Goal: Transaction & Acquisition: Purchase product/service

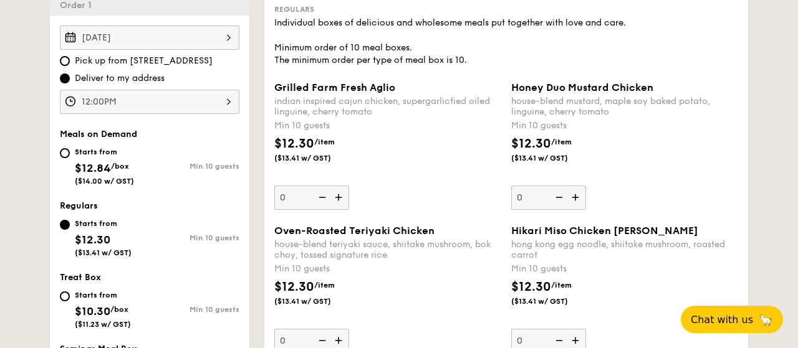
scroll to position [324, 0]
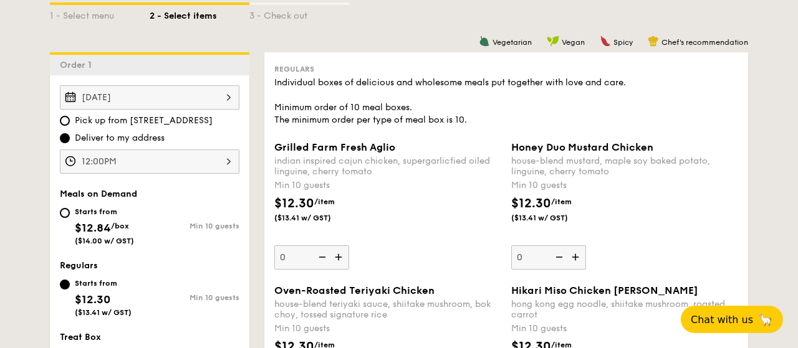
click at [340, 257] on img at bounding box center [339, 258] width 19 height 24
click at [340, 257] on input "0" at bounding box center [311, 258] width 75 height 24
click at [340, 257] on img at bounding box center [339, 258] width 19 height 24
click at [340, 257] on input "10" at bounding box center [311, 258] width 75 height 24
click at [340, 257] on img at bounding box center [339, 258] width 19 height 24
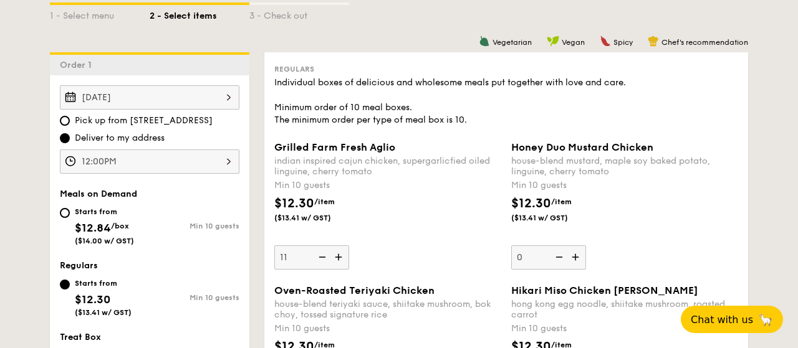
click at [340, 257] on input "11" at bounding box center [311, 258] width 75 height 24
click at [325, 259] on img at bounding box center [321, 258] width 19 height 24
click at [325, 259] on input "12" at bounding box center [311, 258] width 75 height 24
click at [325, 259] on img at bounding box center [321, 258] width 19 height 24
click at [325, 259] on input "11" at bounding box center [311, 258] width 75 height 24
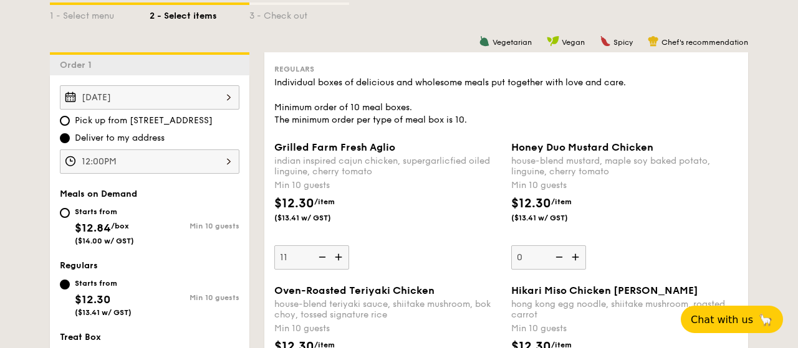
type input "10"
click at [454, 226] on div "$12.30 /item ($13.41 w/ GST)" at bounding box center [387, 216] width 237 height 44
click at [349, 246] on input "10" at bounding box center [311, 258] width 75 height 24
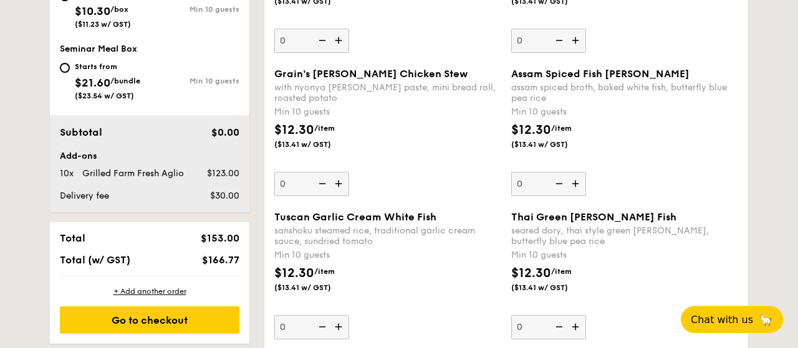
scroll to position [713, 0]
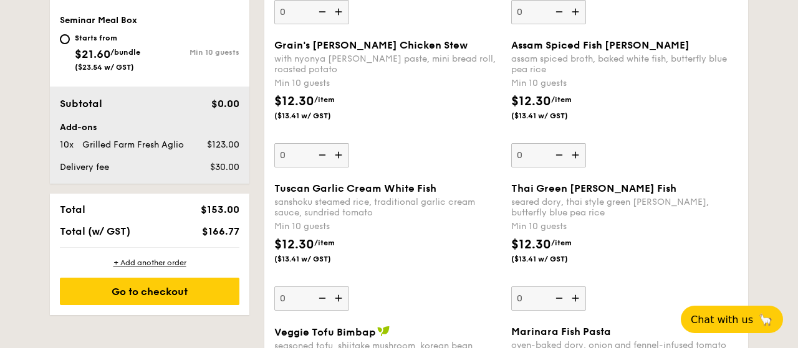
click at [341, 299] on img at bounding box center [339, 299] width 19 height 24
click at [341, 299] on input "0" at bounding box center [311, 299] width 75 height 24
type input "10"
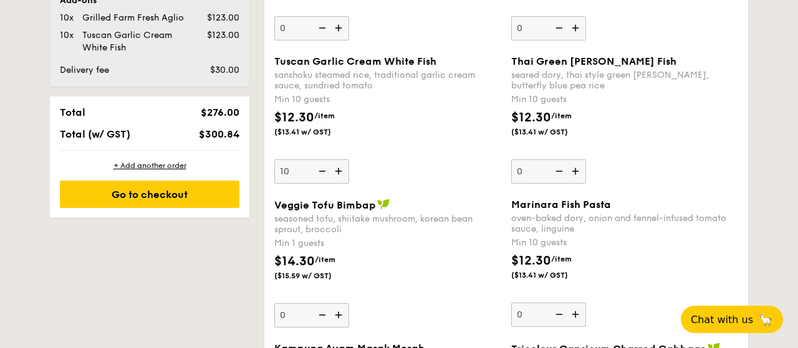
scroll to position [843, 0]
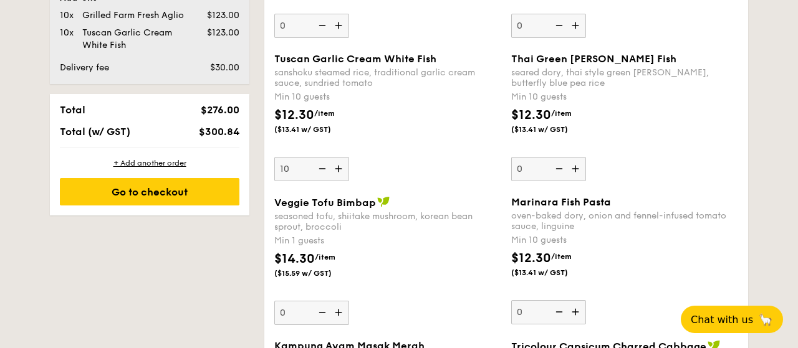
click at [337, 309] on img at bounding box center [339, 313] width 19 height 24
click at [337, 309] on input "0" at bounding box center [311, 313] width 75 height 24
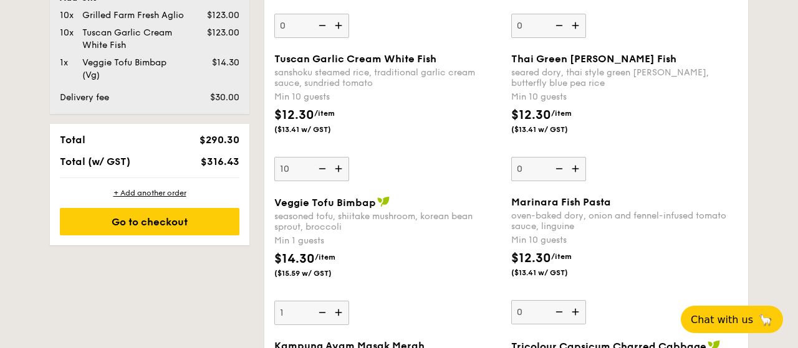
click at [339, 311] on img at bounding box center [339, 313] width 19 height 24
click at [339, 311] on input "1" at bounding box center [311, 313] width 75 height 24
click at [339, 311] on img at bounding box center [339, 313] width 19 height 24
click at [339, 311] on input "2" at bounding box center [311, 313] width 75 height 24
click at [339, 311] on img at bounding box center [339, 313] width 19 height 24
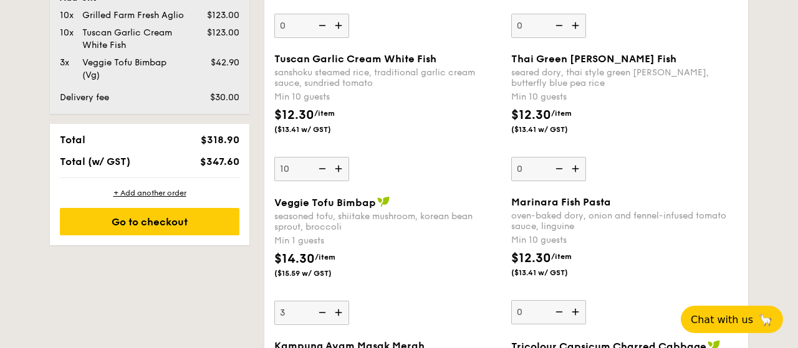
click at [339, 311] on input "3" at bounding box center [311, 313] width 75 height 24
click at [339, 311] on img at bounding box center [339, 313] width 19 height 24
click at [339, 311] on input "4" at bounding box center [311, 313] width 75 height 24
click at [339, 311] on img at bounding box center [339, 313] width 19 height 24
click at [339, 311] on input "5" at bounding box center [311, 313] width 75 height 24
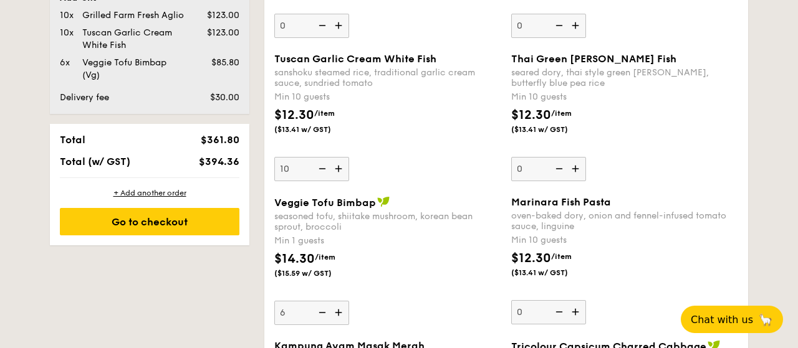
click at [339, 311] on img at bounding box center [339, 313] width 19 height 24
click at [339, 311] on input "6" at bounding box center [311, 313] width 75 height 24
click at [339, 311] on img at bounding box center [339, 313] width 19 height 24
click at [339, 311] on input "7" at bounding box center [311, 313] width 75 height 24
click at [339, 311] on img at bounding box center [339, 313] width 19 height 24
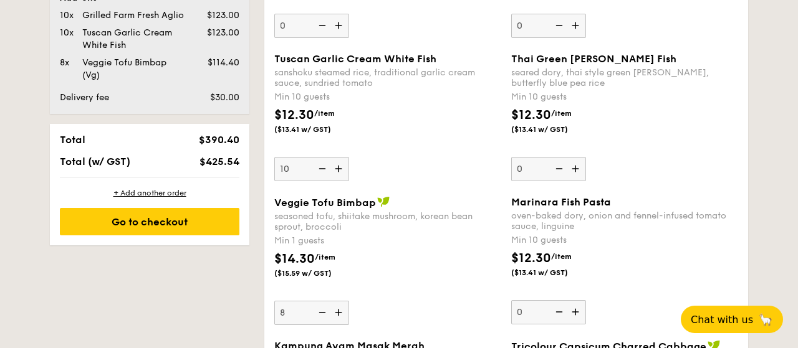
click at [339, 311] on input "8" at bounding box center [311, 313] width 75 height 24
click at [339, 311] on img at bounding box center [339, 313] width 19 height 24
click at [339, 311] on input "9" at bounding box center [311, 313] width 75 height 24
type input "10"
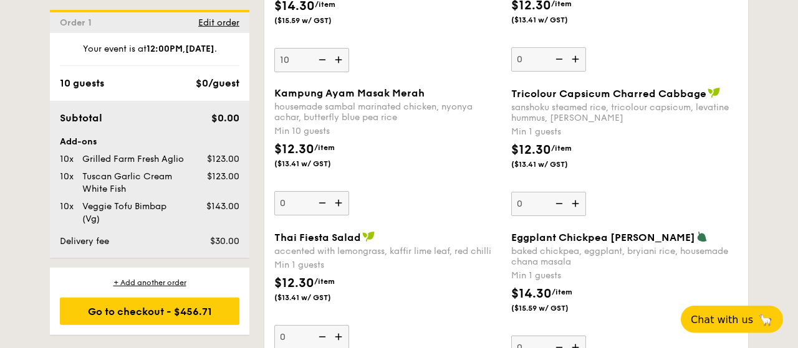
scroll to position [1102, 0]
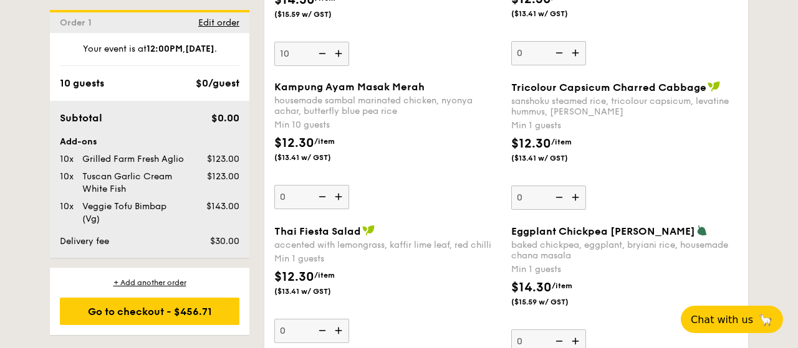
click at [577, 337] on img at bounding box center [576, 342] width 19 height 24
click at [577, 337] on input "0" at bounding box center [548, 342] width 75 height 24
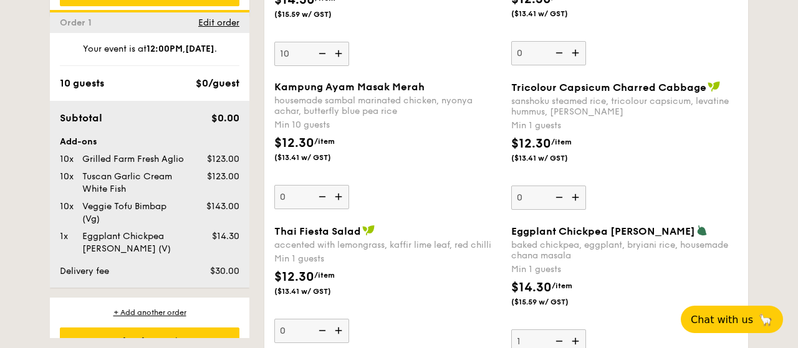
click at [577, 337] on img at bounding box center [576, 342] width 19 height 24
click at [577, 337] on input "1" at bounding box center [548, 342] width 75 height 24
click at [577, 337] on img at bounding box center [576, 342] width 19 height 24
click at [577, 337] on input "2" at bounding box center [548, 342] width 75 height 24
click at [577, 337] on img at bounding box center [576, 342] width 19 height 24
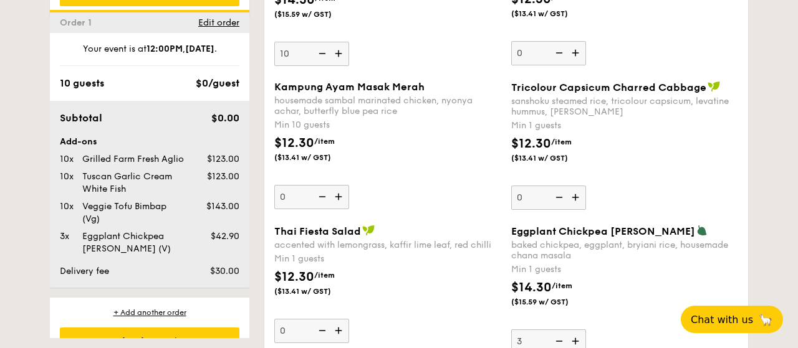
click at [577, 337] on input "3" at bounding box center [548, 342] width 75 height 24
click at [577, 337] on img at bounding box center [576, 342] width 19 height 24
click at [577, 337] on input "4" at bounding box center [548, 342] width 75 height 24
click at [577, 337] on img at bounding box center [576, 342] width 19 height 24
click at [577, 337] on input "5" at bounding box center [548, 342] width 75 height 24
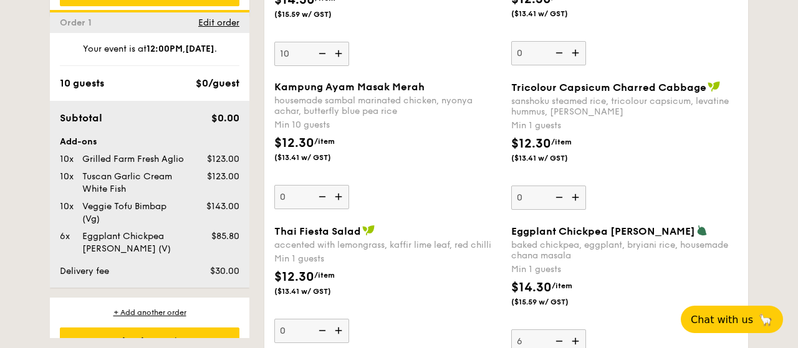
click at [577, 337] on img at bounding box center [576, 342] width 19 height 24
click at [577, 337] on input "6" at bounding box center [548, 342] width 75 height 24
click at [577, 337] on img at bounding box center [576, 342] width 19 height 24
click at [577, 337] on input "7" at bounding box center [548, 342] width 75 height 24
click at [577, 337] on img at bounding box center [576, 342] width 19 height 24
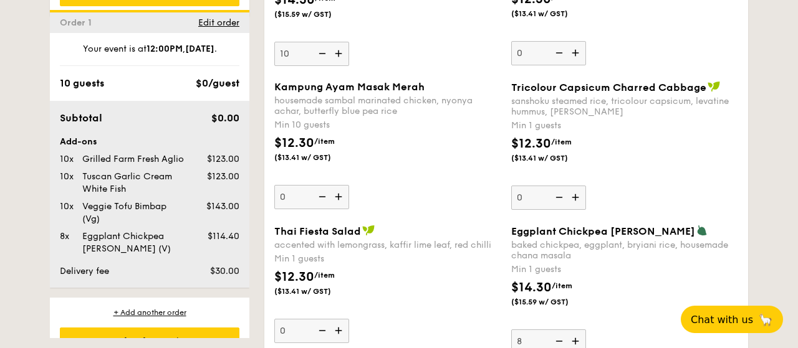
click at [577, 337] on input "8" at bounding box center [548, 342] width 75 height 24
click at [577, 337] on img at bounding box center [576, 342] width 19 height 24
click at [577, 337] on input "9" at bounding box center [548, 342] width 75 height 24
type input "10"
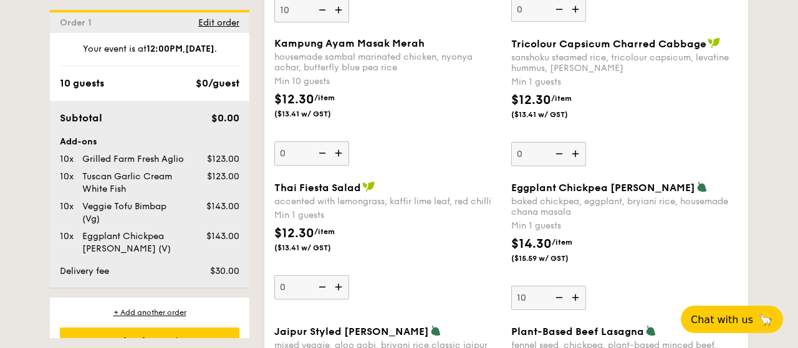
scroll to position [1167, 0]
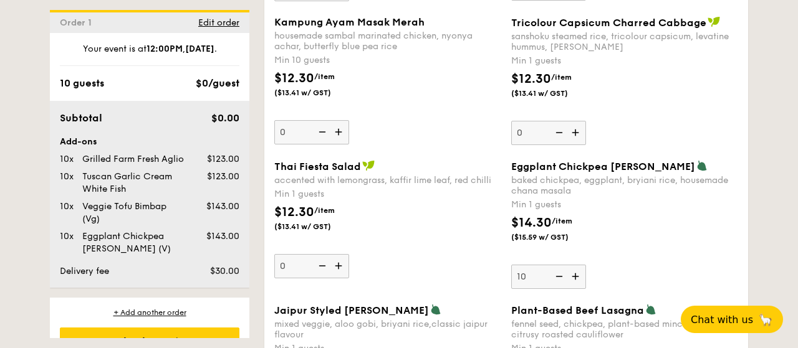
click at [660, 230] on div "$14.30 /item ($15.59 w/ GST)" at bounding box center [624, 236] width 237 height 44
click at [586, 265] on input "10" at bounding box center [548, 277] width 75 height 24
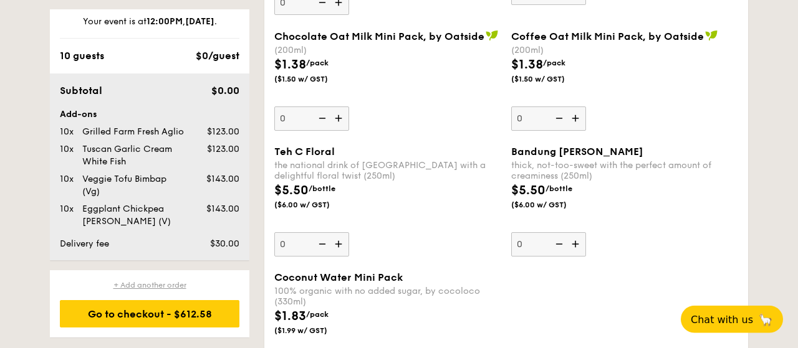
scroll to position [3241, 0]
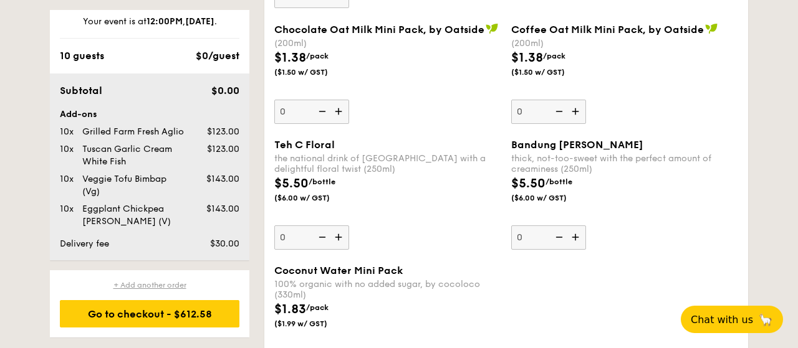
click at [157, 282] on div "+ Add another order" at bounding box center [150, 286] width 180 height 10
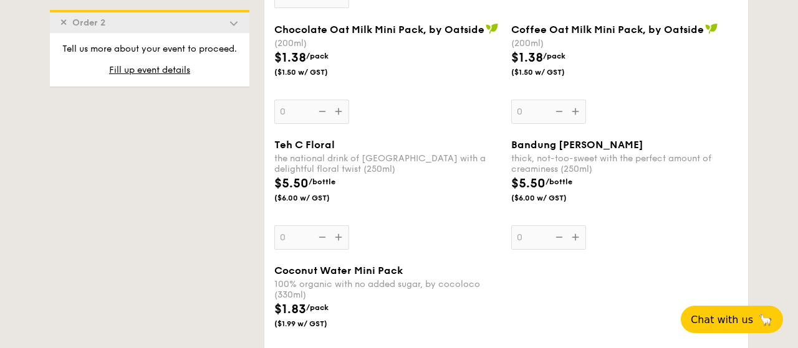
type input "0"
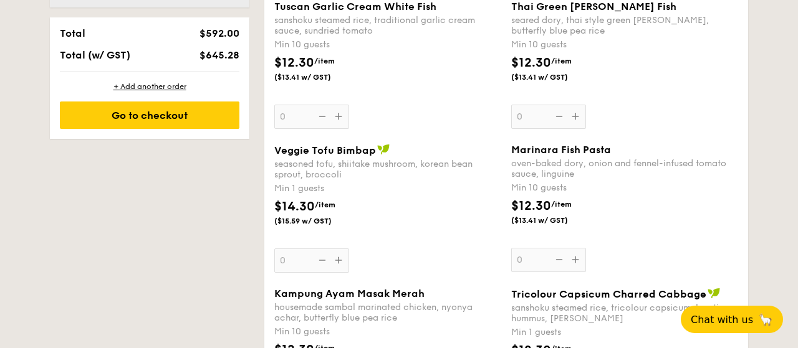
scroll to position [380, 0]
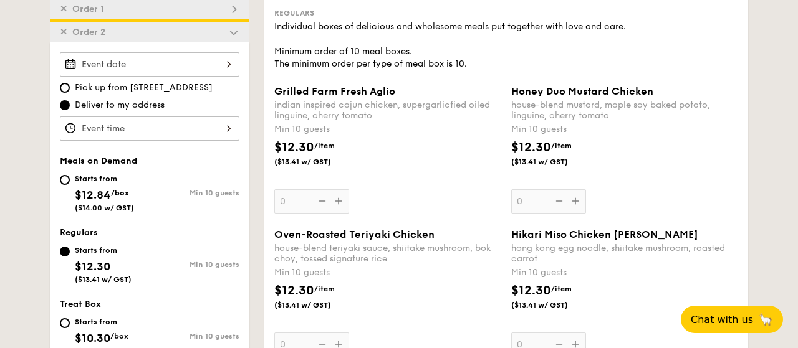
click at [72, 64] on div "2025 Sep [DATE] Tue Wed Thu Fri Sat Sun 1 2 3 4 5 6 7 8 9 10 11 12 13 14 15 16 …" at bounding box center [150, 64] width 180 height 24
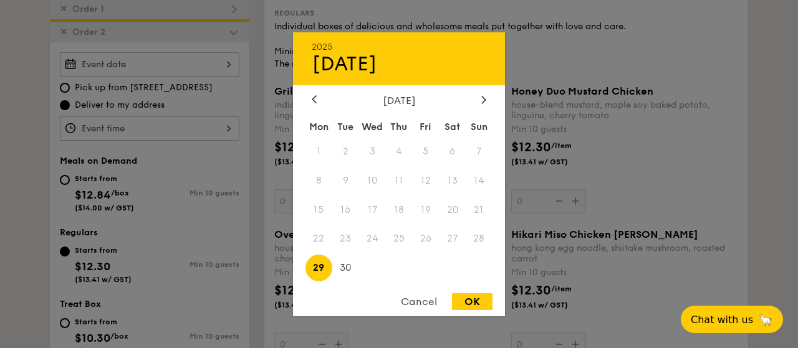
click at [489, 98] on div "[DATE]" at bounding box center [399, 100] width 212 height 12
click at [486, 96] on div at bounding box center [483, 100] width 11 height 12
click at [369, 184] on span "8" at bounding box center [372, 180] width 27 height 27
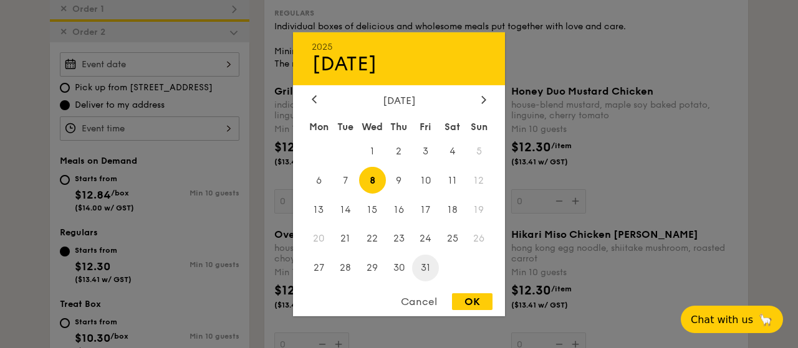
drag, startPoint x: 472, startPoint y: 300, endPoint x: 418, endPoint y: 277, distance: 59.8
click at [473, 300] on div "OK" at bounding box center [472, 302] width 41 height 17
type input "[DATE]"
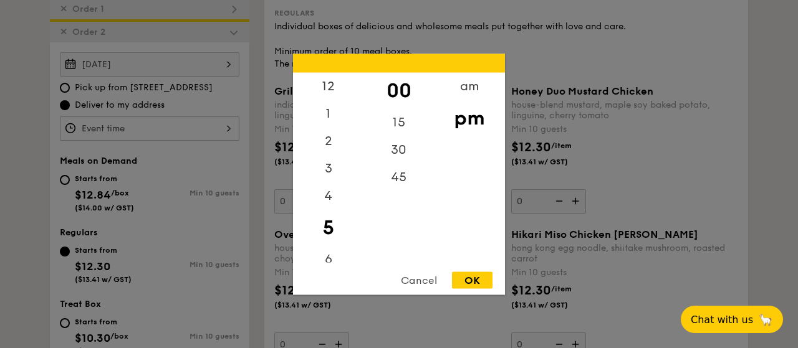
click at [227, 130] on div "12 1 2 3 4 5 6 7 8 9 10 11 00 15 30 45 am pm Cancel OK" at bounding box center [150, 129] width 180 height 24
click at [470, 281] on div "OK" at bounding box center [472, 280] width 41 height 17
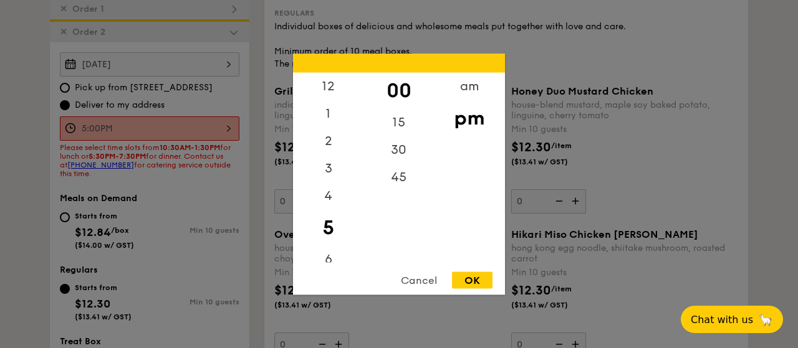
click at [223, 130] on div "5:00PM 12 1 2 3 4 5 6 7 8 9 10 11 00 15 30 45 am pm Cancel OK" at bounding box center [150, 129] width 180 height 24
click at [327, 87] on div "12" at bounding box center [328, 90] width 70 height 36
click at [465, 280] on div "OK" at bounding box center [472, 280] width 41 height 17
type input "12:00PM"
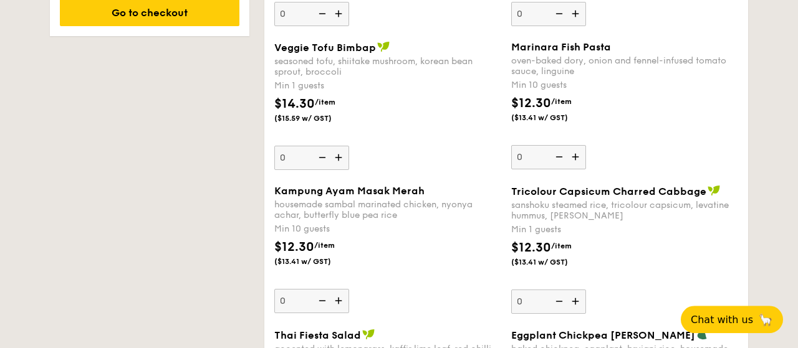
scroll to position [1029, 0]
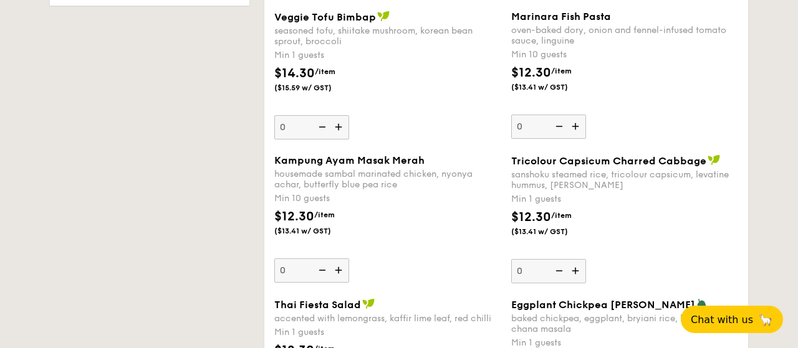
click at [343, 266] on img at bounding box center [339, 271] width 19 height 24
click at [343, 266] on input "0" at bounding box center [311, 271] width 75 height 24
type input "10"
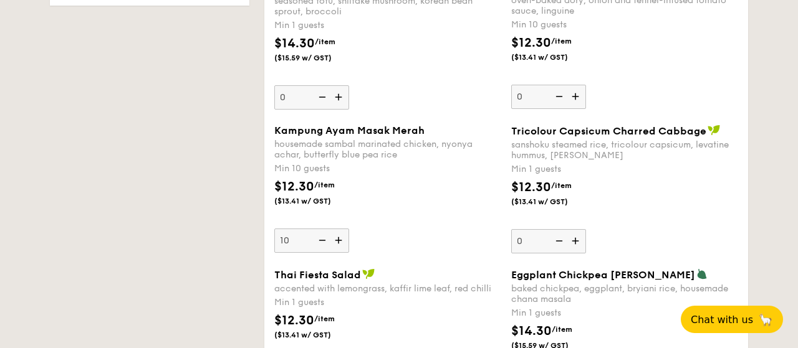
click at [423, 196] on div "$12.30 /item ($13.41 w/ GST)" at bounding box center [387, 200] width 237 height 44
click at [349, 229] on input "10" at bounding box center [311, 241] width 75 height 24
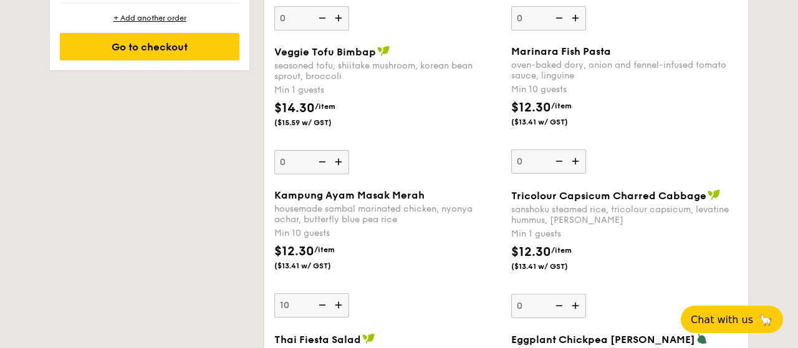
scroll to position [929, 0]
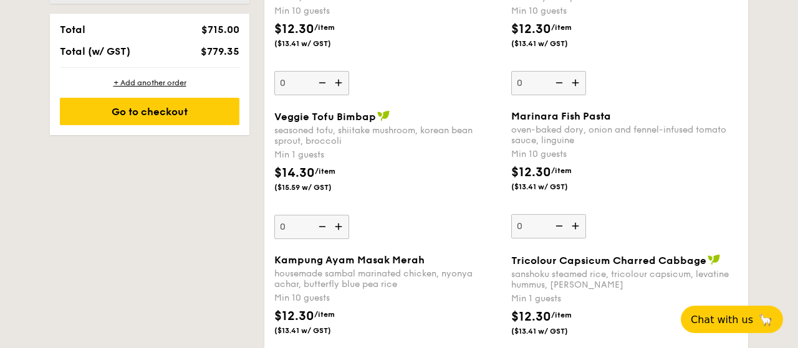
click at [575, 223] on img at bounding box center [576, 226] width 19 height 24
click at [575, 223] on input "0" at bounding box center [548, 226] width 75 height 24
type input "10"
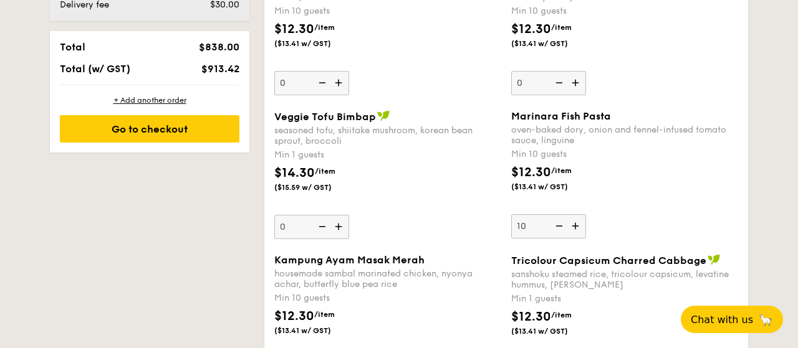
click at [457, 175] on div "$14.30 /item ($15.59 w/ GST)" at bounding box center [387, 186] width 237 height 44
click at [349, 215] on input "0" at bounding box center [311, 227] width 75 height 24
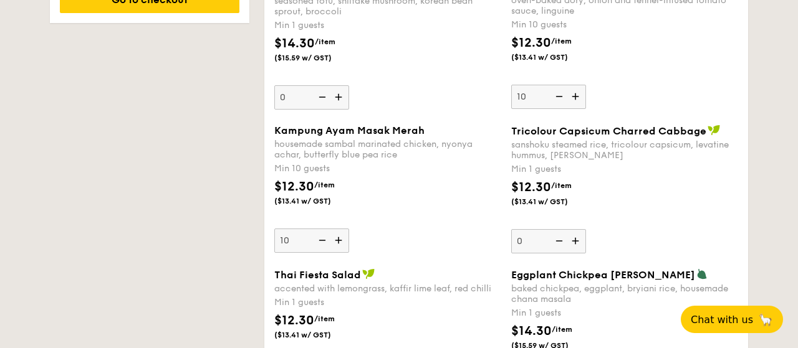
click at [575, 239] on img at bounding box center [576, 241] width 19 height 24
click at [575, 239] on input "0" at bounding box center [548, 241] width 75 height 24
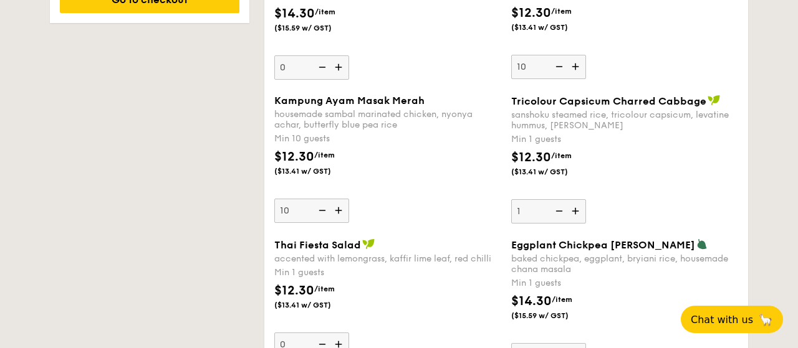
click at [573, 209] on img at bounding box center [576, 211] width 19 height 24
click at [573, 209] on input "1" at bounding box center [548, 211] width 75 height 24
click at [573, 209] on img at bounding box center [576, 211] width 19 height 24
click at [573, 209] on input "2" at bounding box center [548, 211] width 75 height 24
click at [573, 209] on img at bounding box center [576, 211] width 19 height 24
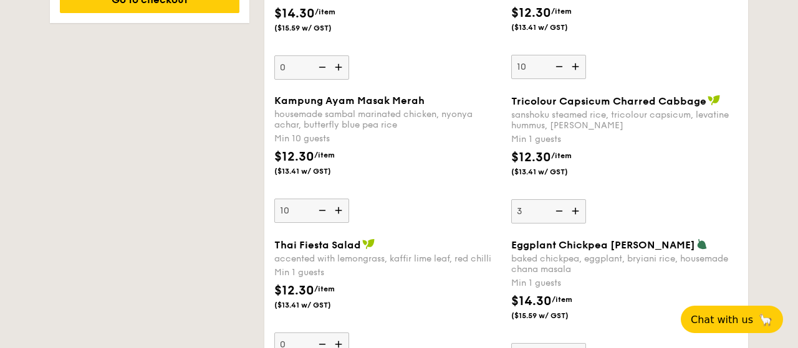
click at [573, 209] on input "3" at bounding box center [548, 211] width 75 height 24
click at [573, 209] on img at bounding box center [576, 211] width 19 height 24
click at [573, 209] on input "4" at bounding box center [548, 211] width 75 height 24
click at [573, 209] on img at bounding box center [576, 211] width 19 height 24
click at [573, 209] on input "5" at bounding box center [548, 211] width 75 height 24
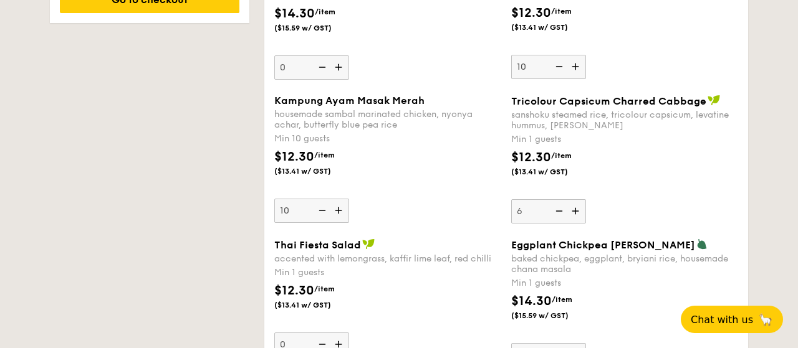
click at [573, 209] on img at bounding box center [576, 211] width 19 height 24
click at [573, 209] on input "6" at bounding box center [548, 211] width 75 height 24
click at [573, 209] on img at bounding box center [576, 211] width 19 height 24
click at [573, 209] on input "7" at bounding box center [548, 211] width 75 height 24
click at [573, 209] on img at bounding box center [576, 211] width 19 height 24
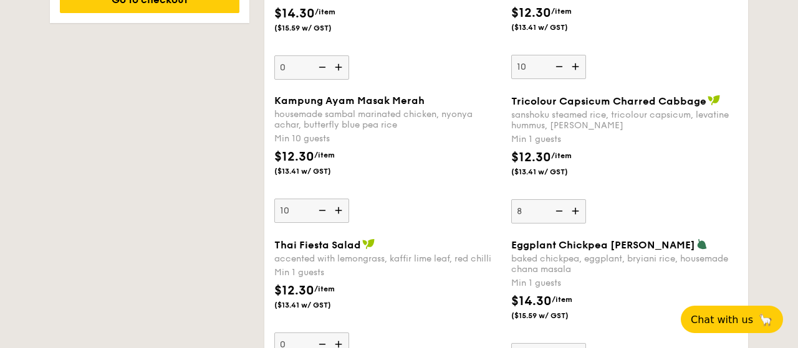
click at [573, 209] on input "8" at bounding box center [548, 211] width 75 height 24
click at [573, 209] on img at bounding box center [576, 211] width 19 height 24
click at [573, 209] on input "9" at bounding box center [548, 211] width 75 height 24
type input "10"
click at [615, 166] on div "$12.30 /item ($13.41 w/ GST)" at bounding box center [624, 170] width 237 height 44
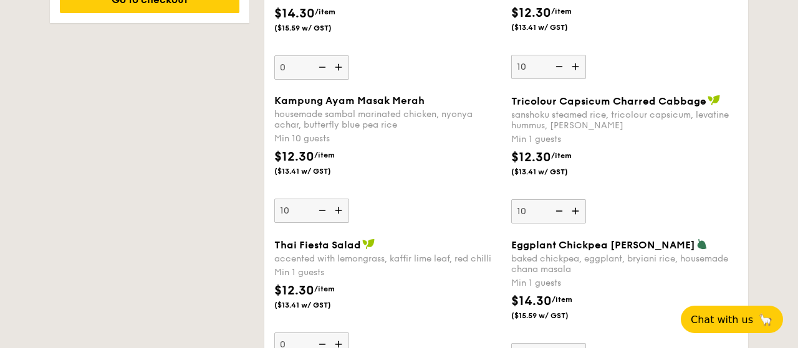
click at [586, 199] on input "10" at bounding box center [548, 211] width 75 height 24
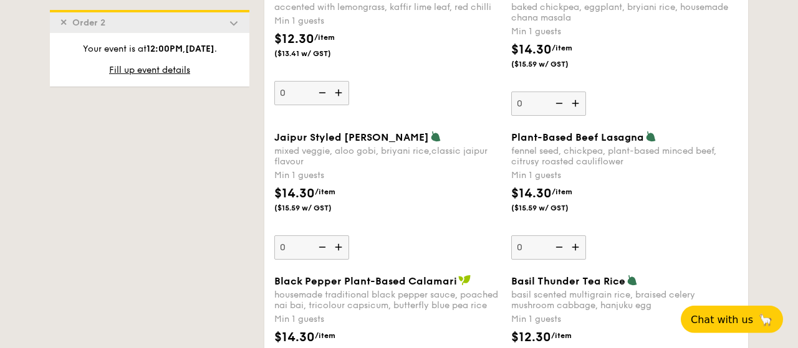
scroll to position [1348, 0]
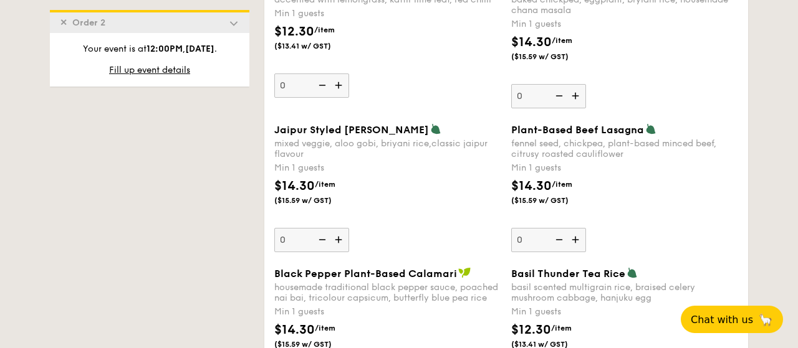
click at [340, 236] on img at bounding box center [339, 240] width 19 height 24
click at [340, 236] on input "0" at bounding box center [311, 240] width 75 height 24
click at [340, 236] on img at bounding box center [339, 240] width 19 height 24
click at [340, 236] on input "1" at bounding box center [311, 240] width 75 height 24
click at [340, 236] on img at bounding box center [339, 240] width 19 height 24
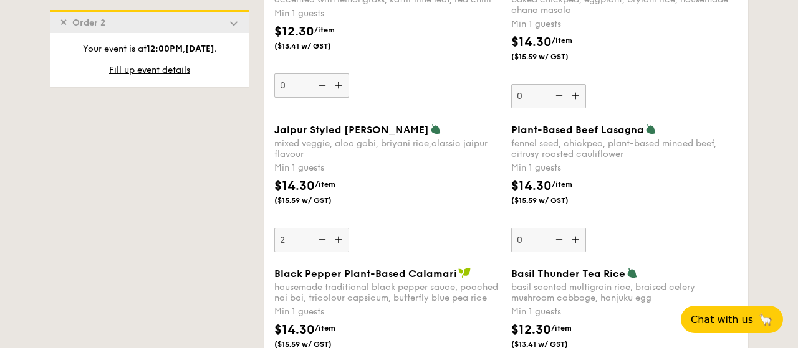
click at [340, 236] on input "2" at bounding box center [311, 240] width 75 height 24
click at [340, 236] on img at bounding box center [339, 240] width 19 height 24
click at [340, 236] on input "3" at bounding box center [311, 240] width 75 height 24
click at [340, 236] on img at bounding box center [339, 240] width 19 height 24
click at [340, 236] on input "4" at bounding box center [311, 240] width 75 height 24
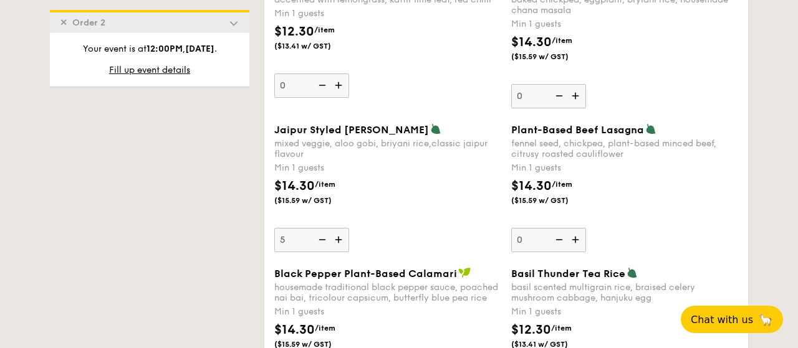
click at [340, 236] on img at bounding box center [339, 240] width 19 height 24
click at [340, 236] on input "5" at bounding box center [311, 240] width 75 height 24
click at [340, 236] on img at bounding box center [339, 240] width 19 height 24
click at [340, 236] on input "6" at bounding box center [311, 240] width 75 height 24
click at [340, 236] on img at bounding box center [339, 240] width 19 height 24
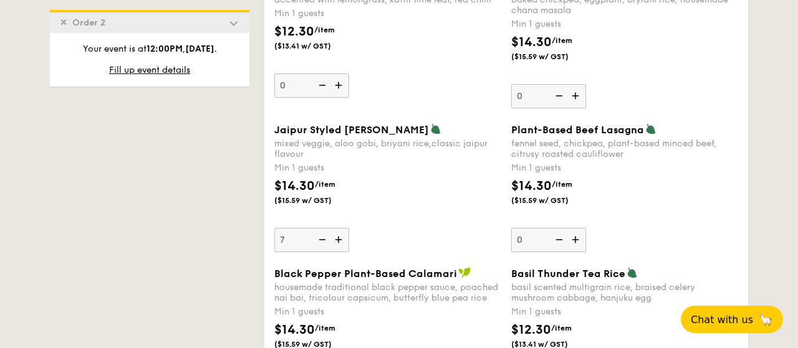
click at [340, 236] on input "7" at bounding box center [311, 240] width 75 height 24
click at [340, 236] on img at bounding box center [339, 240] width 19 height 24
click at [340, 236] on input "8" at bounding box center [311, 240] width 75 height 24
click at [338, 236] on img at bounding box center [339, 240] width 19 height 24
click at [338, 236] on input "9" at bounding box center [311, 240] width 75 height 24
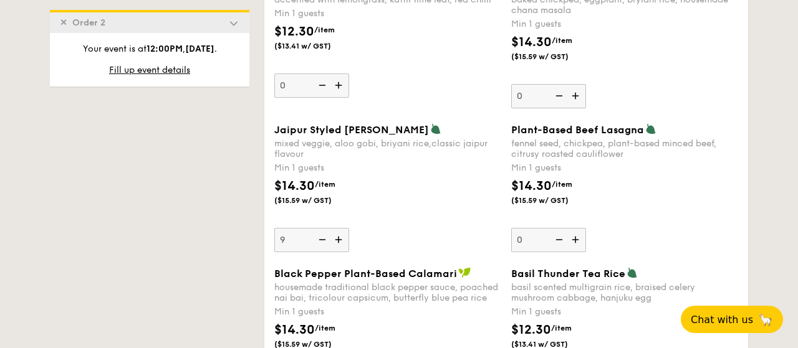
type input "10"
click at [389, 214] on div "$14.30 /item ($15.59 w/ GST)" at bounding box center [387, 199] width 237 height 44
click at [349, 228] on input "10" at bounding box center [311, 240] width 75 height 24
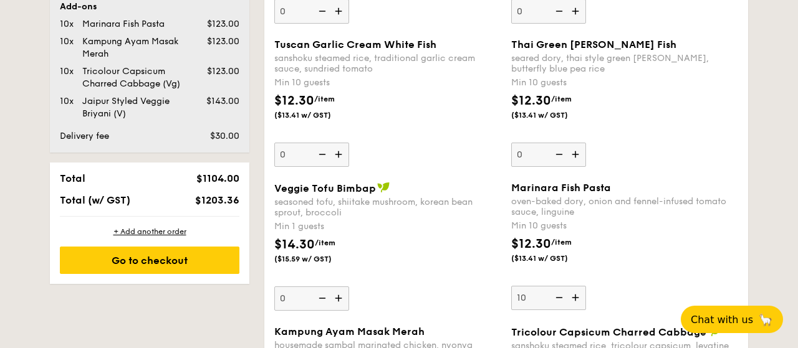
scroll to position [829, 0]
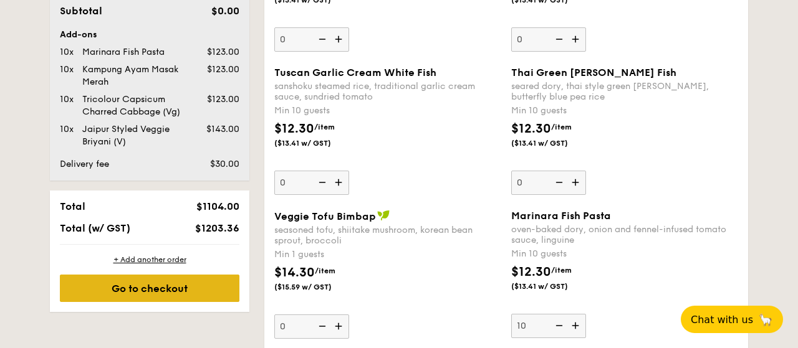
click at [137, 287] on div "Go to checkout" at bounding box center [150, 288] width 180 height 27
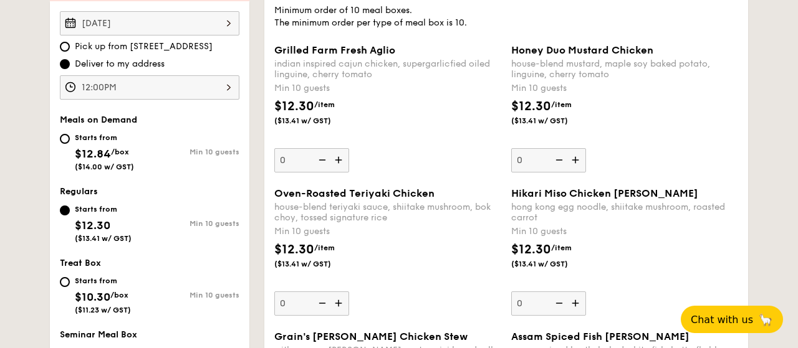
scroll to position [358, 0]
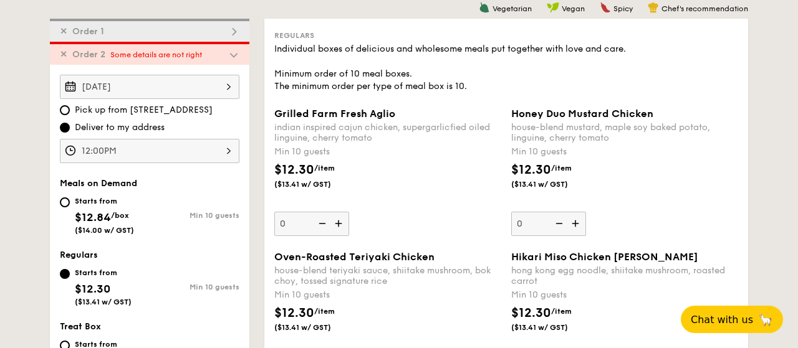
click at [159, 56] on span "Some details are not right" at bounding box center [156, 54] width 92 height 9
click at [195, 55] on span "Some details are not right" at bounding box center [156, 54] width 92 height 9
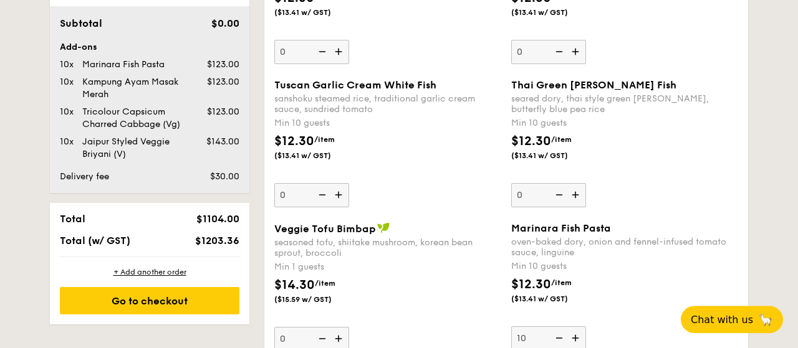
scroll to position [812, 0]
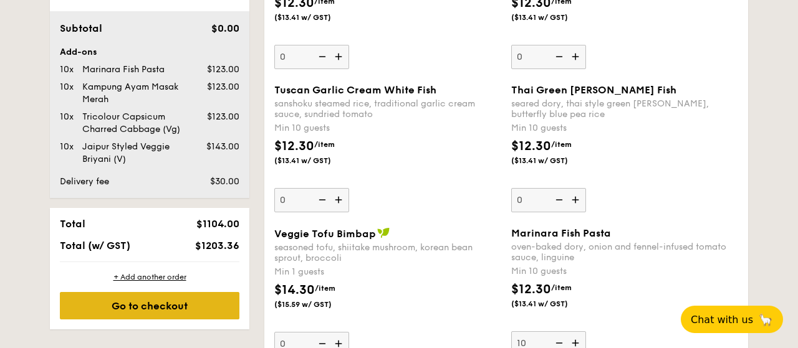
click at [160, 305] on div "Go to checkout" at bounding box center [150, 305] width 180 height 27
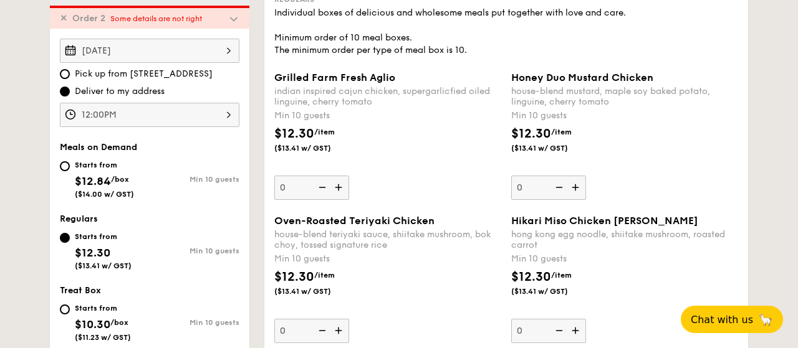
scroll to position [358, 0]
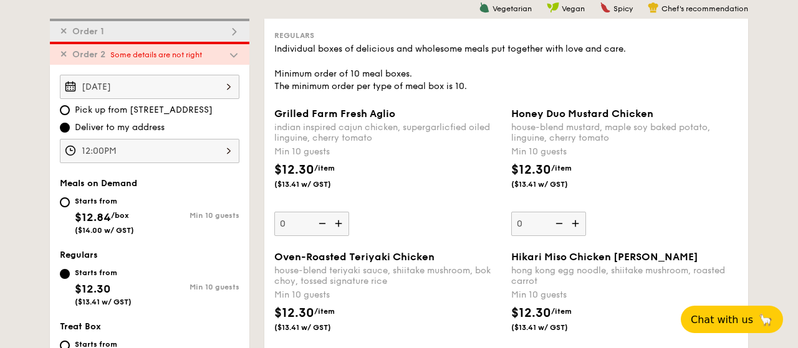
click at [236, 55] on img at bounding box center [233, 54] width 11 height 11
click at [64, 57] on span "✕" at bounding box center [63, 54] width 7 height 11
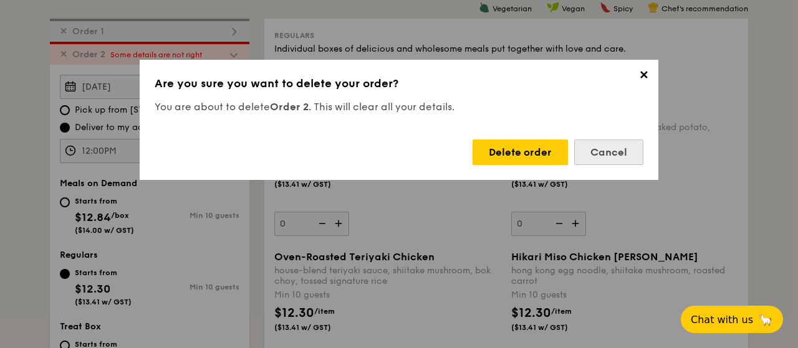
click at [608, 150] on div "Cancel" at bounding box center [608, 153] width 69 height 26
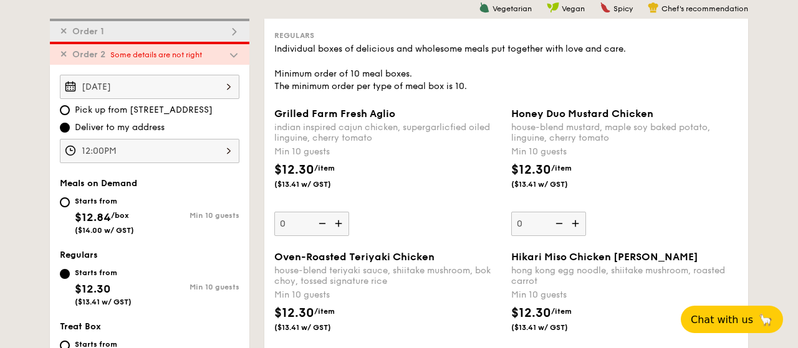
click at [64, 54] on span "✕" at bounding box center [63, 54] width 7 height 11
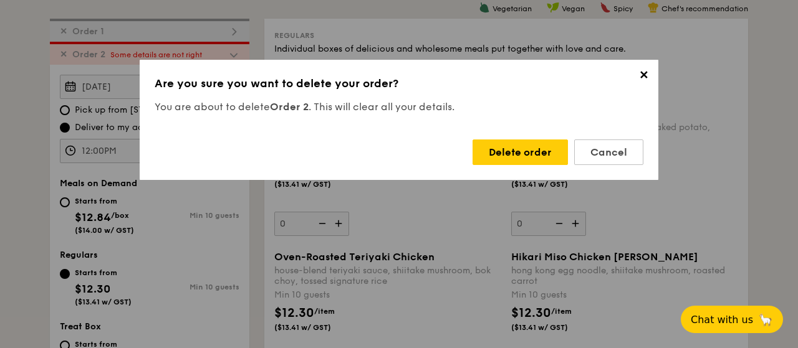
drag, startPoint x: 513, startPoint y: 153, endPoint x: 196, endPoint y: 142, distance: 316.8
click at [513, 153] on div "Delete order" at bounding box center [519, 153] width 95 height 26
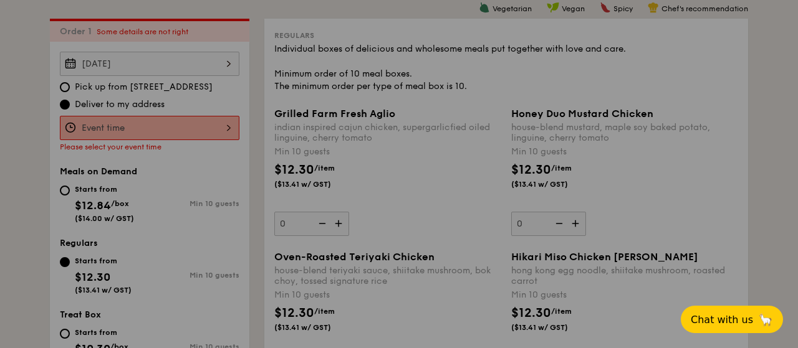
type input "10"
type input "0"
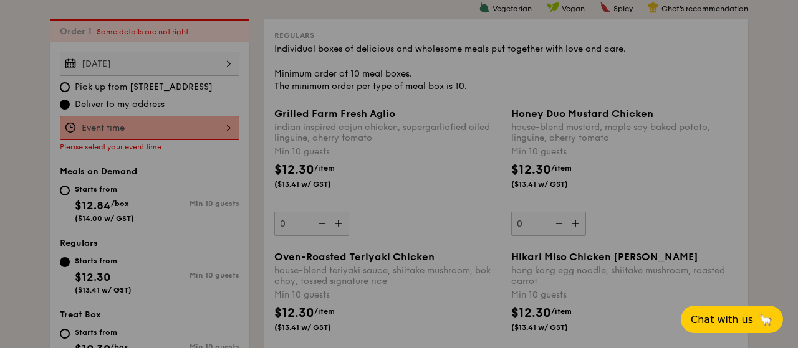
type input "0"
type input "10"
type input "0"
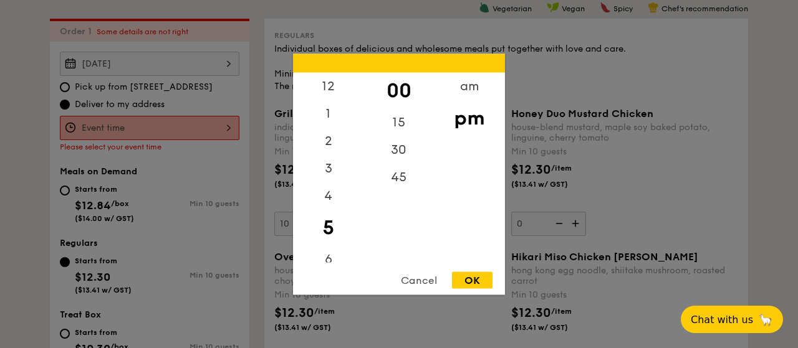
click at [221, 128] on div "12 1 2 3 4 5 6 7 8 9 10 11 00 15 30 45 am pm Cancel OK" at bounding box center [150, 128] width 180 height 24
click at [335, 92] on div "12" at bounding box center [328, 90] width 70 height 36
drag, startPoint x: 390, startPoint y: 87, endPoint x: 419, endPoint y: 110, distance: 37.2
click at [391, 87] on div "00" at bounding box center [398, 90] width 70 height 36
click at [476, 285] on div "OK" at bounding box center [472, 280] width 41 height 17
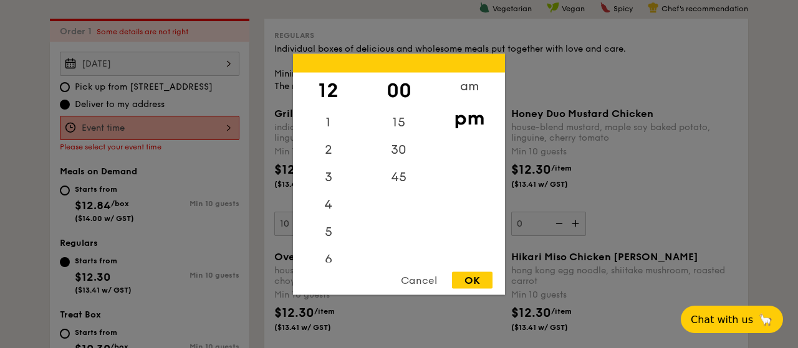
type input "12:00PM"
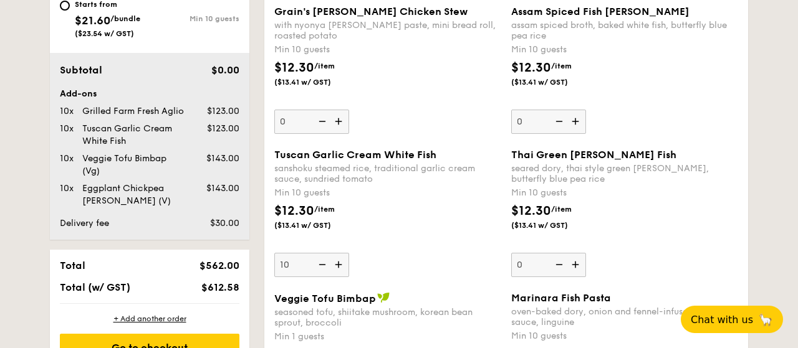
scroll to position [876, 0]
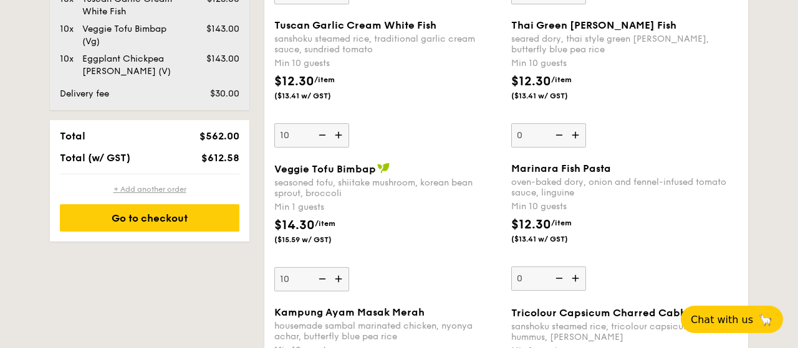
click at [148, 188] on div "+ Add another order" at bounding box center [150, 190] width 180 height 10
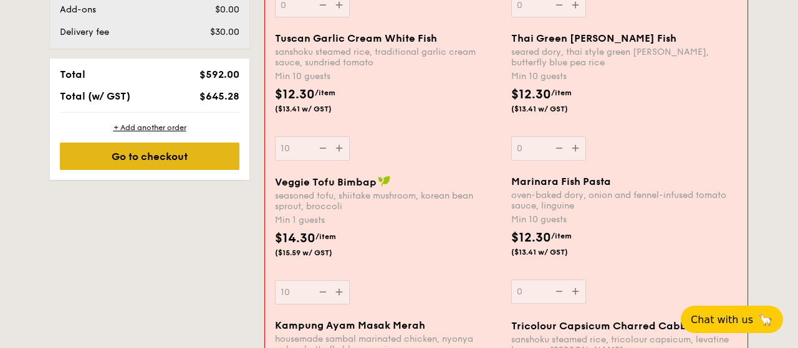
type input "0"
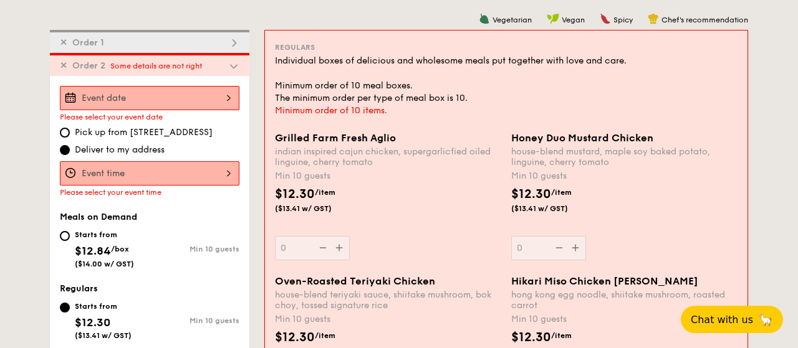
scroll to position [315, 0]
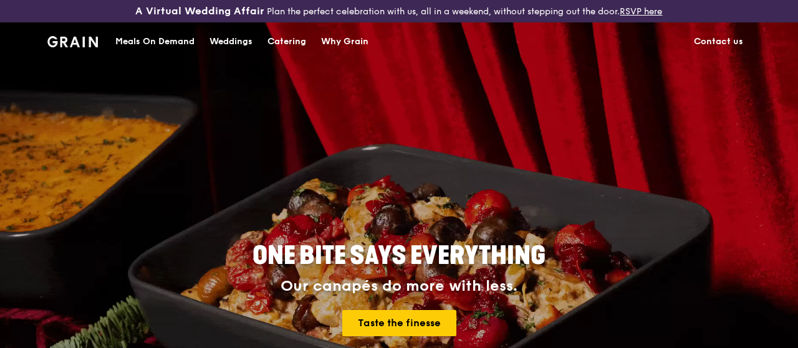
click at [282, 49] on div "Catering" at bounding box center [286, 41] width 39 height 37
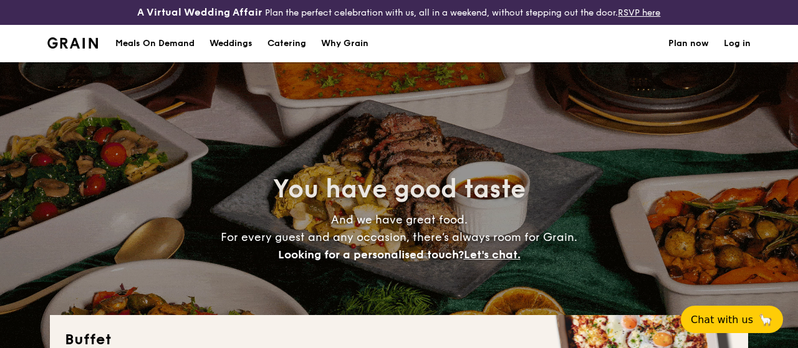
select select
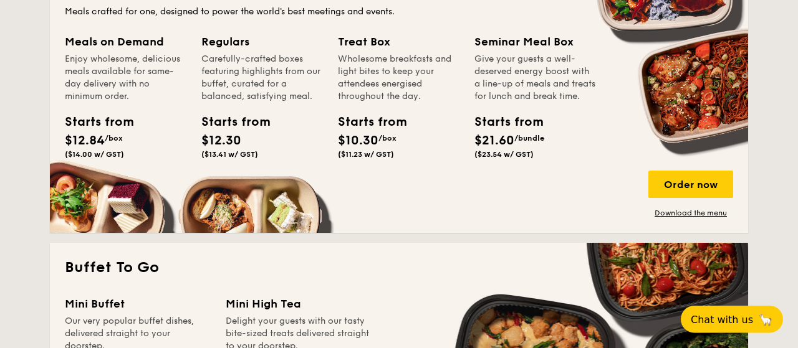
scroll to position [648, 0]
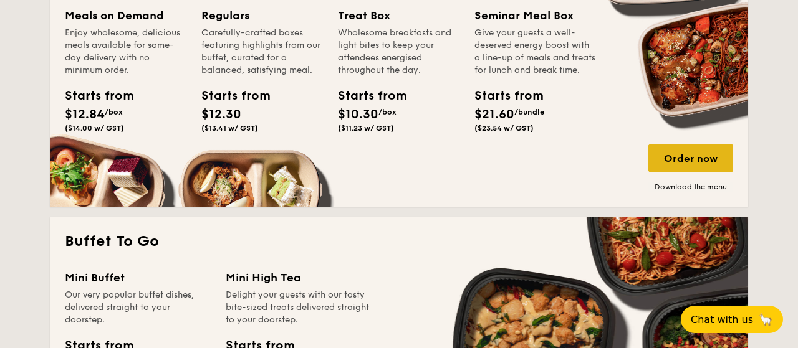
click at [703, 163] on div "Order now" at bounding box center [690, 158] width 85 height 27
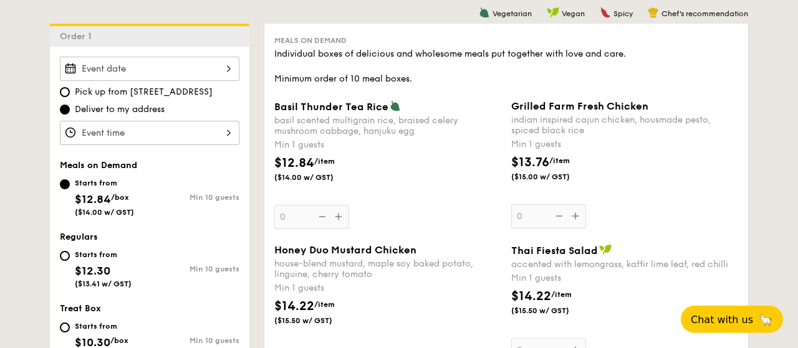
scroll to position [324, 0]
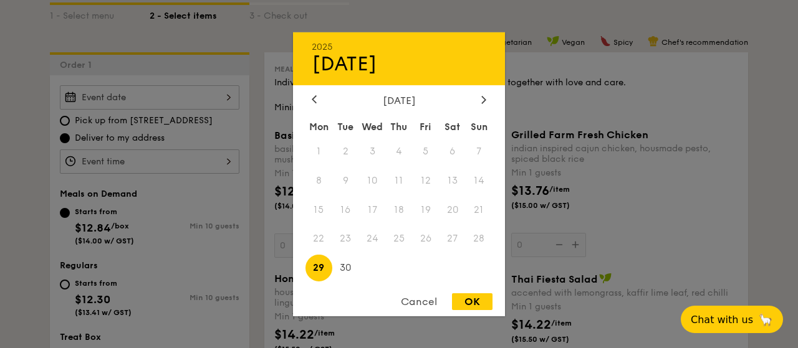
click at [223, 99] on div "2025 Sep [DATE] Tue Wed Thu Fri Sat Sun 1 2 3 4 5 6 7 8 9 10 11 12 13 14 15 16 …" at bounding box center [150, 97] width 180 height 24
click at [482, 95] on icon at bounding box center [483, 99] width 5 height 8
drag, startPoint x: 351, startPoint y: 180, endPoint x: 285, endPoint y: 163, distance: 68.2
click at [351, 180] on span "7" at bounding box center [345, 180] width 27 height 27
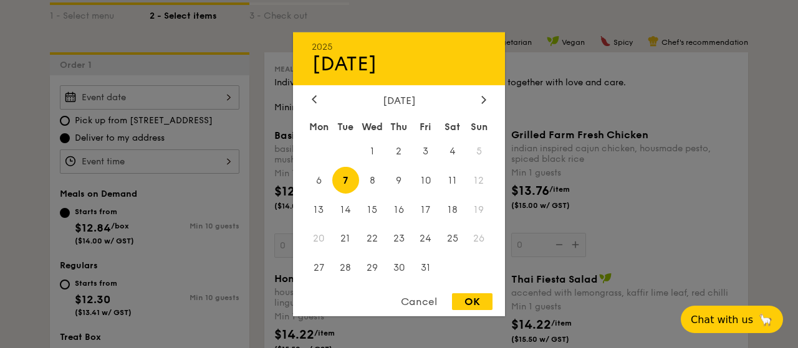
click at [470, 302] on div "OK" at bounding box center [472, 302] width 41 height 17
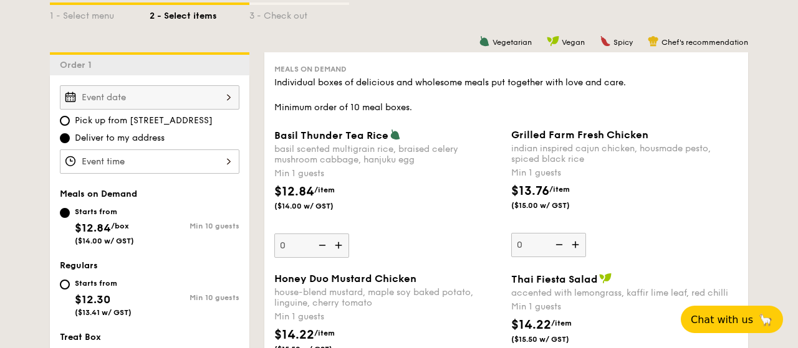
type input "[DATE]"
click at [125, 163] on input "Basil Thunder Tea [PERSON_NAME] scented multigrain rice, braised celery mushroo…" at bounding box center [150, 162] width 180 height 24
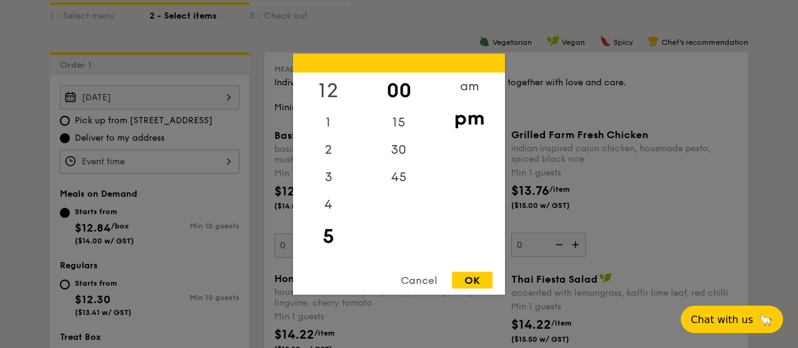
click at [330, 90] on div "12" at bounding box center [328, 90] width 70 height 36
click at [397, 95] on div "00" at bounding box center [398, 90] width 70 height 36
click at [474, 278] on div "OK" at bounding box center [472, 280] width 41 height 17
type input "12:00PM"
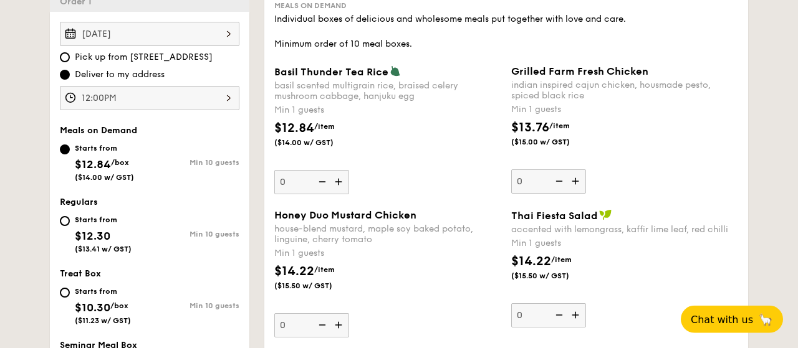
scroll to position [389, 0]
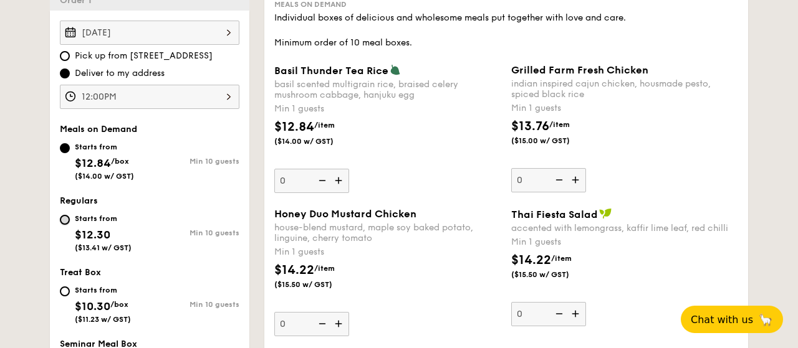
click at [67, 216] on input "Starts from $12.30 ($13.41 w/ GST) Min 10 guests" at bounding box center [65, 220] width 10 height 10
radio input "true"
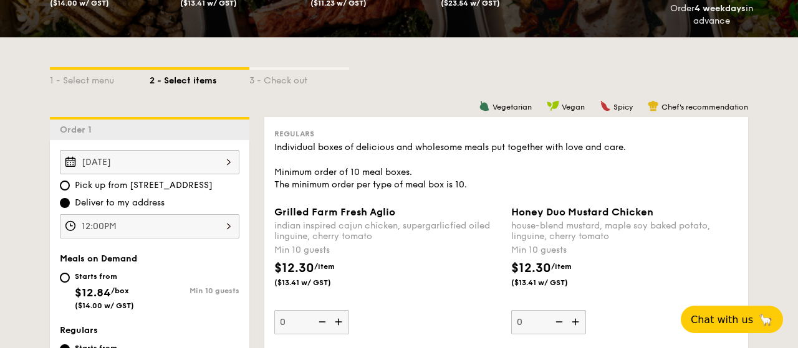
scroll to position [324, 0]
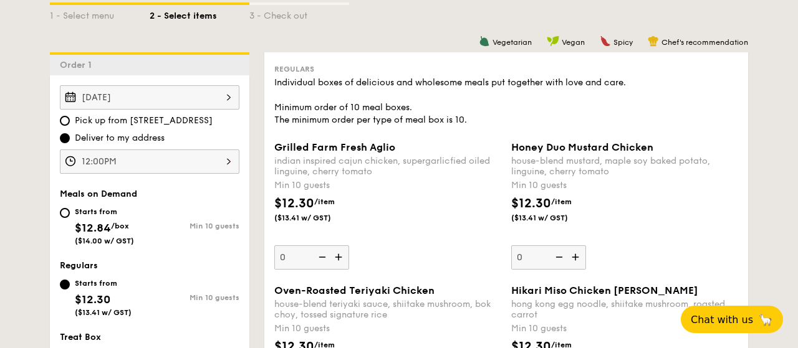
click at [335, 252] on img at bounding box center [339, 258] width 19 height 24
click at [335, 252] on input "0" at bounding box center [311, 258] width 75 height 24
type input "10"
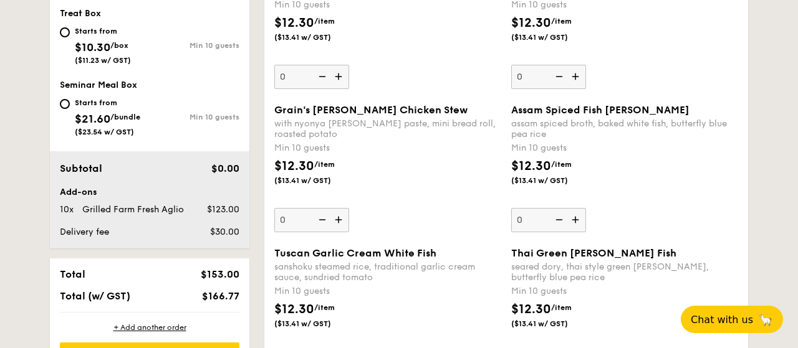
scroll to position [713, 0]
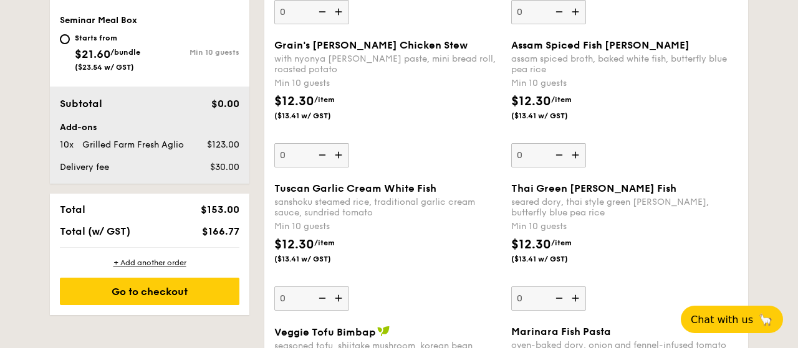
click at [338, 292] on img at bounding box center [339, 299] width 19 height 24
click at [338, 292] on input "0" at bounding box center [311, 299] width 75 height 24
type input "10"
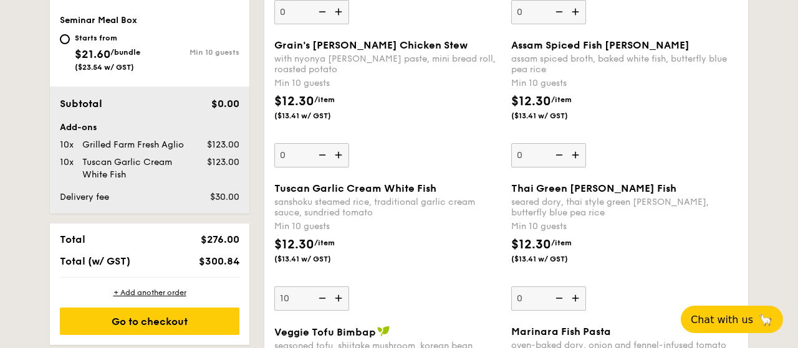
click at [414, 244] on div "$12.30 /item ($13.41 w/ GST)" at bounding box center [387, 258] width 237 height 44
click at [349, 287] on input "10" at bounding box center [311, 299] width 75 height 24
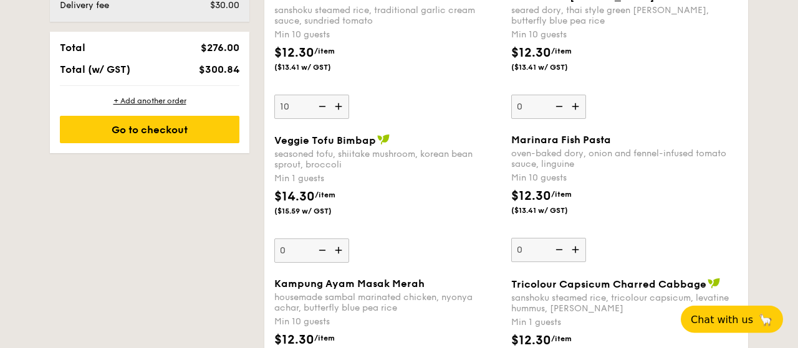
scroll to position [908, 0]
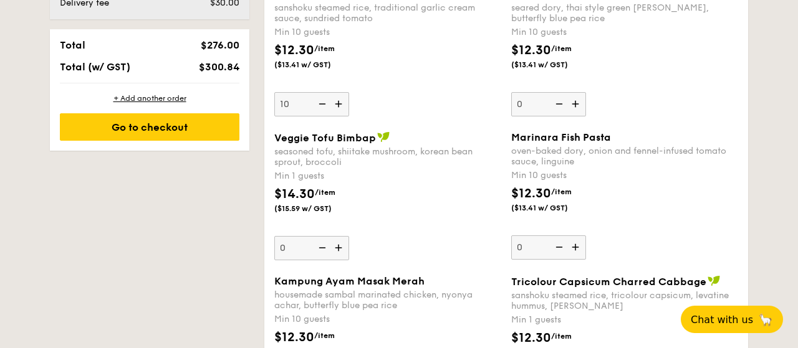
click at [337, 244] on img at bounding box center [339, 248] width 19 height 24
click at [337, 244] on input "0" at bounding box center [311, 248] width 75 height 24
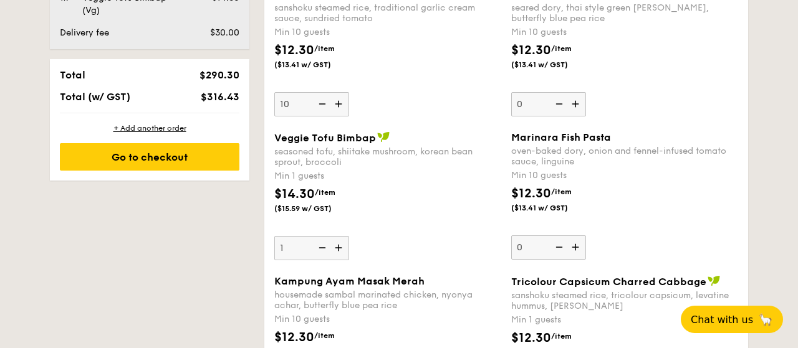
scroll to position [938, 0]
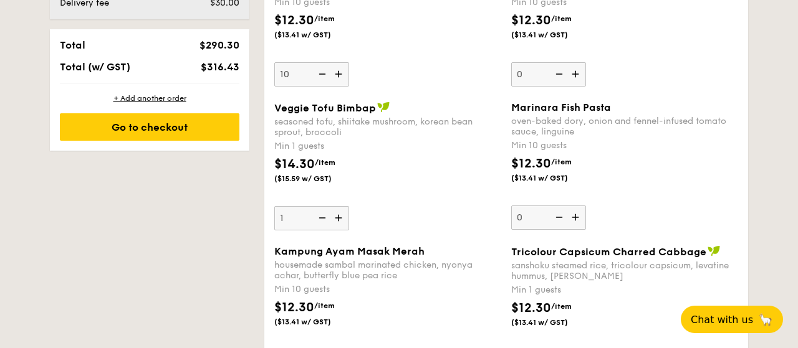
click at [336, 215] on img at bounding box center [339, 218] width 19 height 24
click at [336, 215] on input "1" at bounding box center [311, 218] width 75 height 24
click at [336, 215] on img at bounding box center [339, 218] width 19 height 24
click at [336, 215] on input "2" at bounding box center [311, 218] width 75 height 24
click at [336, 215] on img at bounding box center [339, 218] width 19 height 24
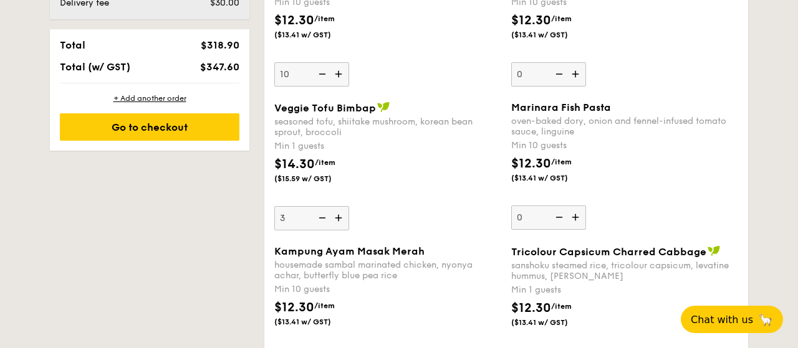
click at [336, 215] on input "3" at bounding box center [311, 218] width 75 height 24
click at [336, 215] on img at bounding box center [339, 218] width 19 height 24
click at [336, 215] on input "4" at bounding box center [311, 218] width 75 height 24
click at [336, 215] on img at bounding box center [339, 218] width 19 height 24
click at [336, 215] on input "5" at bounding box center [311, 218] width 75 height 24
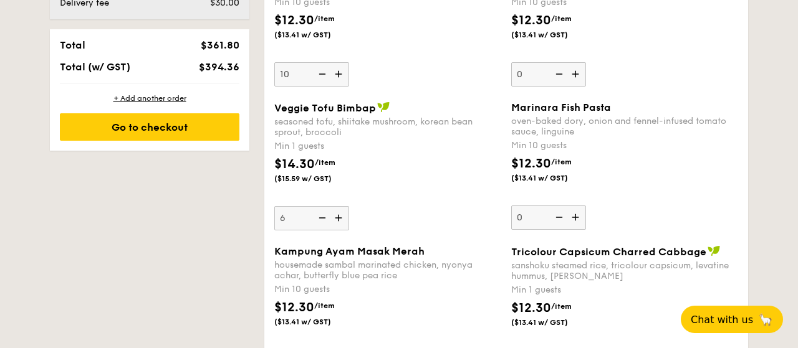
click at [336, 215] on img at bounding box center [339, 218] width 19 height 24
click at [336, 215] on input "6" at bounding box center [311, 218] width 75 height 24
click at [336, 215] on img at bounding box center [339, 218] width 19 height 24
click at [336, 215] on input "7" at bounding box center [311, 218] width 75 height 24
click at [336, 215] on img at bounding box center [339, 218] width 19 height 24
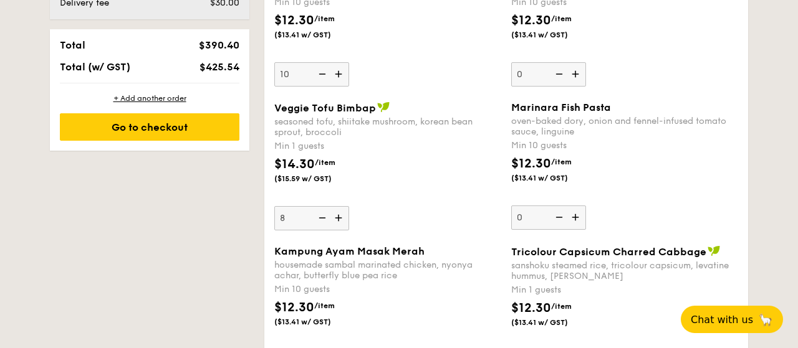
click at [336, 215] on input "8" at bounding box center [311, 218] width 75 height 24
click at [336, 215] on img at bounding box center [339, 218] width 19 height 24
click at [336, 215] on input "9" at bounding box center [311, 218] width 75 height 24
type input "10"
click at [401, 177] on div "$14.30 /item ($15.59 w/ GST)" at bounding box center [387, 177] width 237 height 44
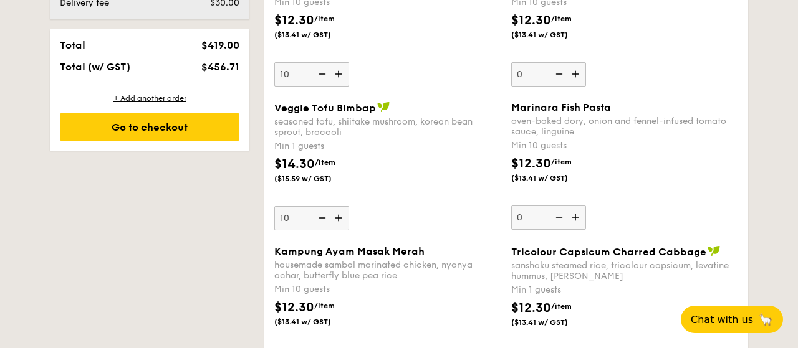
click at [349, 206] on input "10" at bounding box center [311, 218] width 75 height 24
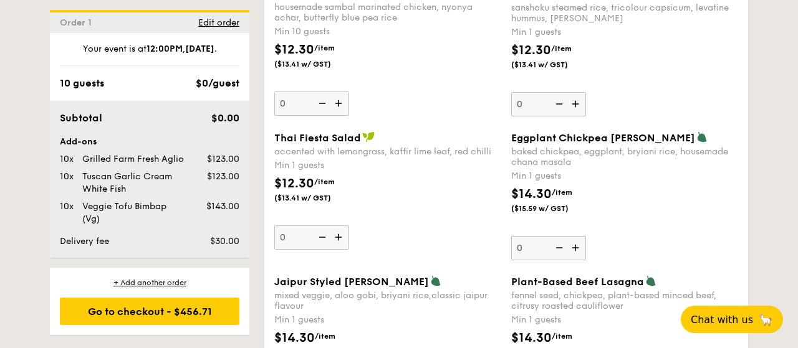
scroll to position [1197, 0]
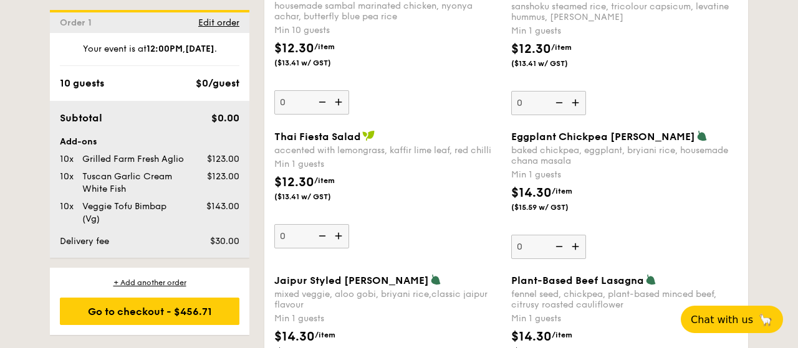
click at [578, 239] on img at bounding box center [576, 247] width 19 height 24
click at [578, 239] on input "0" at bounding box center [548, 247] width 75 height 24
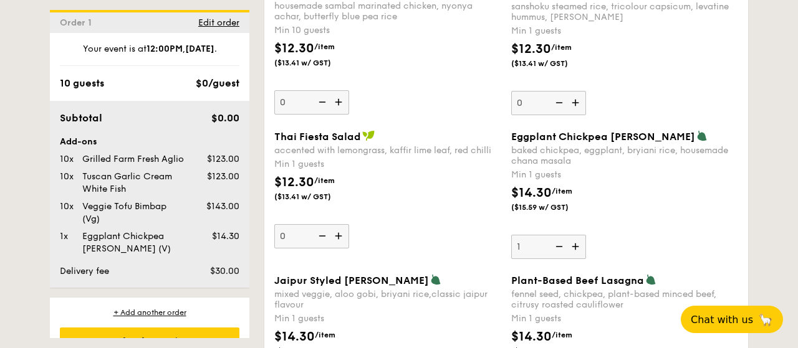
click at [578, 239] on img at bounding box center [576, 247] width 19 height 24
click at [578, 239] on input "1" at bounding box center [548, 247] width 75 height 24
click at [578, 239] on img at bounding box center [576, 247] width 19 height 24
click at [578, 239] on input "2" at bounding box center [548, 247] width 75 height 24
click at [578, 239] on img at bounding box center [576, 247] width 19 height 24
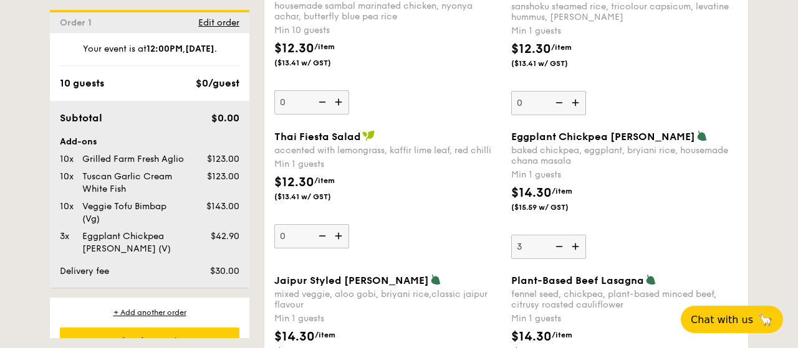
click at [578, 239] on input "3" at bounding box center [548, 247] width 75 height 24
click at [578, 239] on img at bounding box center [576, 247] width 19 height 24
click at [578, 239] on input "4" at bounding box center [548, 247] width 75 height 24
click at [578, 239] on img at bounding box center [576, 247] width 19 height 24
click at [578, 239] on input "5" at bounding box center [548, 247] width 75 height 24
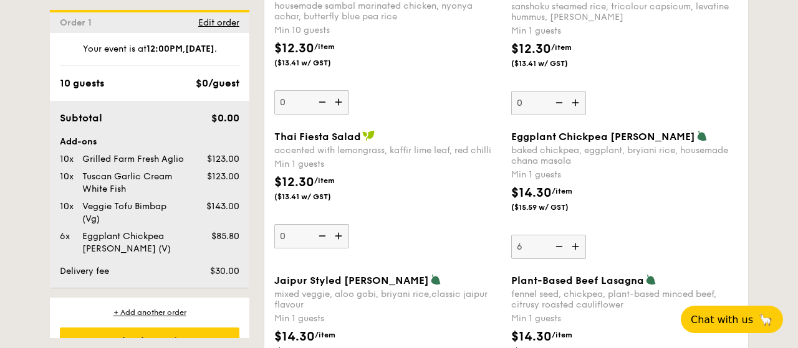
click at [578, 239] on img at bounding box center [576, 247] width 19 height 24
click at [578, 239] on input "6" at bounding box center [548, 247] width 75 height 24
click at [578, 239] on img at bounding box center [576, 247] width 19 height 24
click at [578, 239] on input "7" at bounding box center [548, 247] width 75 height 24
click at [578, 239] on img at bounding box center [576, 247] width 19 height 24
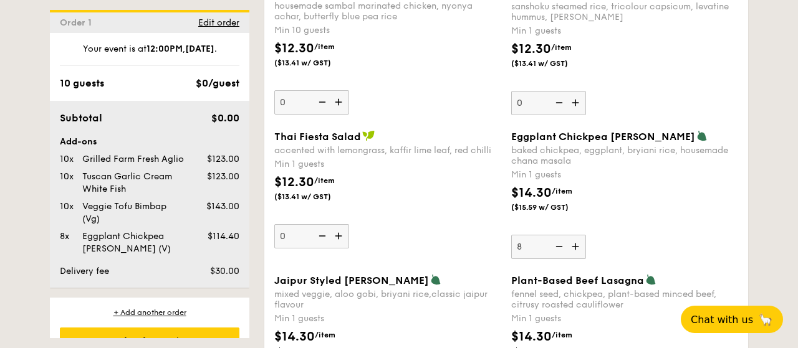
click at [578, 239] on input "8" at bounding box center [548, 247] width 75 height 24
click at [578, 239] on img at bounding box center [576, 247] width 19 height 24
click at [578, 239] on input "9" at bounding box center [548, 247] width 75 height 24
type input "10"
click at [608, 208] on div "$14.30 /item ($15.59 w/ GST)" at bounding box center [624, 206] width 237 height 44
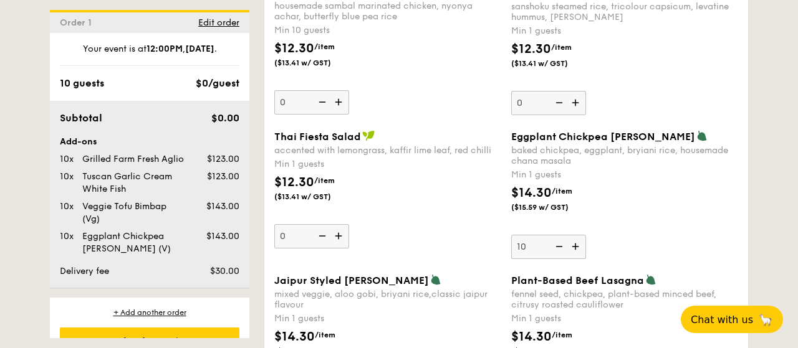
click at [586, 235] on input "10" at bounding box center [548, 247] width 75 height 24
click at [155, 312] on div "+ Add another order" at bounding box center [150, 313] width 180 height 10
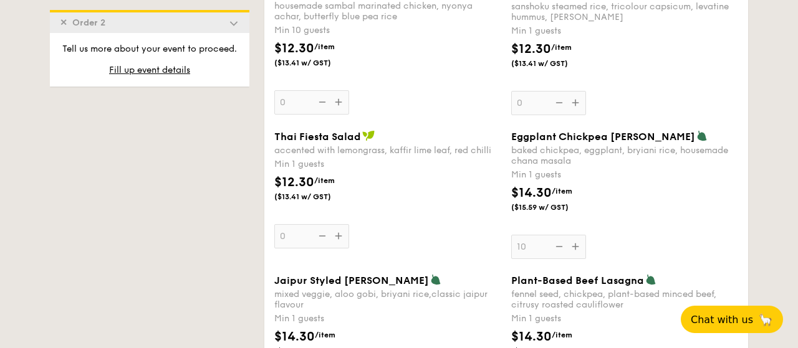
type input "0"
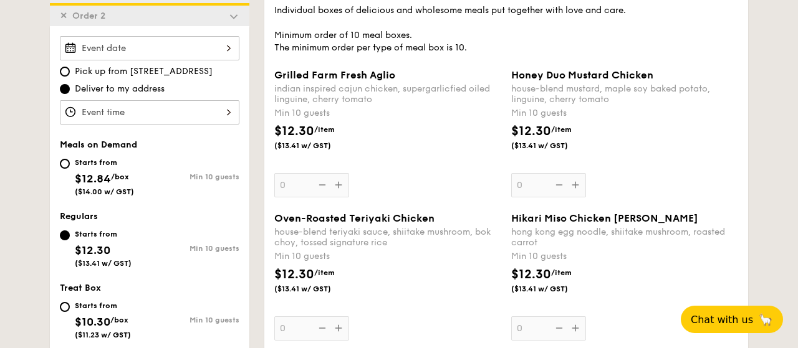
scroll to position [380, 0]
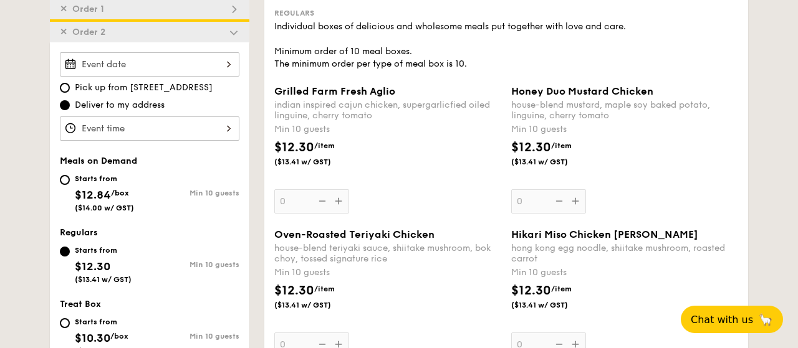
click at [229, 64] on div at bounding box center [150, 64] width 180 height 24
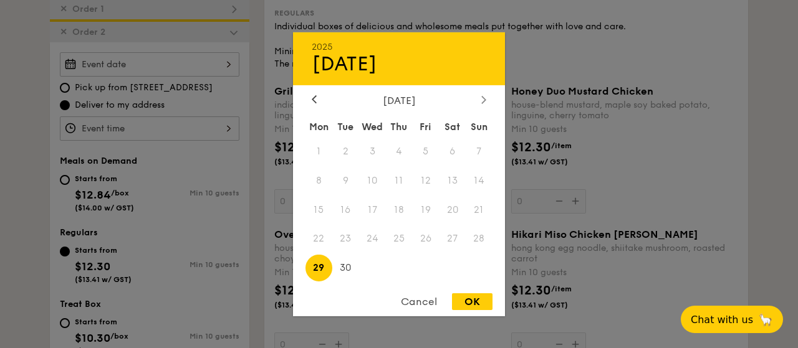
click at [489, 98] on div "[DATE]" at bounding box center [399, 100] width 212 height 12
click at [482, 100] on icon at bounding box center [483, 99] width 5 height 8
click at [375, 179] on span "8" at bounding box center [372, 180] width 27 height 27
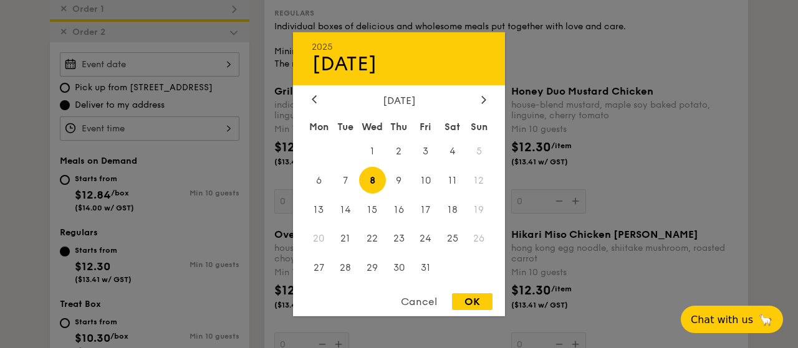
click at [482, 303] on div "OK" at bounding box center [472, 302] width 41 height 17
type input "[DATE]"
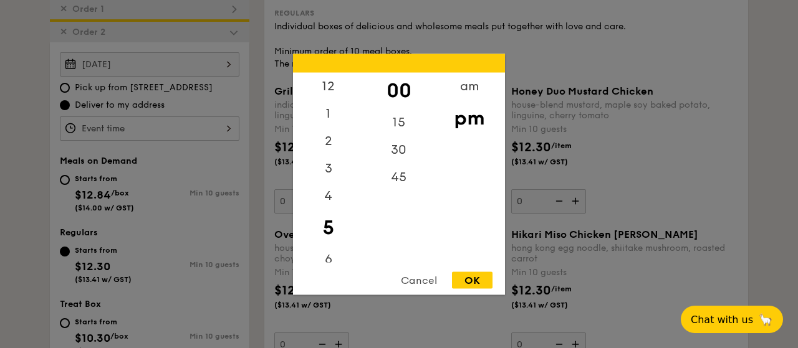
click at [218, 132] on input "Grilled Farm Fresh Aglio indian inspired cajun chicken, supergarlicfied oiled l…" at bounding box center [150, 129] width 180 height 24
click at [331, 85] on div "12" at bounding box center [328, 90] width 70 height 36
click at [471, 276] on div "OK" at bounding box center [472, 280] width 41 height 17
type input "12:00PM"
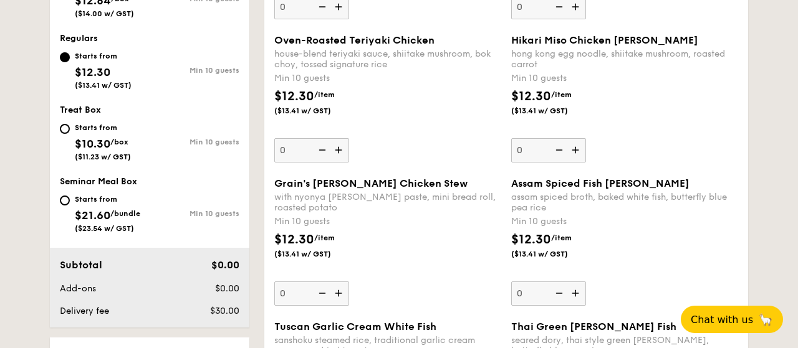
scroll to position [704, 0]
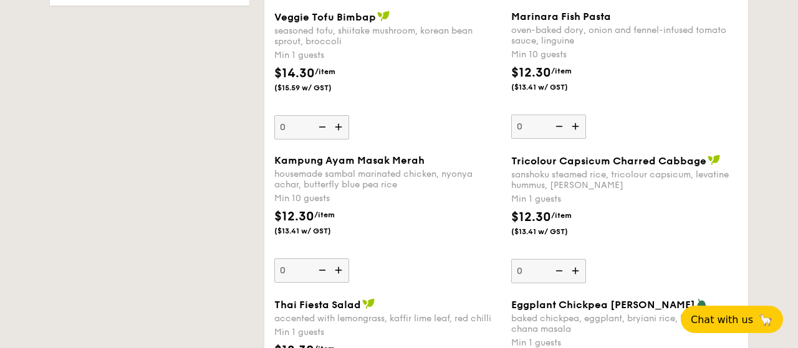
click at [340, 262] on img at bounding box center [339, 271] width 19 height 24
click at [340, 262] on input "0" at bounding box center [311, 271] width 75 height 24
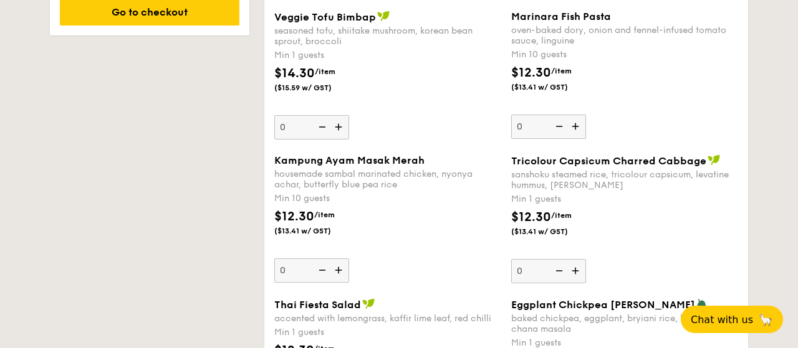
type input "10"
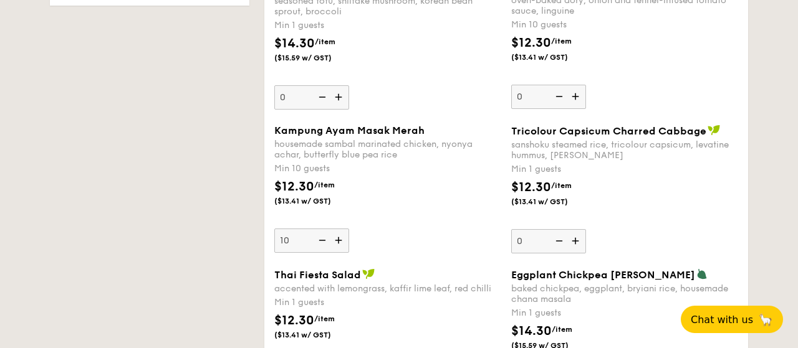
click at [406, 211] on div "$12.30 /item ($13.41 w/ GST)" at bounding box center [387, 200] width 237 height 44
click at [349, 229] on input "10" at bounding box center [311, 241] width 75 height 24
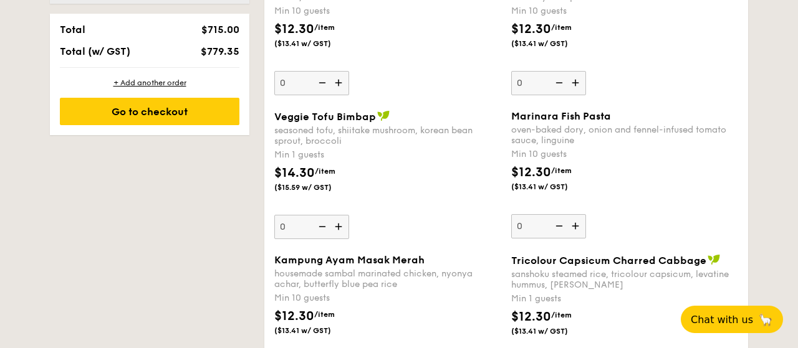
click at [570, 222] on img at bounding box center [576, 226] width 19 height 24
click at [570, 222] on input "0" at bounding box center [548, 226] width 75 height 24
type input "10"
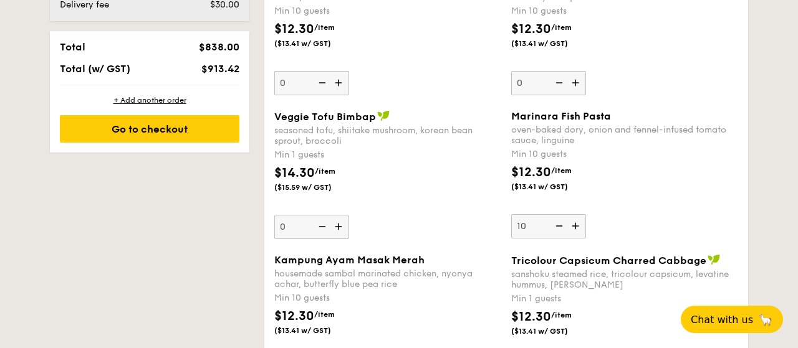
click at [653, 198] on div "$12.30 /item ($13.41 w/ GST)" at bounding box center [624, 185] width 237 height 44
click at [586, 214] on input "10" at bounding box center [548, 226] width 75 height 24
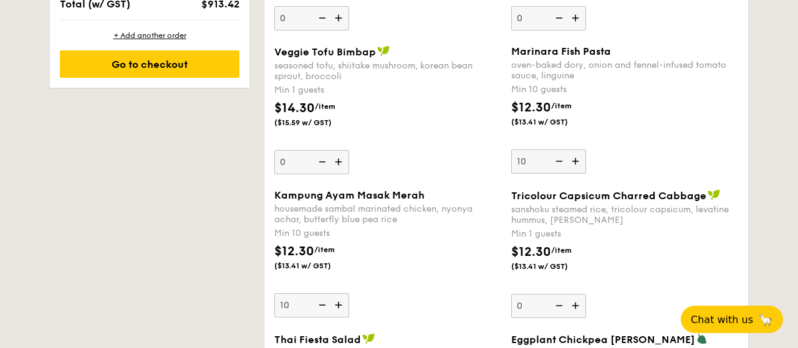
click at [577, 300] on img at bounding box center [576, 306] width 19 height 24
click at [577, 300] on input "0" at bounding box center [548, 306] width 75 height 24
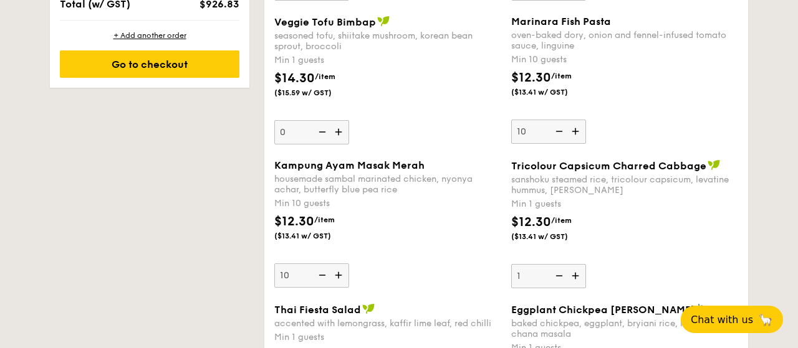
click at [573, 271] on img at bounding box center [576, 276] width 19 height 24
click at [573, 271] on input "1" at bounding box center [548, 276] width 75 height 24
click at [573, 271] on img at bounding box center [576, 276] width 19 height 24
click at [573, 271] on input "2" at bounding box center [548, 276] width 75 height 24
click at [573, 271] on img at bounding box center [576, 276] width 19 height 24
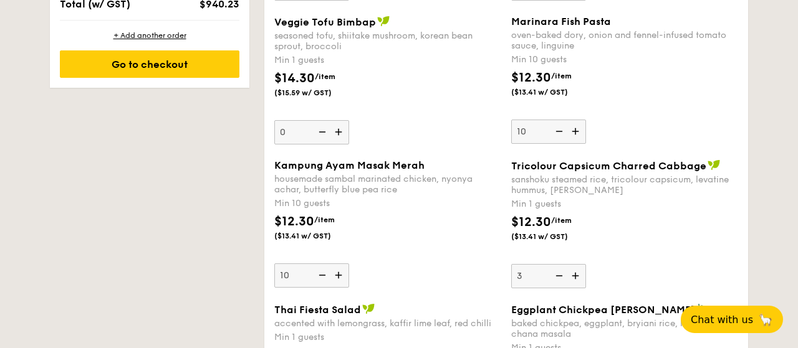
click at [573, 271] on input "3" at bounding box center [548, 276] width 75 height 24
click at [573, 271] on img at bounding box center [576, 276] width 19 height 24
click at [573, 271] on input "4" at bounding box center [548, 276] width 75 height 24
click at [573, 271] on img at bounding box center [576, 276] width 19 height 24
click at [573, 271] on input "5" at bounding box center [548, 276] width 75 height 24
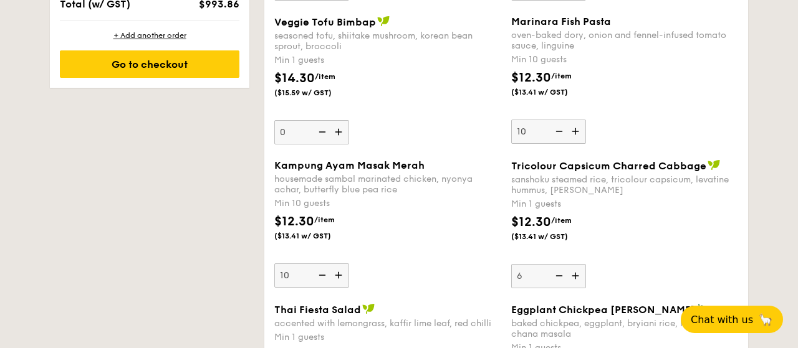
click at [573, 271] on img at bounding box center [576, 276] width 19 height 24
click at [573, 271] on input "6" at bounding box center [548, 276] width 75 height 24
click at [573, 271] on img at bounding box center [576, 276] width 19 height 24
click at [573, 271] on input "7" at bounding box center [548, 276] width 75 height 24
click at [573, 271] on img at bounding box center [576, 276] width 19 height 24
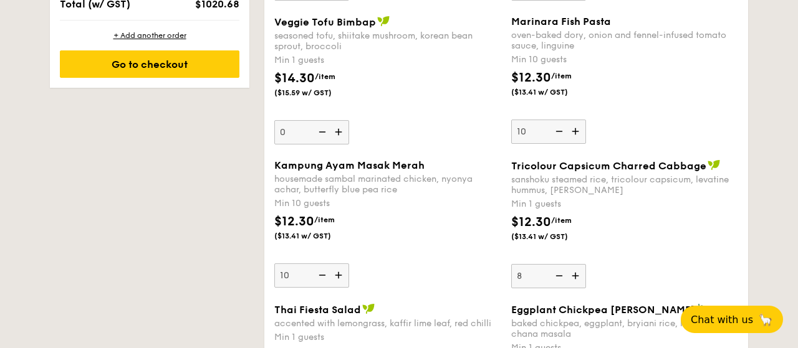
click at [573, 271] on input "8" at bounding box center [548, 276] width 75 height 24
click at [573, 271] on img at bounding box center [576, 276] width 19 height 24
click at [573, 271] on input "9" at bounding box center [548, 276] width 75 height 24
type input "10"
click at [626, 236] on div "$12.30 /item ($13.41 w/ GST)" at bounding box center [624, 235] width 237 height 44
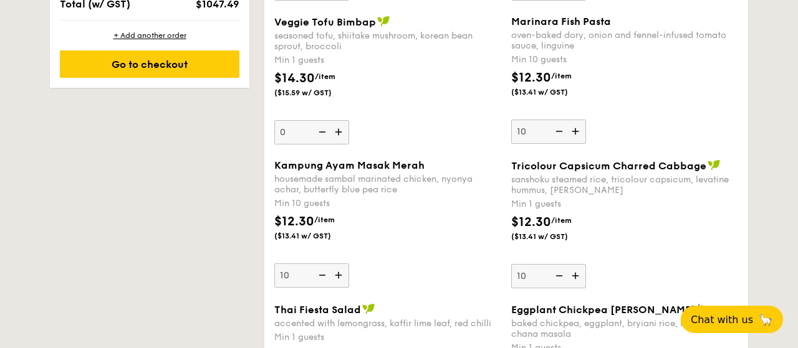
click at [586, 264] on input "10" at bounding box center [548, 276] width 75 height 24
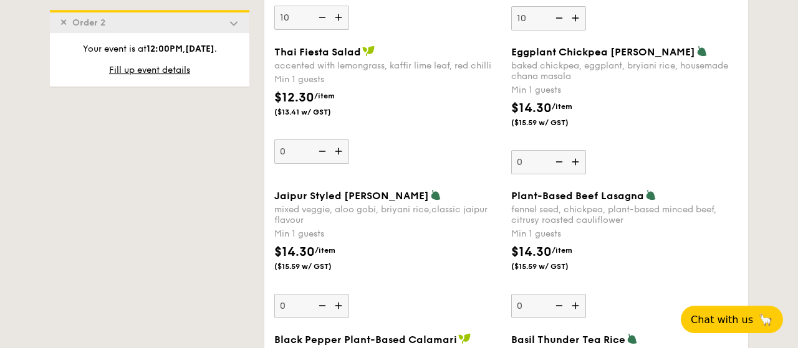
scroll to position [1283, 0]
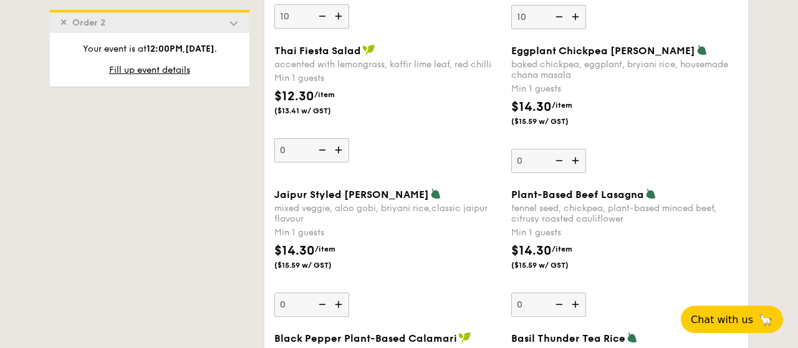
click at [342, 301] on img at bounding box center [339, 305] width 19 height 24
click at [342, 301] on input "0" at bounding box center [311, 305] width 75 height 24
click at [342, 301] on img at bounding box center [339, 305] width 19 height 24
click at [342, 301] on input "1" at bounding box center [311, 305] width 75 height 24
click at [342, 301] on img at bounding box center [339, 305] width 19 height 24
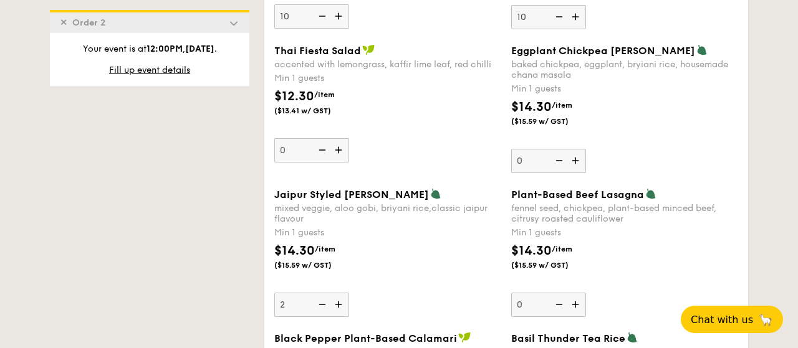
click at [342, 301] on input "2" at bounding box center [311, 305] width 75 height 24
click at [342, 301] on img at bounding box center [339, 305] width 19 height 24
click at [342, 301] on input "3" at bounding box center [311, 305] width 75 height 24
click at [342, 301] on img at bounding box center [339, 305] width 19 height 24
click at [342, 301] on input "4" at bounding box center [311, 305] width 75 height 24
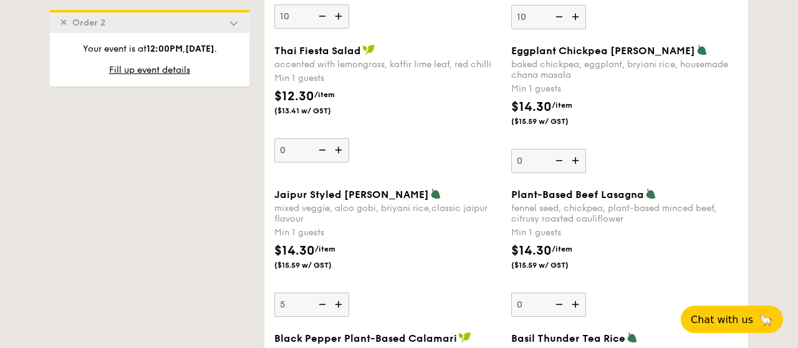
click at [342, 301] on img at bounding box center [339, 305] width 19 height 24
click at [342, 301] on input "5" at bounding box center [311, 305] width 75 height 24
click at [342, 301] on img at bounding box center [339, 305] width 19 height 24
click at [342, 301] on input "6" at bounding box center [311, 305] width 75 height 24
click at [342, 301] on img at bounding box center [339, 305] width 19 height 24
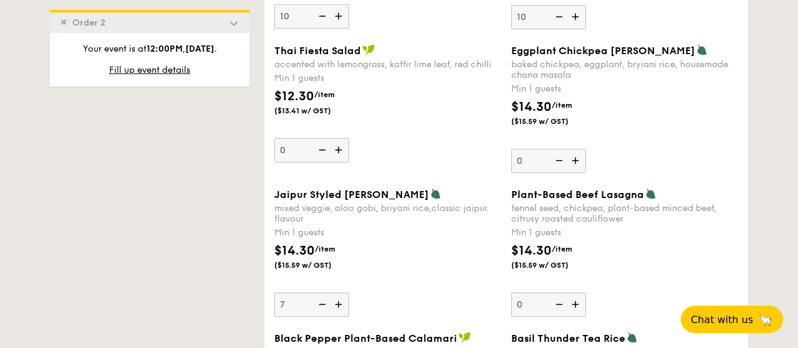
click at [342, 301] on input "7" at bounding box center [311, 305] width 75 height 24
click at [342, 301] on img at bounding box center [339, 305] width 19 height 24
click at [342, 301] on input "8" at bounding box center [311, 305] width 75 height 24
click at [338, 302] on img at bounding box center [339, 305] width 19 height 24
click at [338, 302] on input "9" at bounding box center [311, 305] width 75 height 24
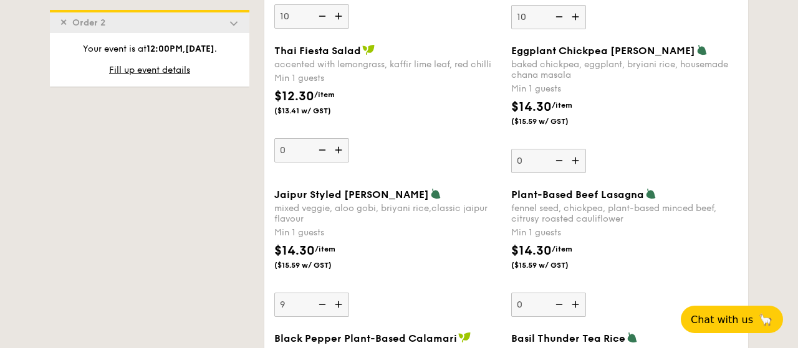
type input "10"
click at [391, 266] on div "$14.30 /item ($15.59 w/ GST)" at bounding box center [387, 264] width 237 height 44
click at [349, 293] on input "10" at bounding box center [311, 305] width 75 height 24
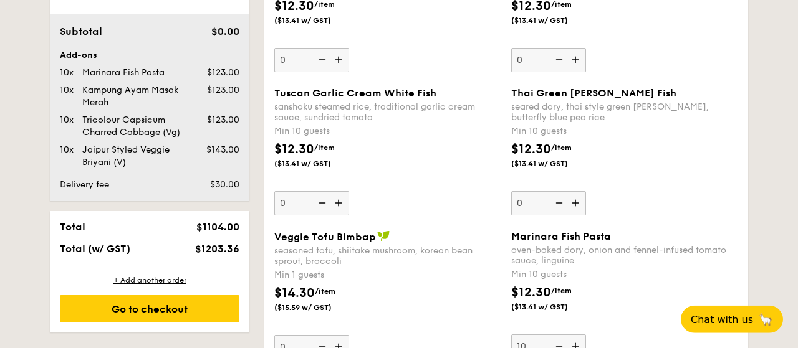
scroll to position [829, 0]
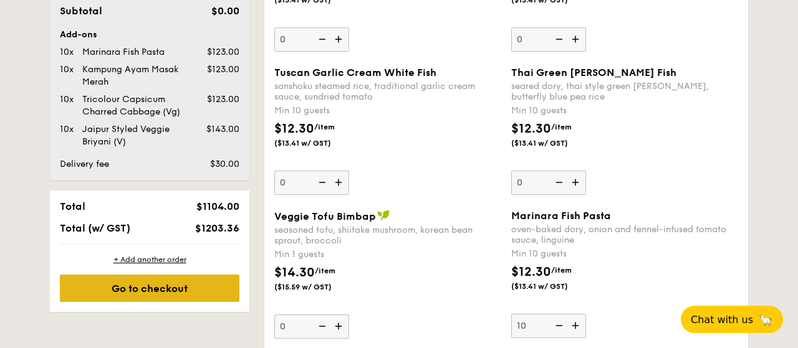
click at [150, 281] on div "Go to checkout" at bounding box center [150, 288] width 180 height 27
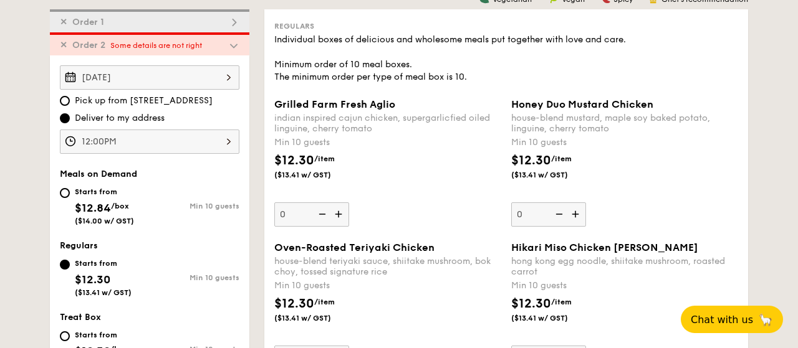
scroll to position [358, 0]
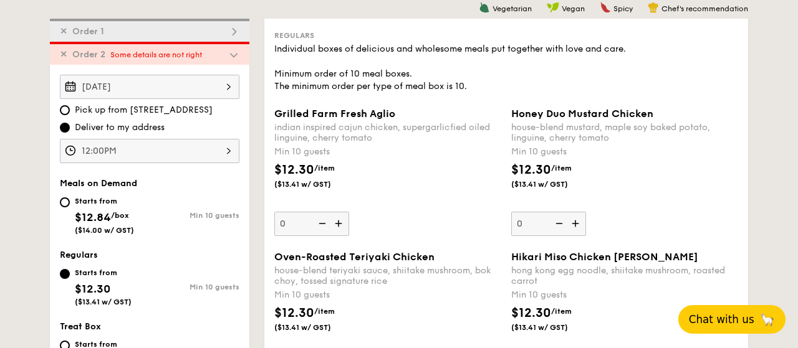
click at [714, 319] on span "Chat with us" at bounding box center [721, 320] width 65 height 12
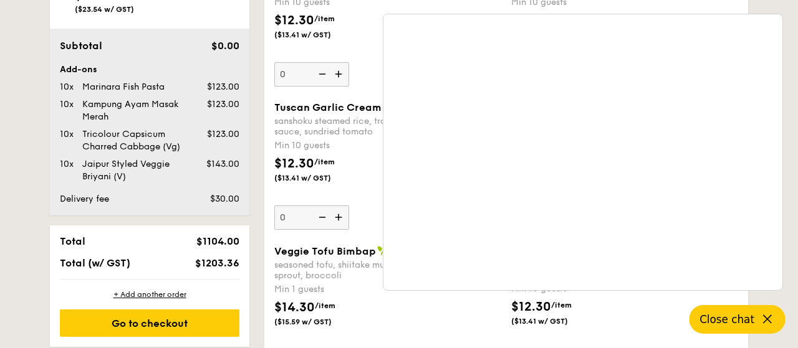
scroll to position [876, 0]
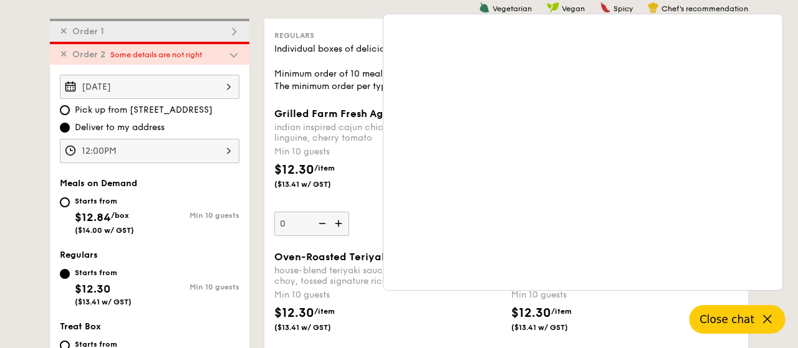
scroll to position [293, 0]
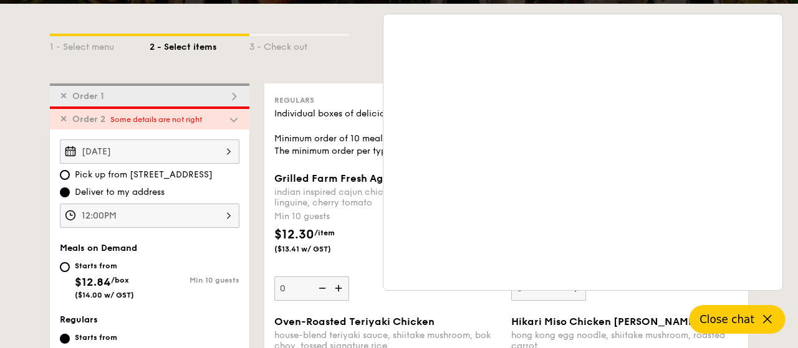
click at [231, 94] on img at bounding box center [233, 96] width 11 height 11
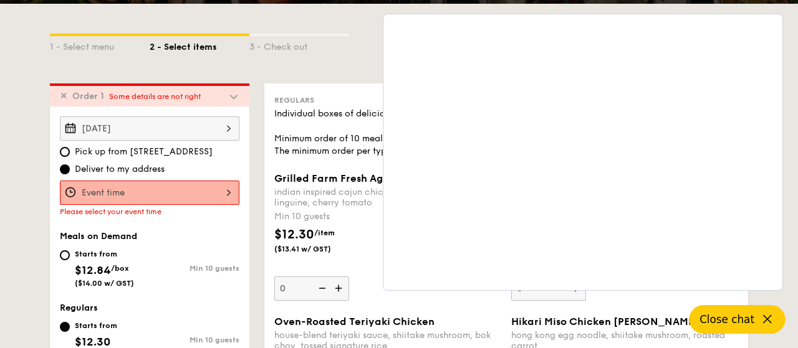
type input "10"
type input "0"
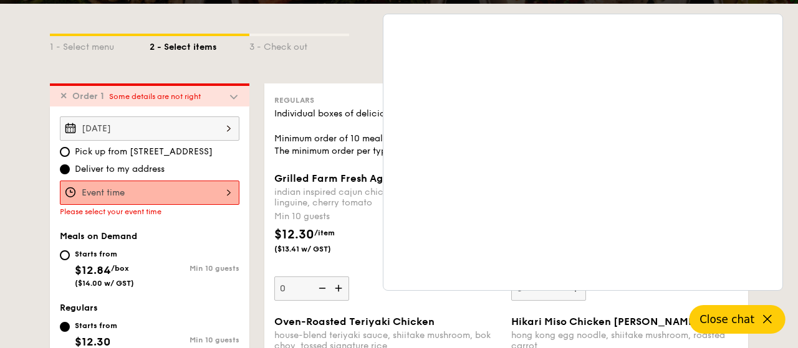
type input "0"
type input "10"
type input "0"
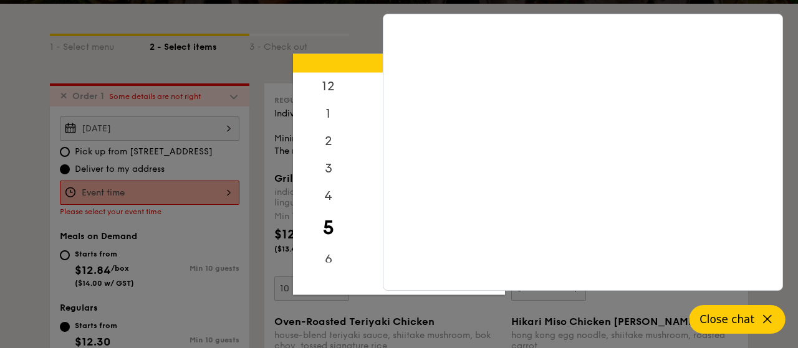
drag, startPoint x: 222, startPoint y: 194, endPoint x: 199, endPoint y: 193, distance: 23.1
click at [221, 194] on div "12 1 2 3 4 5 6 7 8 9 10 11 00 15 30 45 am pm Cancel OK" at bounding box center [150, 193] width 180 height 24
drag, startPoint x: 749, startPoint y: 324, endPoint x: 678, endPoint y: 280, distance: 82.9
click at [747, 323] on span "Close chat" at bounding box center [727, 320] width 52 height 12
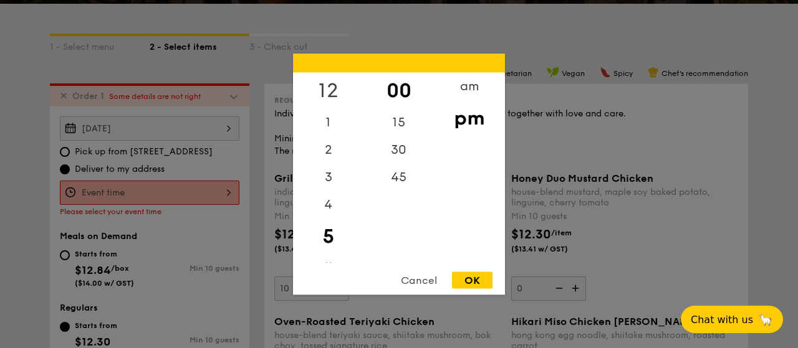
click at [330, 82] on div "12" at bounding box center [328, 90] width 70 height 36
click at [400, 90] on div "00" at bounding box center [398, 90] width 70 height 36
click at [472, 282] on div "OK" at bounding box center [472, 280] width 41 height 17
type input "12:00PM"
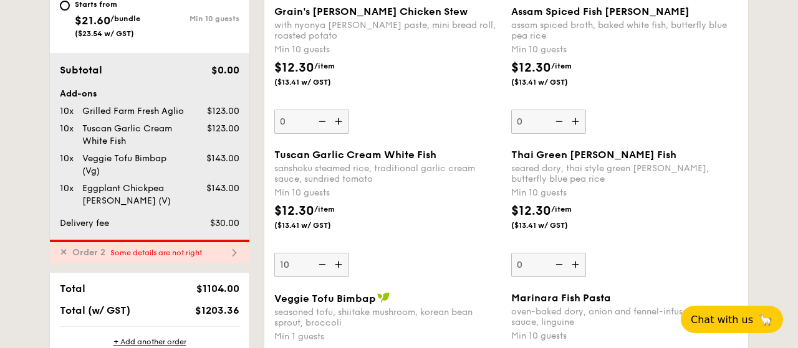
scroll to position [876, 0]
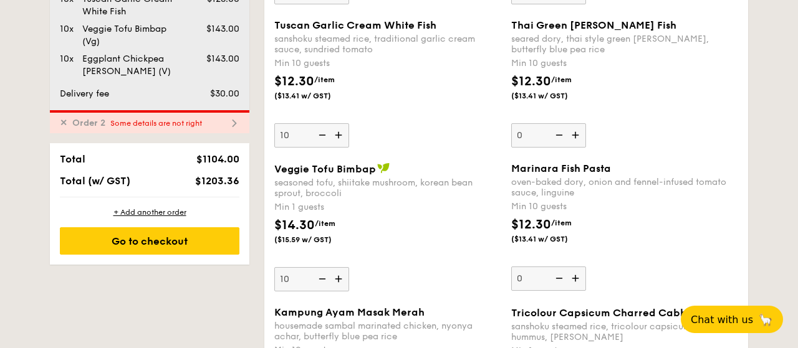
click at [219, 122] on div "✕ Order 2 Some details are not right" at bounding box center [149, 121] width 199 height 23
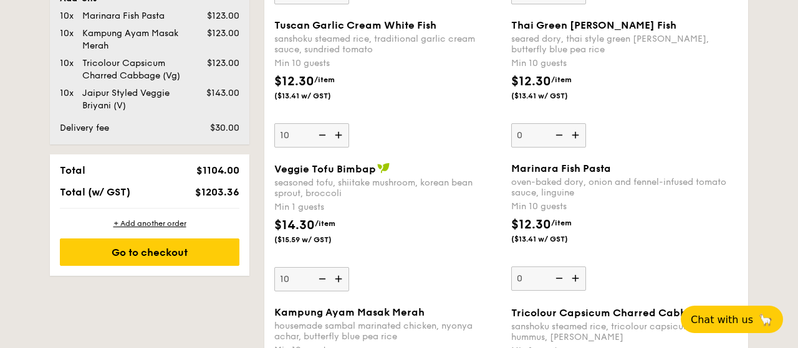
type input "0"
type input "10"
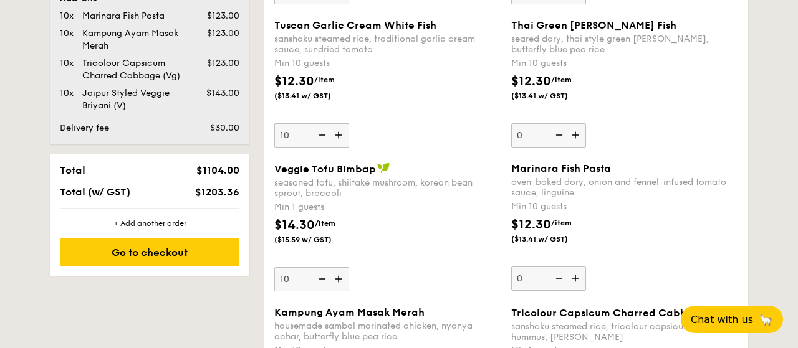
type input "10"
type input "0"
type input "10"
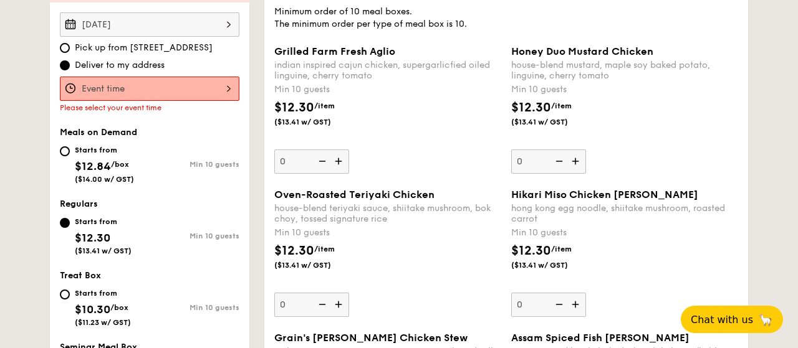
scroll to position [380, 0]
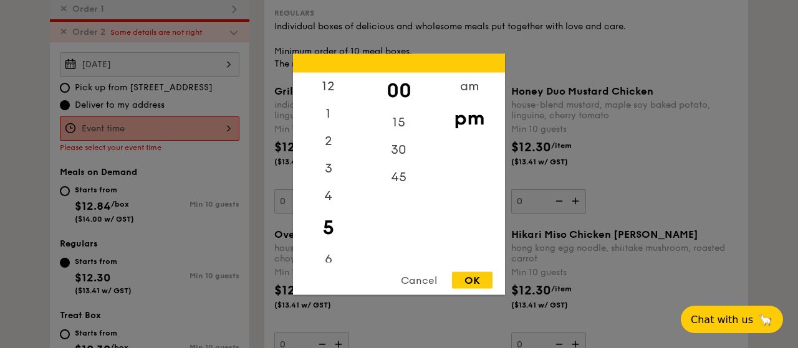
click at [186, 130] on input "Grilled Farm Fresh Aglio indian inspired cajun chicken, supergarlicfied oiled l…" at bounding box center [150, 129] width 180 height 24
click at [333, 84] on div "12" at bounding box center [328, 90] width 70 height 36
click at [396, 90] on div "00" at bounding box center [398, 90] width 70 height 36
click at [474, 284] on div "OK" at bounding box center [472, 280] width 41 height 17
type input "12:00PM"
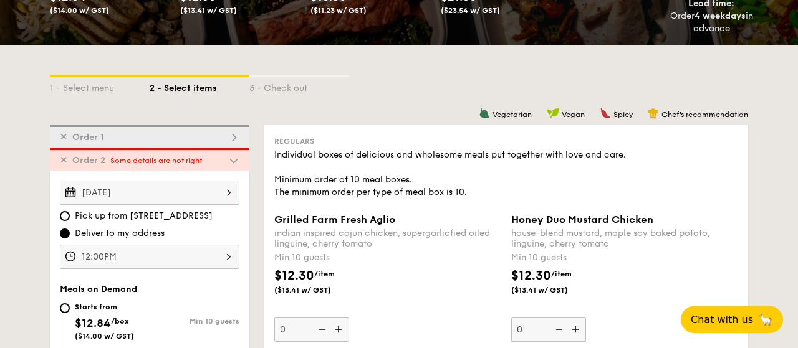
scroll to position [251, 0]
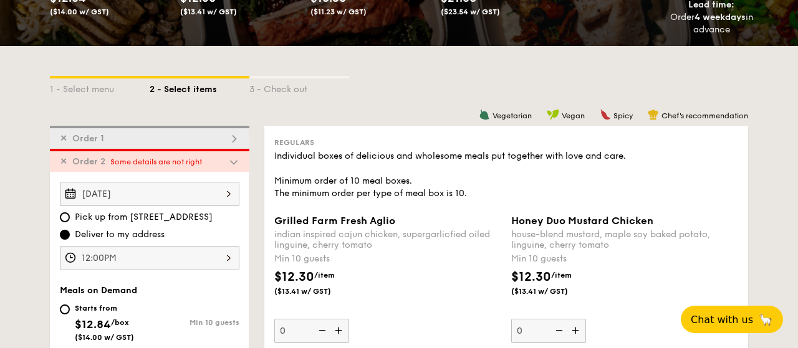
click at [199, 162] on span "Some details are not right" at bounding box center [156, 162] width 92 height 9
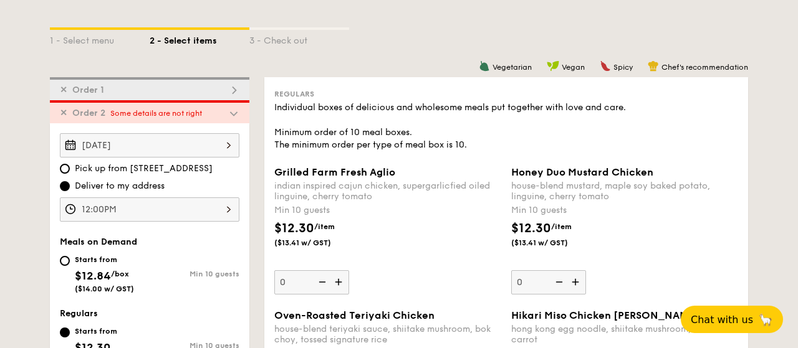
scroll to position [324, 0]
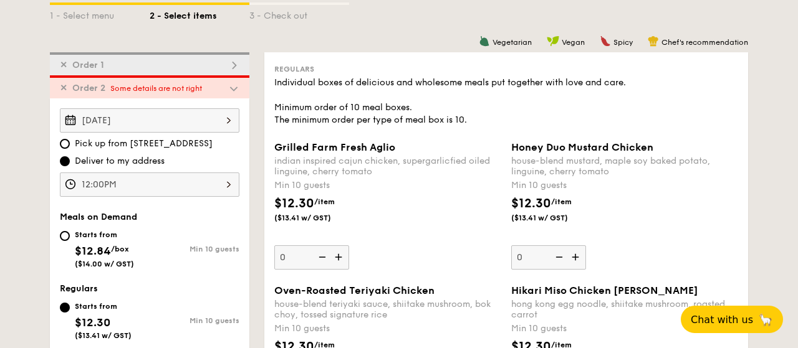
click at [170, 84] on span "Some details are not right" at bounding box center [156, 88] width 92 height 9
click at [235, 87] on img at bounding box center [233, 88] width 11 height 11
click at [236, 68] on img at bounding box center [233, 65] width 11 height 11
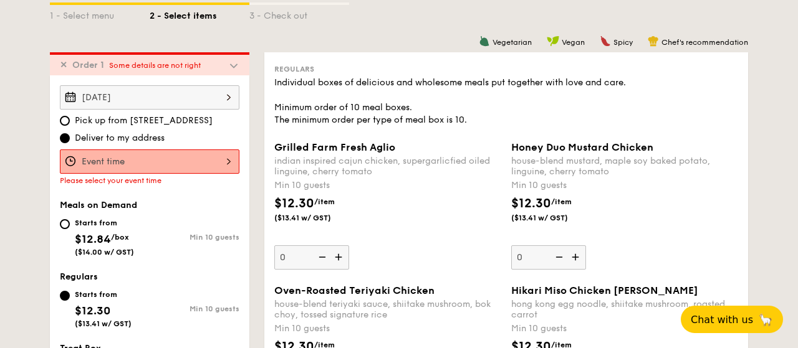
type input "10"
type input "0"
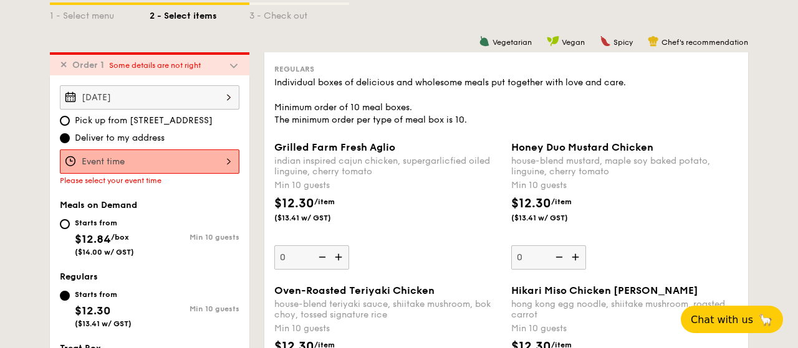
type input "0"
type input "10"
type input "0"
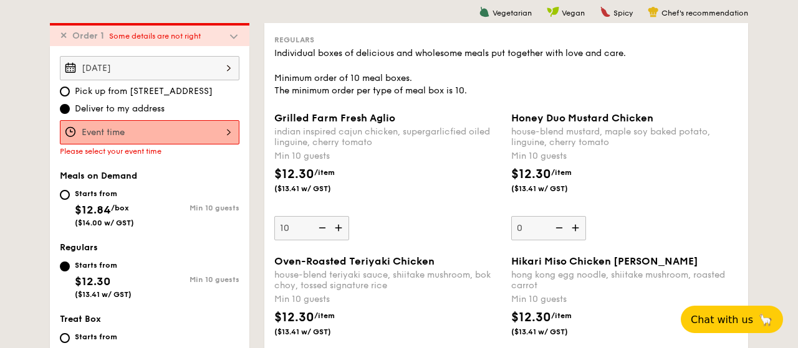
scroll to position [358, 0]
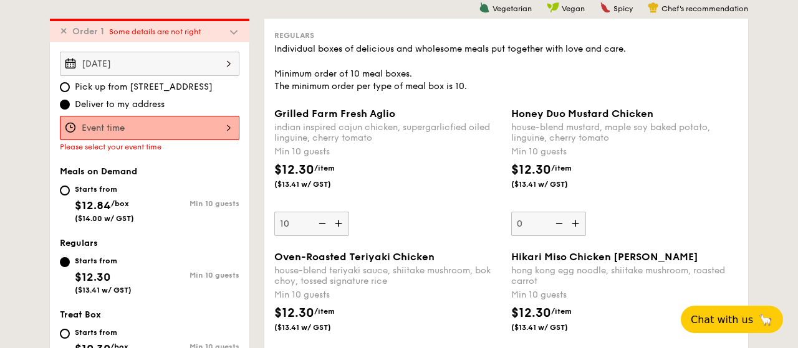
click at [144, 131] on input "Grilled Farm Fresh Aglio indian inspired cajun chicken, supergarlicfied oiled l…" at bounding box center [150, 128] width 180 height 24
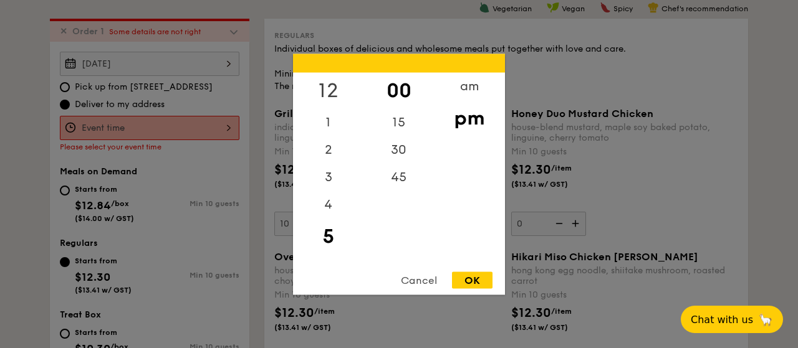
click at [334, 85] on div "12" at bounding box center [328, 90] width 70 height 36
click at [472, 282] on div "OK" at bounding box center [472, 280] width 41 height 17
type input "12:00PM"
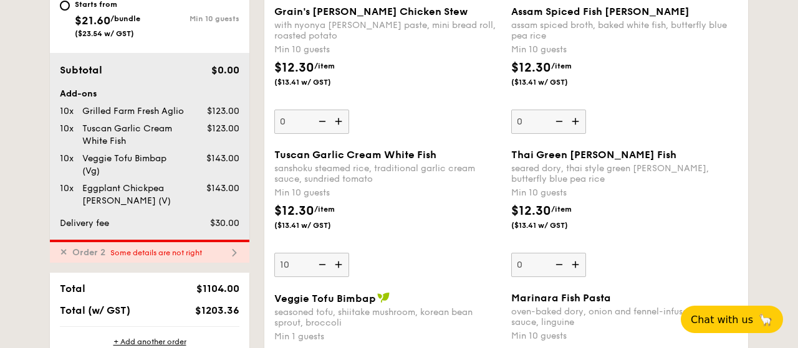
scroll to position [812, 0]
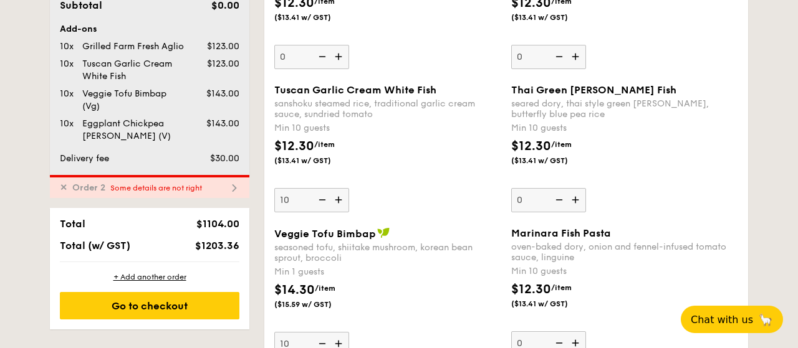
click at [224, 187] on div "✕ Order 2 Some details are not right" at bounding box center [149, 186] width 199 height 23
type input "0"
type input "10"
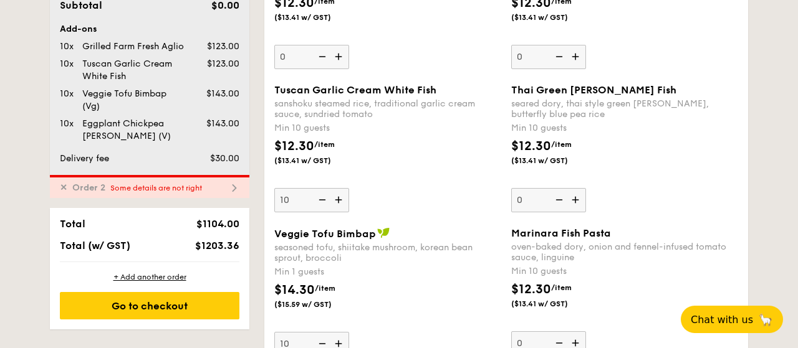
type input "10"
type input "0"
type input "10"
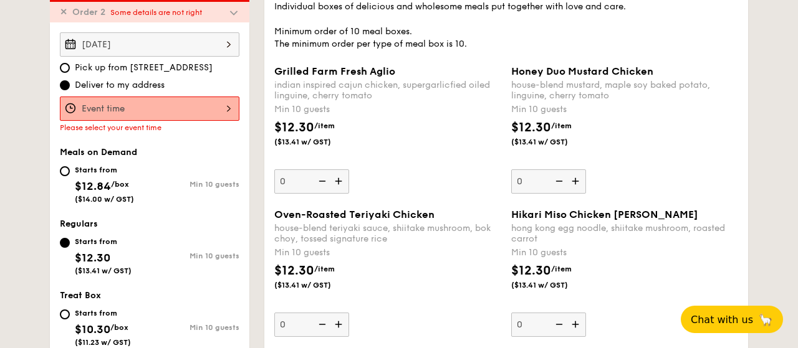
scroll to position [380, 0]
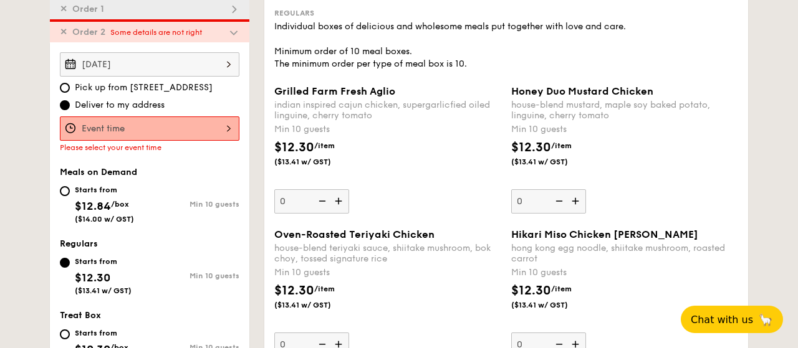
click at [204, 128] on input "Grilled Farm Fresh Aglio indian inspired cajun chicken, supergarlicfied oiled l…" at bounding box center [150, 129] width 180 height 24
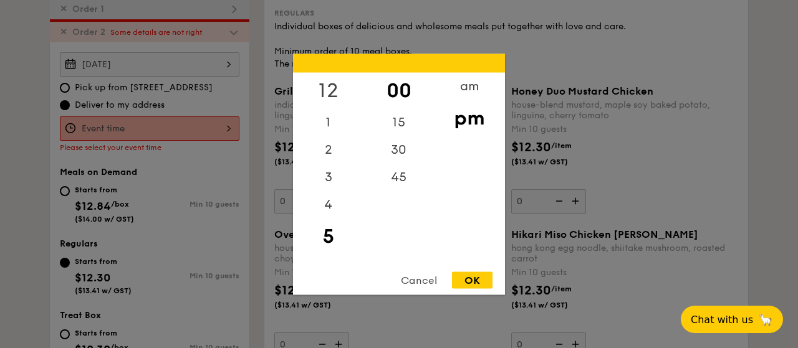
click at [329, 80] on div "12" at bounding box center [328, 90] width 70 height 36
click at [406, 150] on div "30" at bounding box center [398, 154] width 70 height 36
click at [462, 277] on div "OK" at bounding box center [472, 280] width 41 height 17
type input "12:30PM"
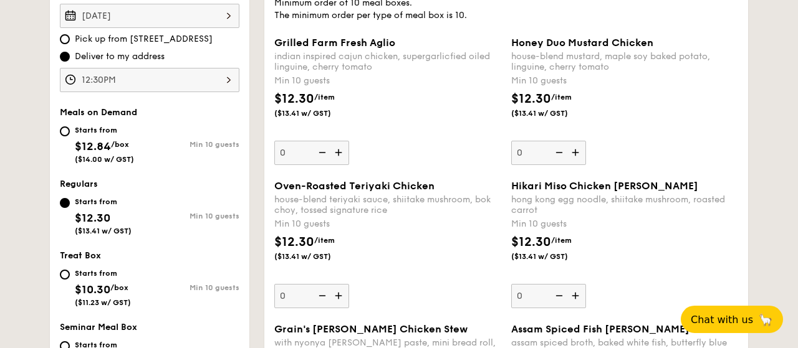
scroll to position [315, 0]
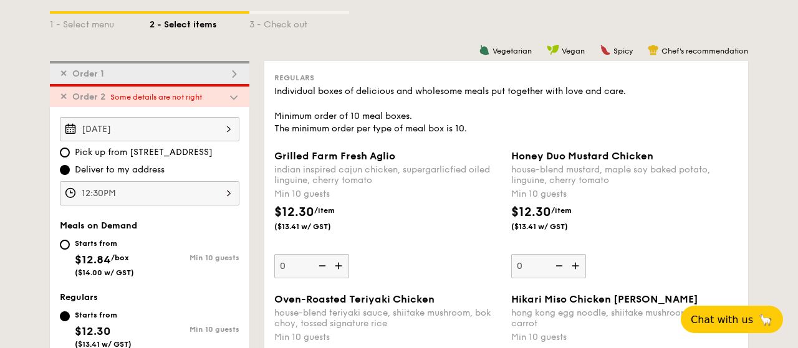
click at [201, 98] on span "Some details are not right" at bounding box center [156, 97] width 92 height 9
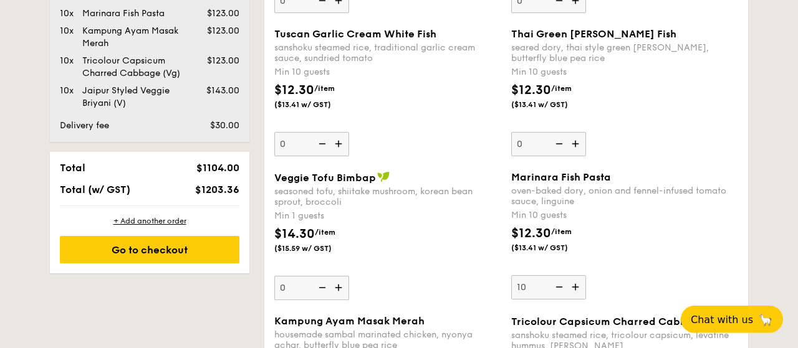
scroll to position [899, 0]
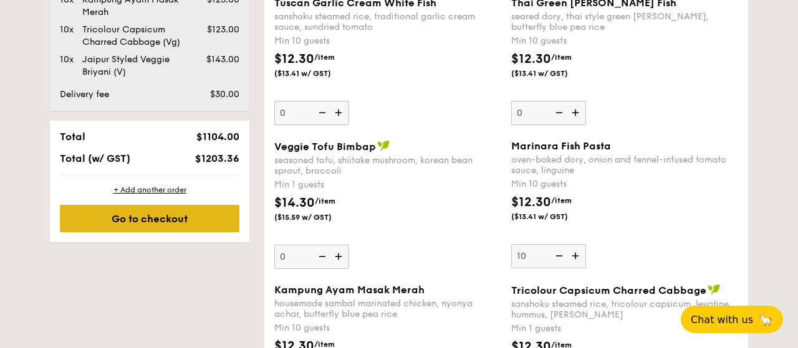
click at [167, 212] on div "Go to checkout" at bounding box center [150, 218] width 180 height 27
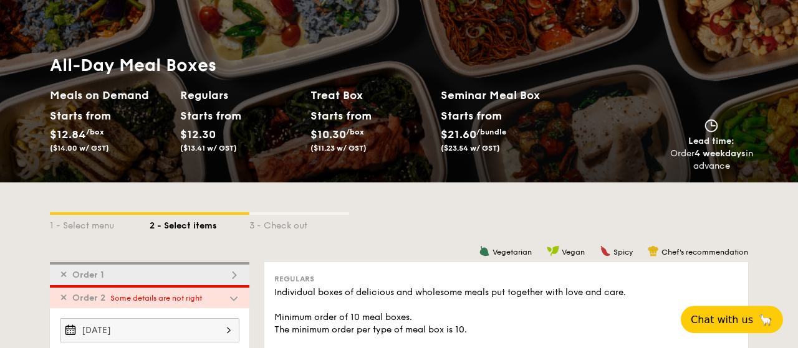
scroll to position [130, 0]
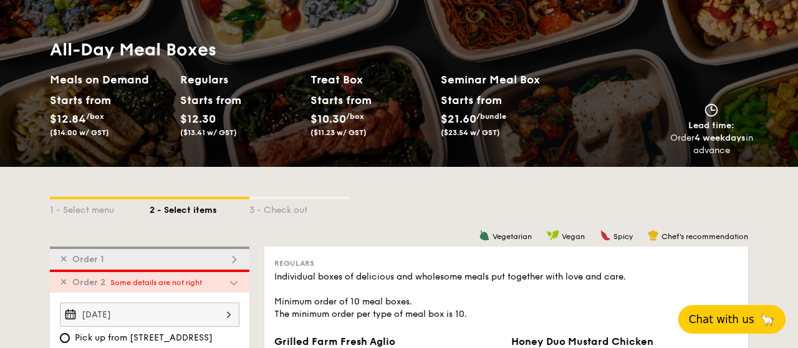
click at [720, 314] on span "Chat with us" at bounding box center [721, 320] width 65 height 12
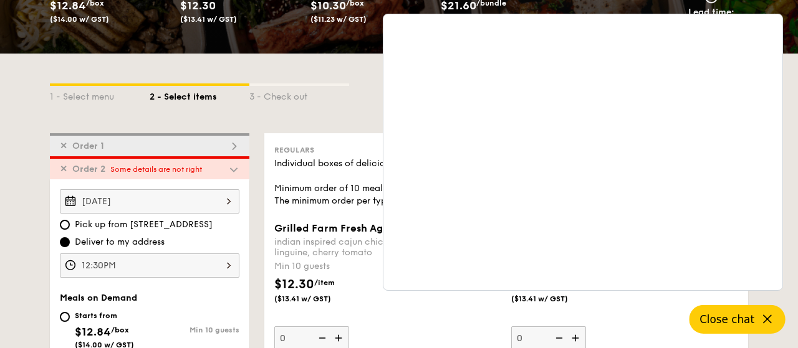
scroll to position [324, 0]
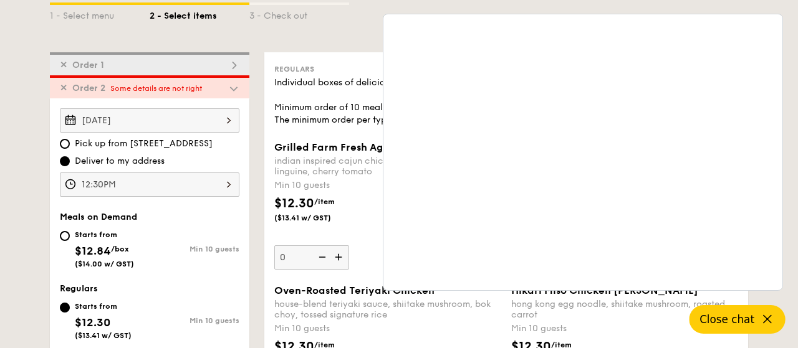
click at [64, 85] on span "✕" at bounding box center [63, 88] width 7 height 11
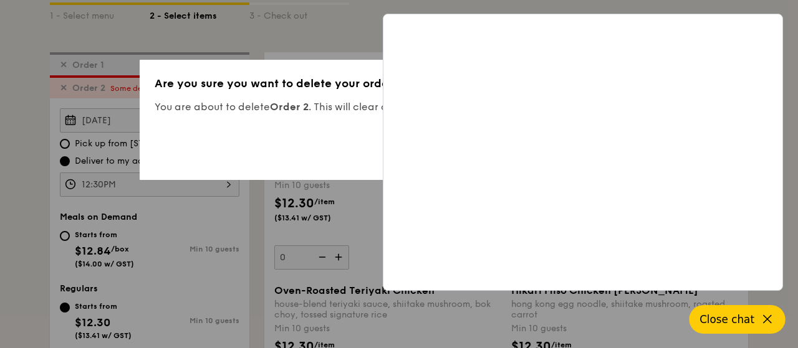
click at [742, 315] on span "Close chat" at bounding box center [726, 320] width 55 height 12
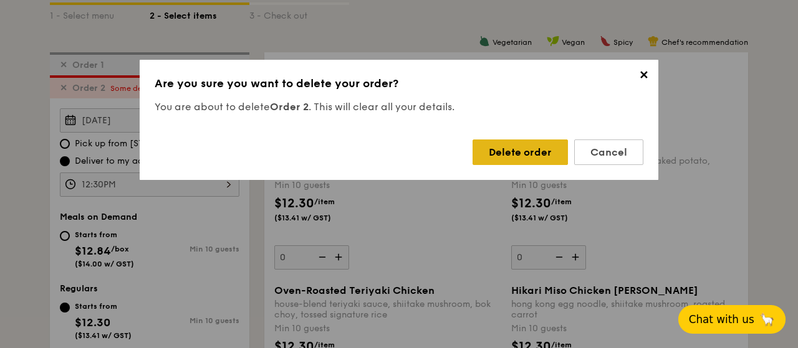
click at [539, 150] on div "Delete order" at bounding box center [519, 153] width 95 height 26
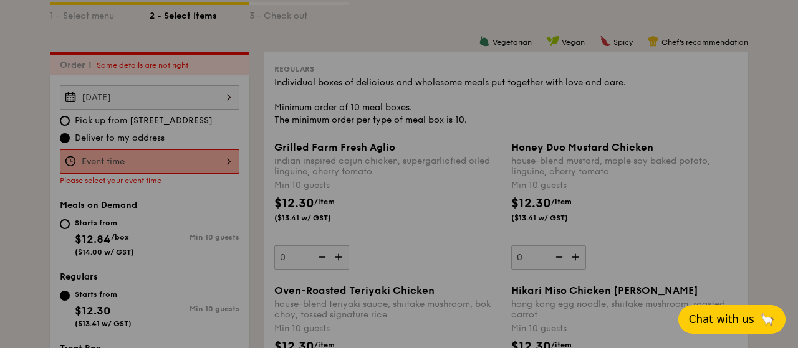
type input "10"
type input "0"
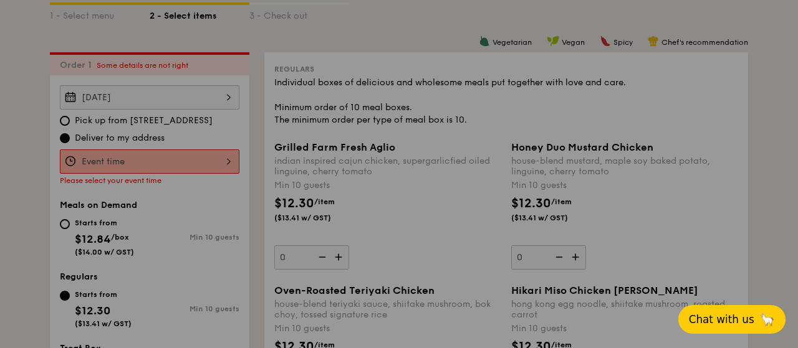
type input "0"
type input "10"
type input "0"
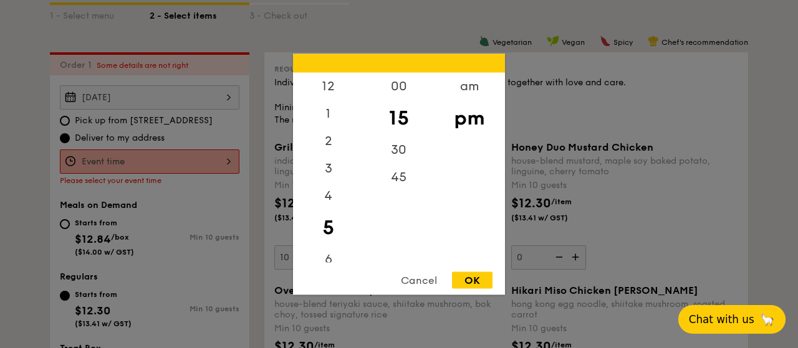
click at [105, 159] on input "Grilled Farm Fresh Aglio indian inspired cajun chicken, supergarlicfied oiled l…" at bounding box center [150, 162] width 180 height 24
click at [399, 89] on div "00" at bounding box center [398, 90] width 70 height 36
click at [469, 280] on div "OK" at bounding box center [472, 280] width 41 height 17
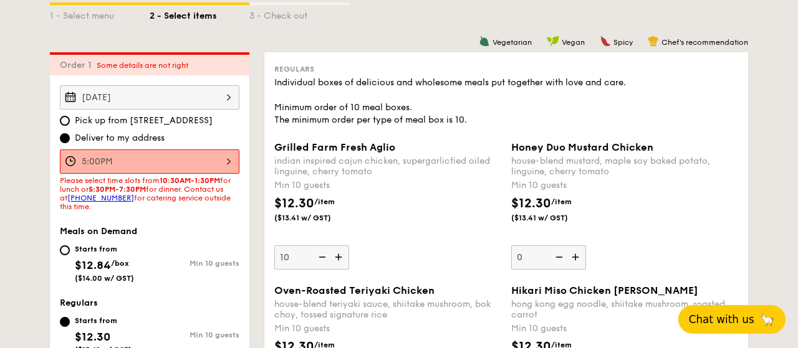
click at [218, 166] on input "5:00PM" at bounding box center [150, 162] width 180 height 24
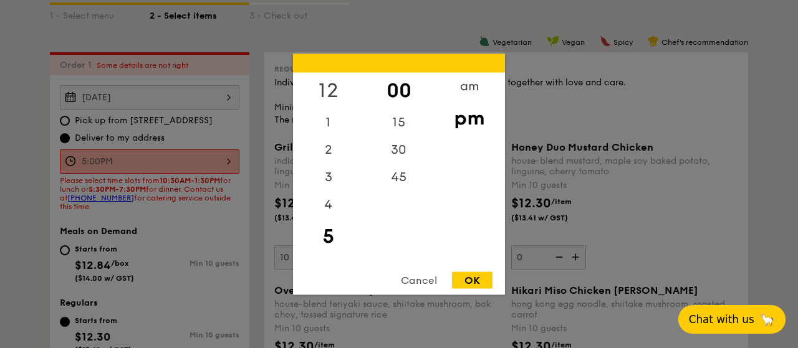
click at [330, 90] on div "12" at bounding box center [328, 90] width 70 height 36
click at [472, 287] on div "OK" at bounding box center [472, 280] width 41 height 17
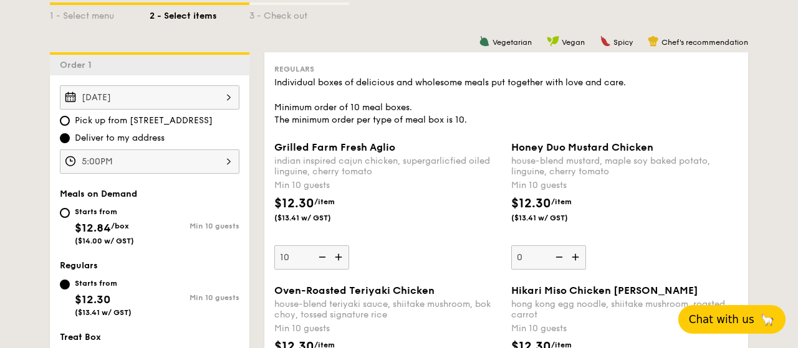
type input "12:00PM"
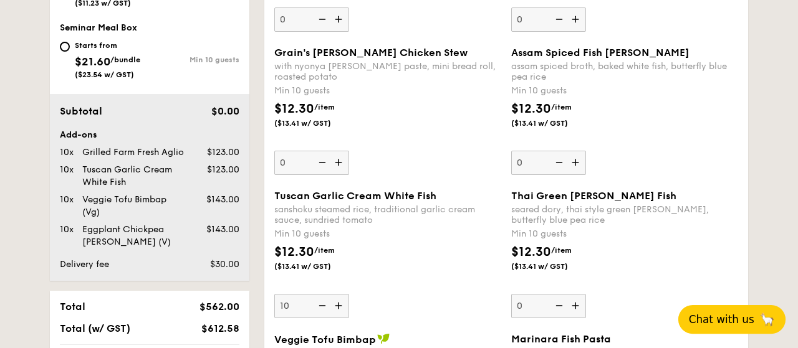
scroll to position [778, 0]
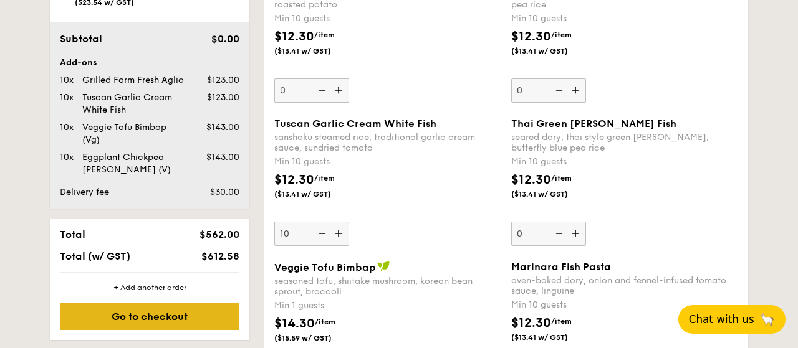
click at [166, 317] on div "Go to checkout" at bounding box center [150, 316] width 180 height 27
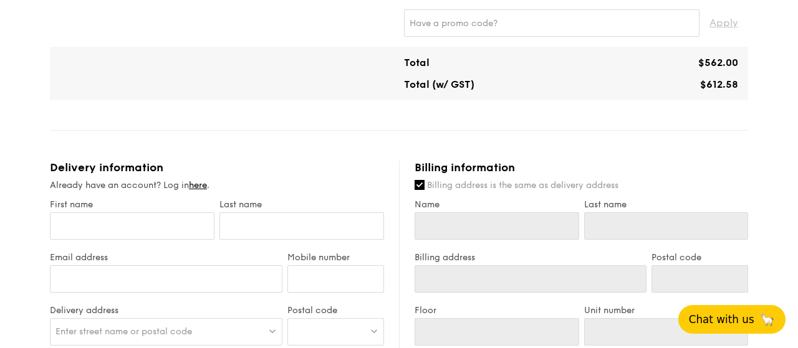
scroll to position [454, 0]
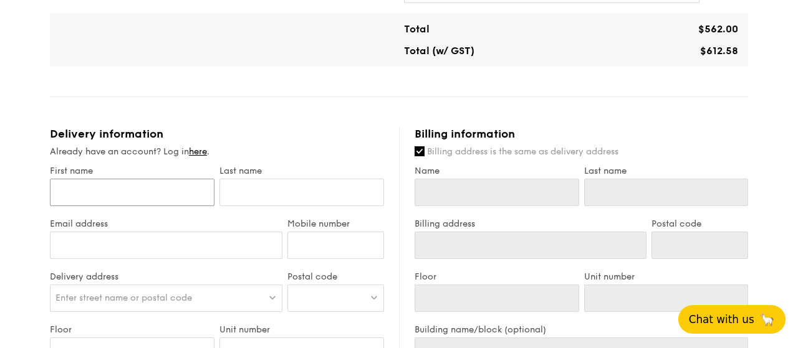
click at [181, 203] on input "First name" at bounding box center [132, 192] width 165 height 27
type input "B"
type input "Be"
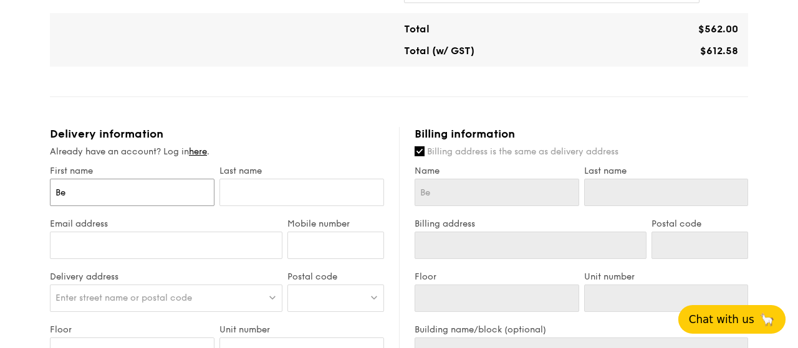
type input "Ben"
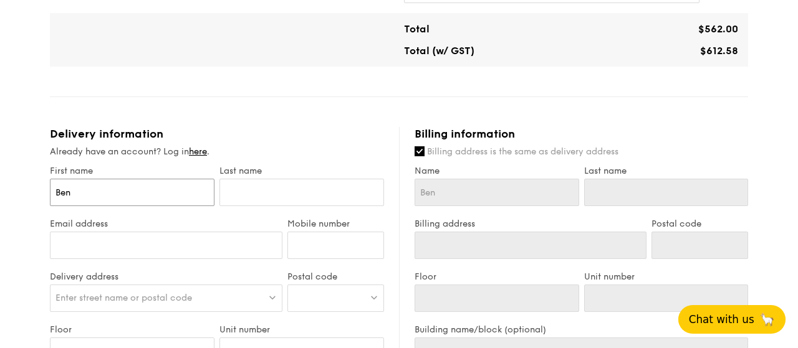
type input "Ben"
type input "Beng"
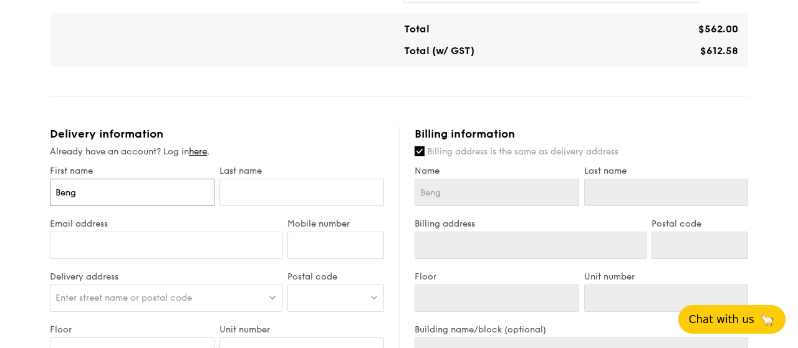
type input "Beng C"
type input "Beng Ch"
type input "[PERSON_NAME]"
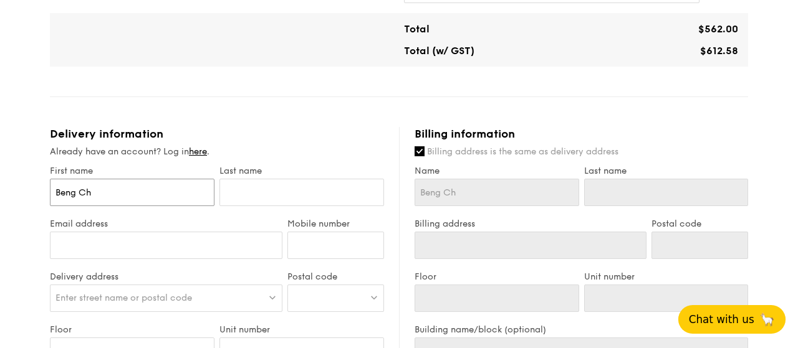
type input "[PERSON_NAME]"
type input "Beng Choo"
type input "K"
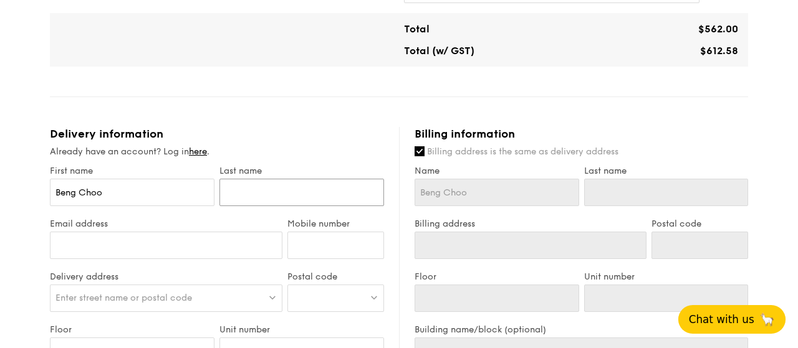
type input "K"
type input "Ku"
type input "Kun"
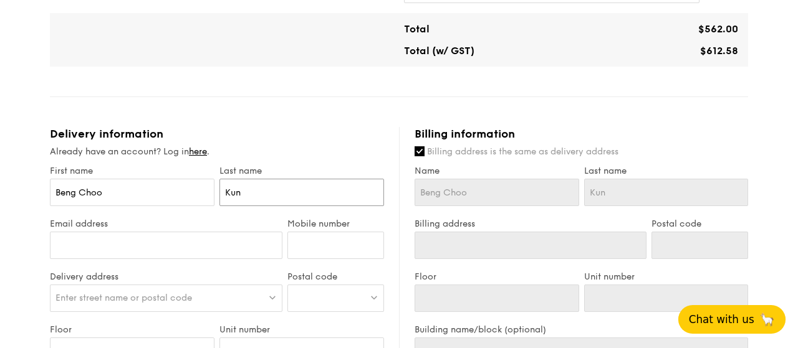
type input "Kung"
click at [143, 249] on input "Email address" at bounding box center [166, 245] width 233 height 27
type input "[EMAIL_ADDRESS][DOMAIN_NAME]"
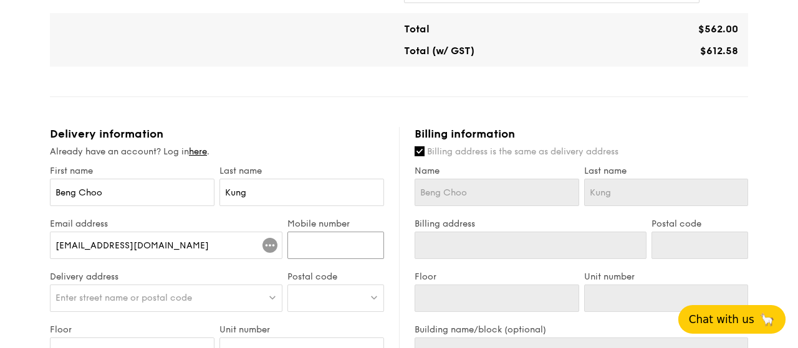
click at [320, 248] on input "Mobile number" at bounding box center [335, 245] width 97 height 27
type input "98437788"
click at [111, 297] on span "Enter street name or postal code" at bounding box center [123, 298] width 137 height 11
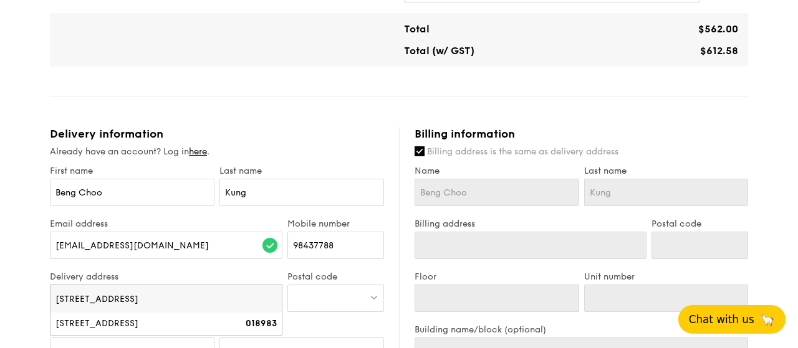
scroll to position [519, 0]
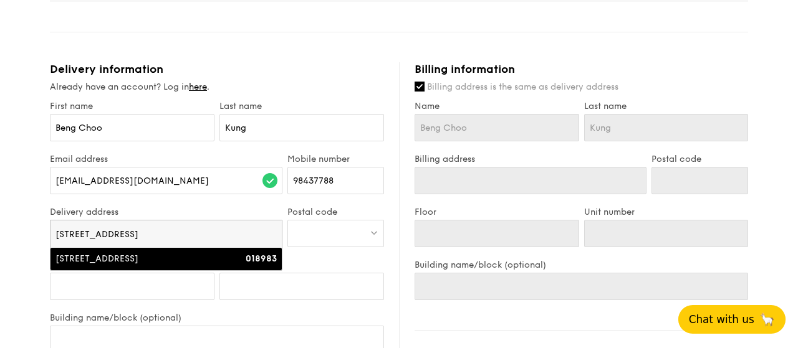
type input "[STREET_ADDRESS]"
click at [113, 263] on div "[STREET_ADDRESS]" at bounding box center [138, 259] width 166 height 12
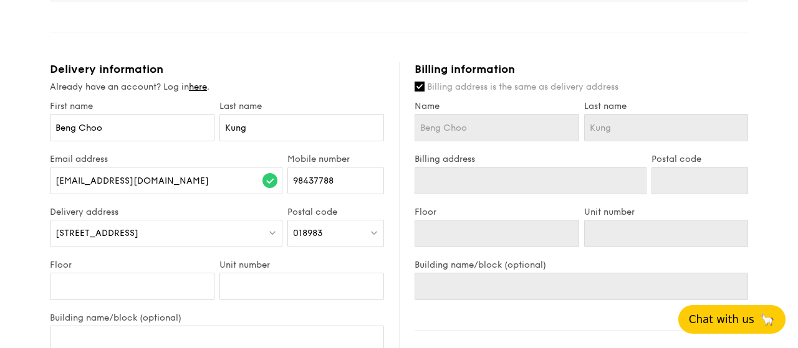
type input "[STREET_ADDRESS]"
type input "018983"
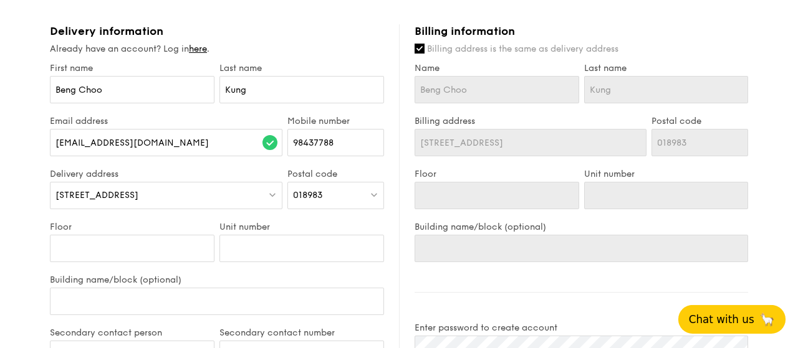
scroll to position [583, 0]
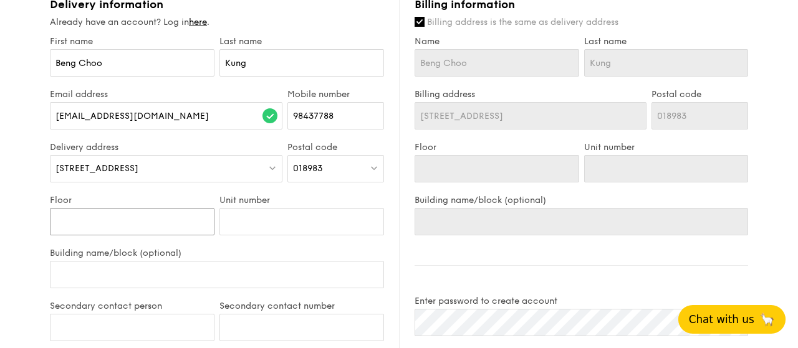
click at [107, 216] on input "Floor" at bounding box center [132, 221] width 165 height 27
type input "4"
type input "42"
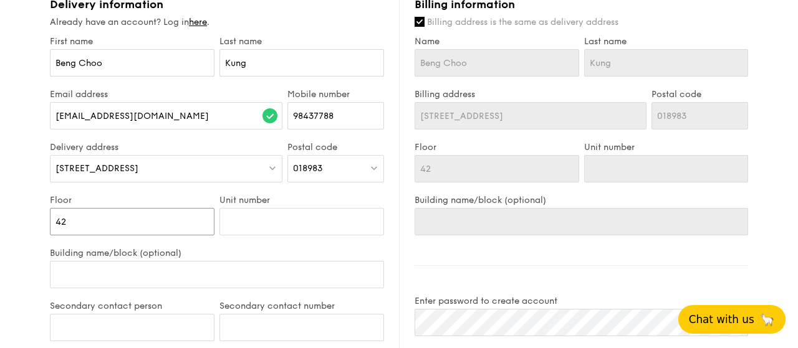
type input "42"
click at [243, 225] on input "Unit number" at bounding box center [301, 221] width 165 height 27
type input "0"
type input "01"
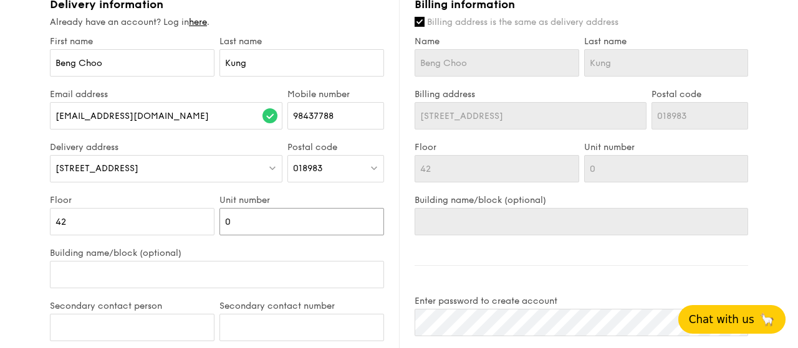
type input "01"
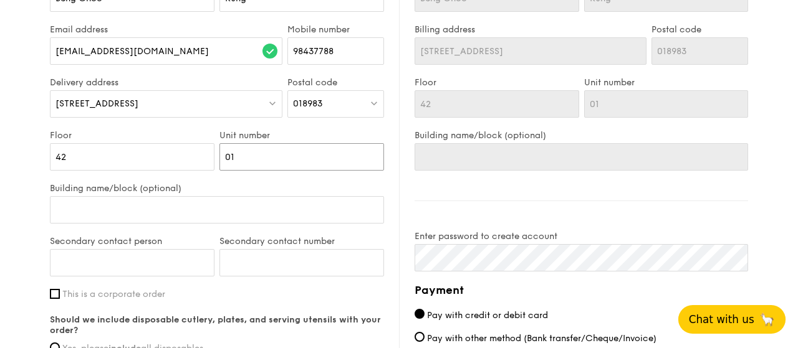
type input "01"
click at [115, 204] on input "Building name/block (optional)" at bounding box center [217, 209] width 334 height 27
type input "M"
type input "Ma"
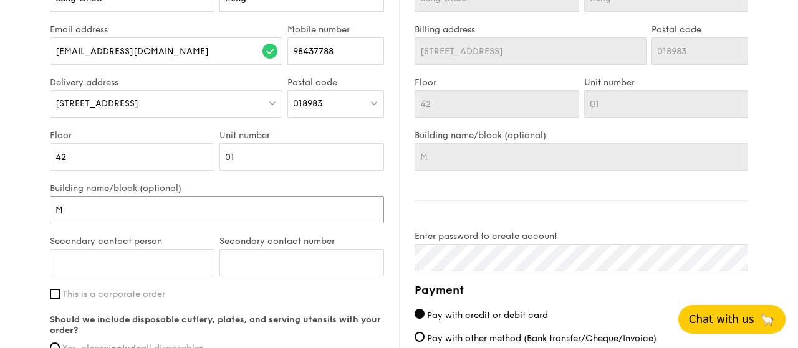
type input "Ma"
type input "Mar"
type input "Mari"
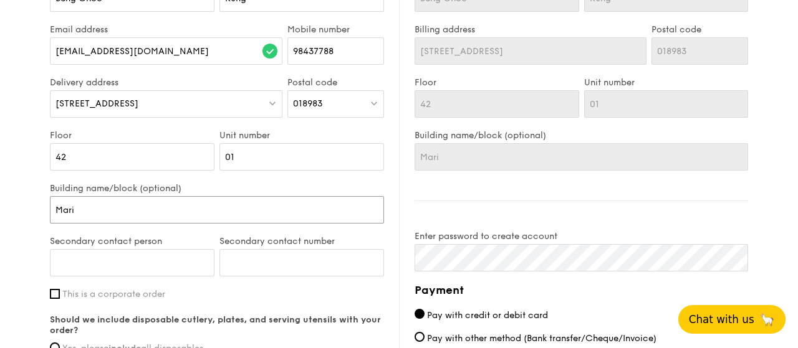
type input "[PERSON_NAME]"
type input "Marina"
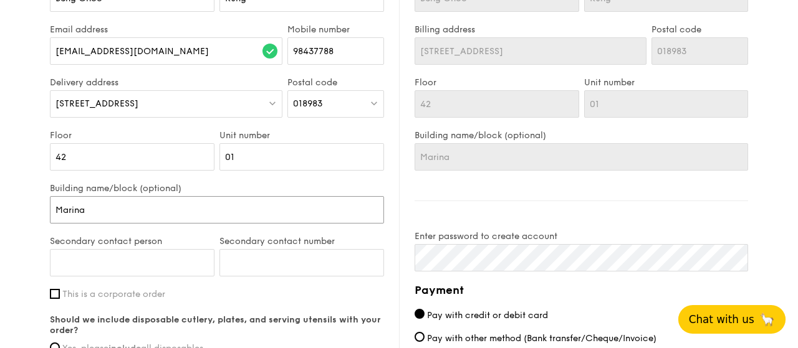
type input "Marina"
type input "[PERSON_NAME]"
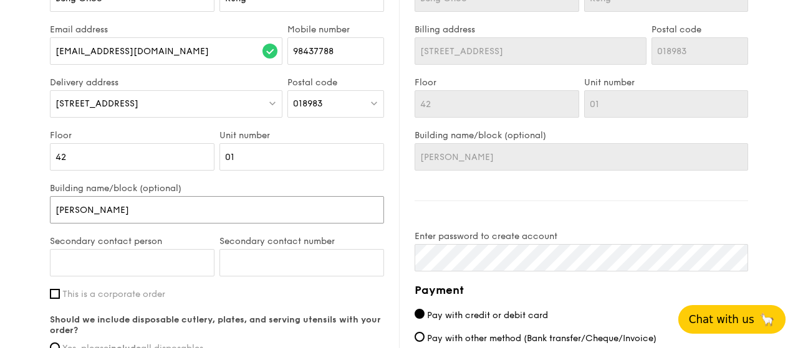
type input "Marina Bay"
type input "Marina Bay F"
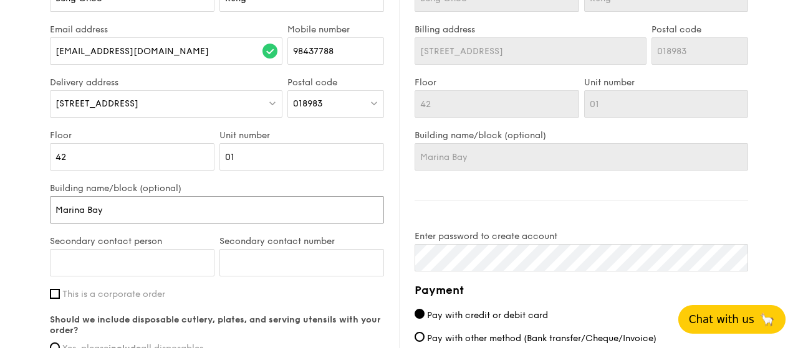
type input "Marina Bay F"
type input "Marina Bay Fi"
type input "Marina Bay Fin"
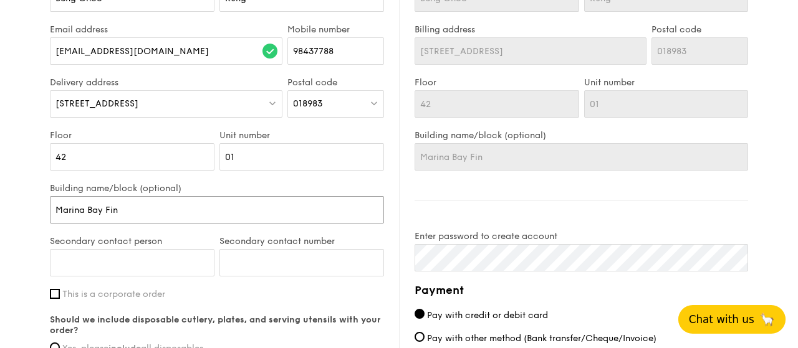
type input "Marina Bay Fina"
type input "Marina Bay [PERSON_NAME]"
type input "Marina Bay Financ"
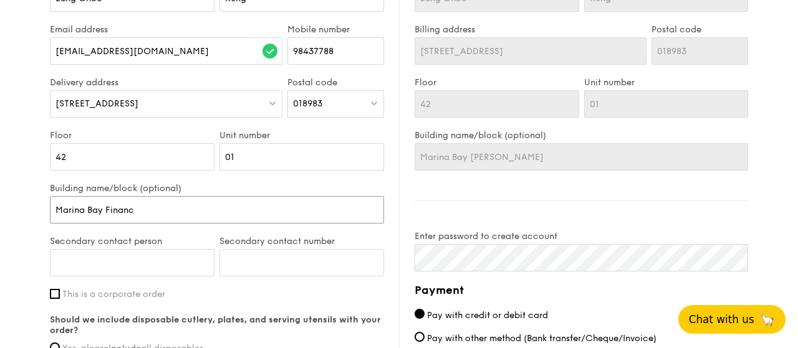
type input "Marina Bay Financ"
type input "Marina Bay Finance"
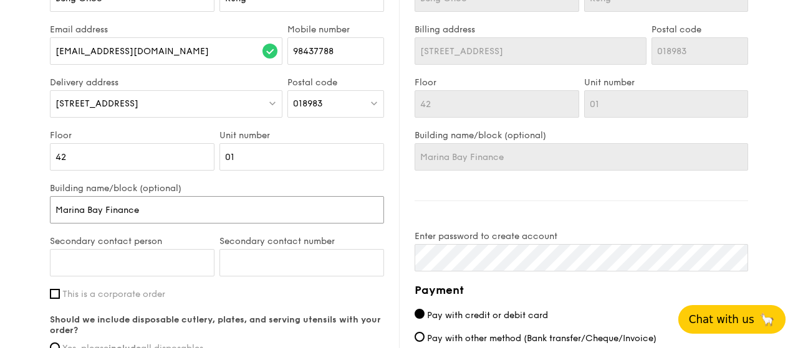
type input "Marina Bay Finance"
type input "Marina Bay Financ"
type input "Marina Bay Financi"
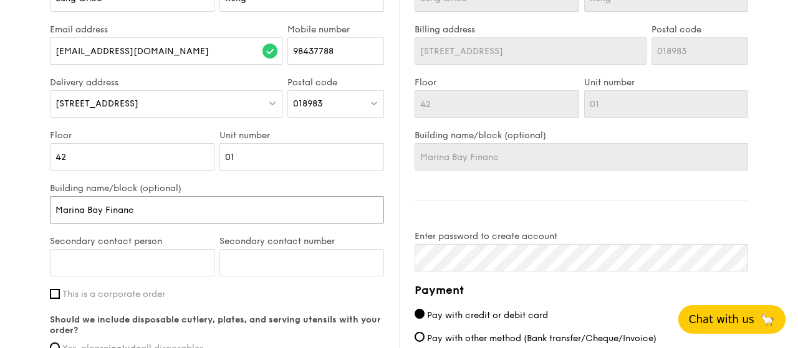
type input "Marina Bay Financi"
type input "Marina Bay Financia"
type input "Marina Bay Financial"
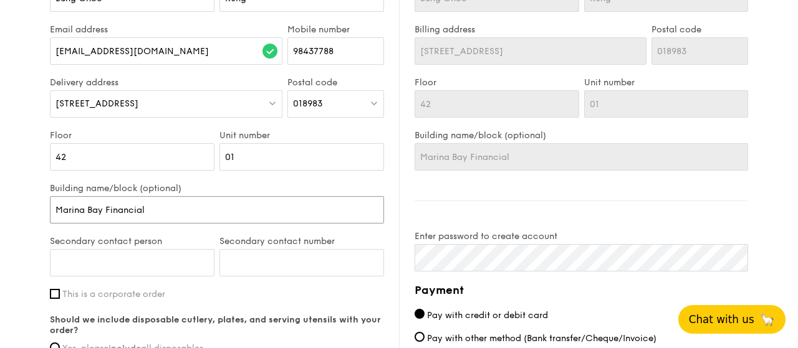
type input "Marina Bay Financial"
type input "Marina Bay Financial C"
type input "Marina Bay Financial Ce"
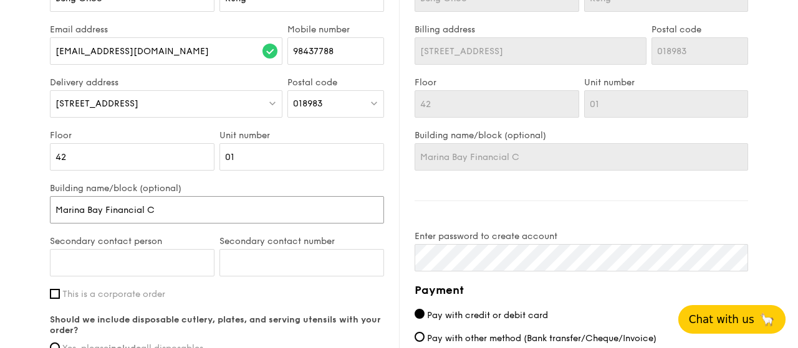
type input "Marina Bay Financial Ce"
type input "Marina Bay Financial Cen"
type input "Marina Bay Financial Cent"
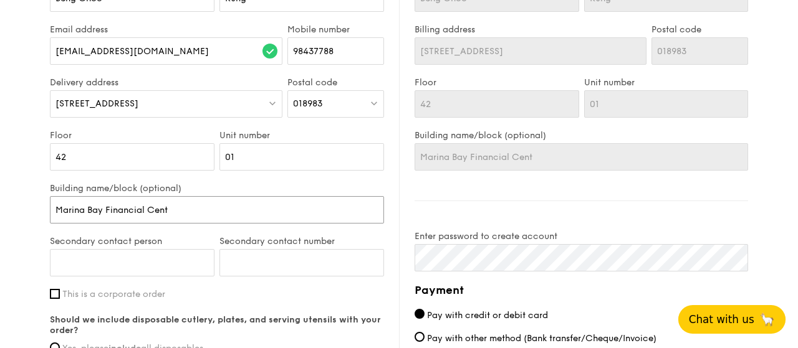
type input "Marina Bay Financial Centr"
type input "[GEOGRAPHIC_DATA]"
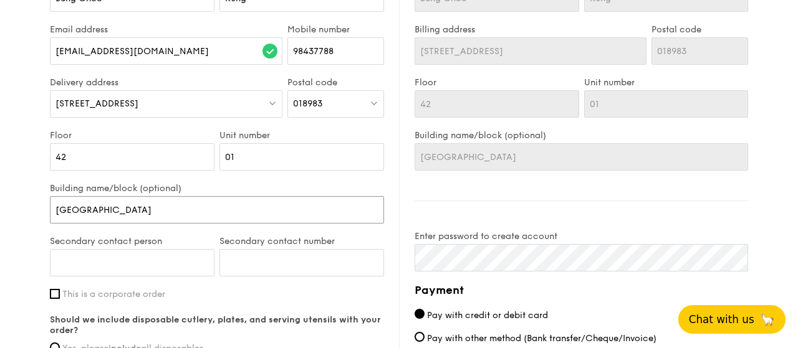
type input "[GEOGRAPHIC_DATA]"
type input "[GEOGRAPHIC_DATA] T"
type input "[GEOGRAPHIC_DATA] To"
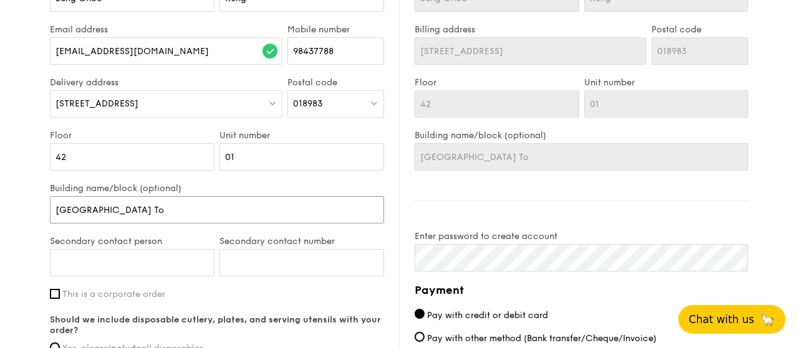
type input "[GEOGRAPHIC_DATA] Tow"
type input "[GEOGRAPHIC_DATA]"
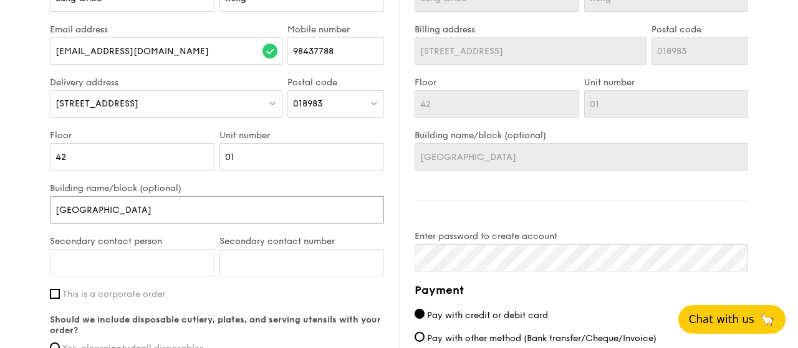
type input "[GEOGRAPHIC_DATA]"
type input "[GEOGRAPHIC_DATA] 2"
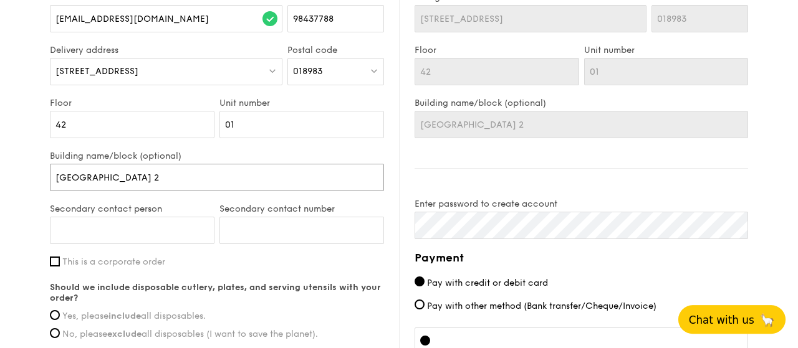
scroll to position [713, 0]
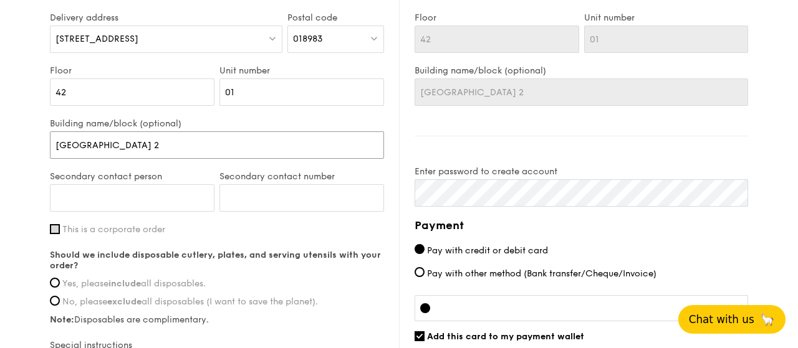
type input "[GEOGRAPHIC_DATA] 2"
click at [55, 226] on input "This is a corporate order" at bounding box center [55, 229] width 10 height 10
checkbox input "true"
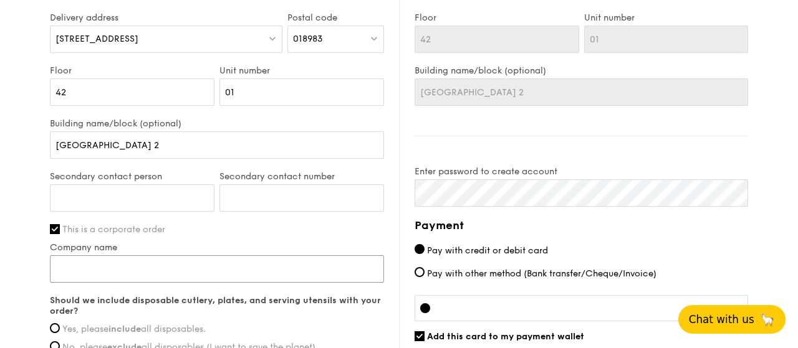
click at [112, 267] on input "Company name" at bounding box center [217, 269] width 334 height 27
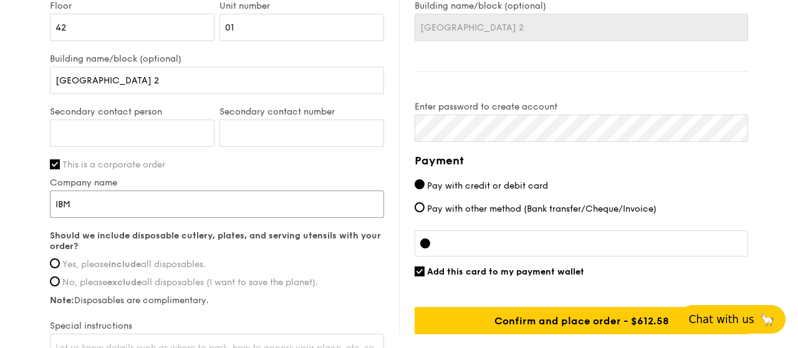
scroll to position [843, 0]
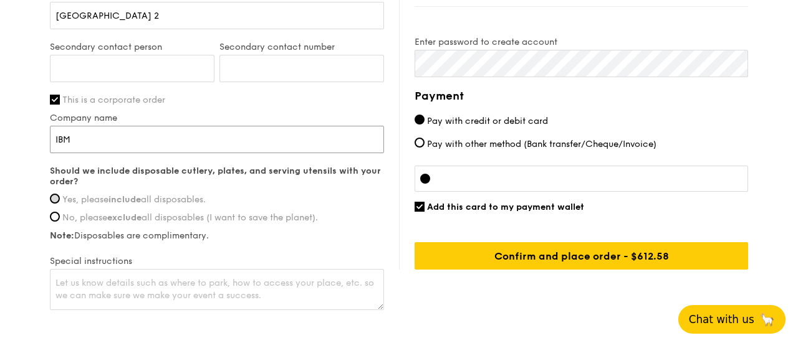
type input "IBM"
click at [55, 199] on input "Yes, please include all disposables." at bounding box center [55, 199] width 10 height 10
radio input "true"
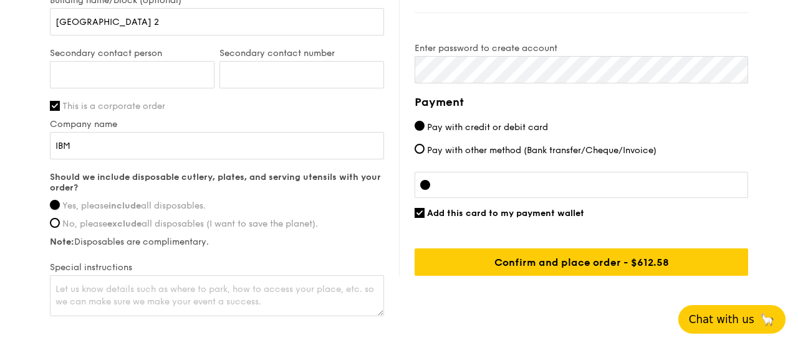
scroll to position [772, 0]
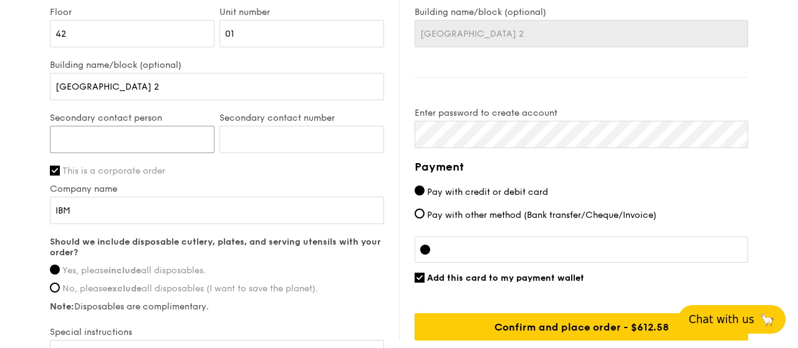
click at [147, 137] on input "Secondary contact person" at bounding box center [132, 139] width 165 height 27
type input "J"
type input "[PERSON_NAME]"
type input "98582887"
click at [234, 177] on div "First name [PERSON_NAME] Last name Kung Email address [EMAIL_ADDRESS][DOMAIN_NA…" at bounding box center [217, 116] width 334 height 536
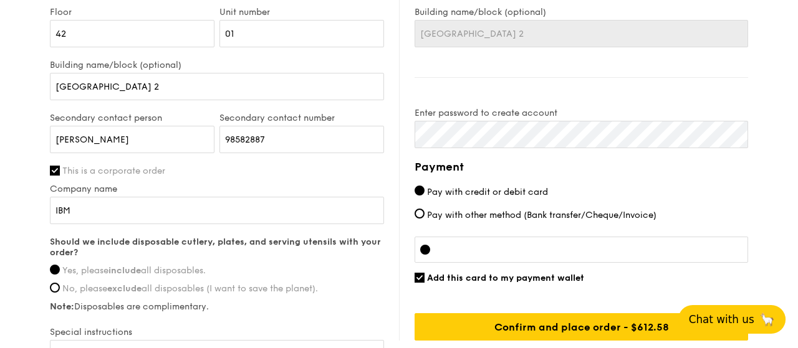
click at [474, 242] on div at bounding box center [581, 250] width 333 height 26
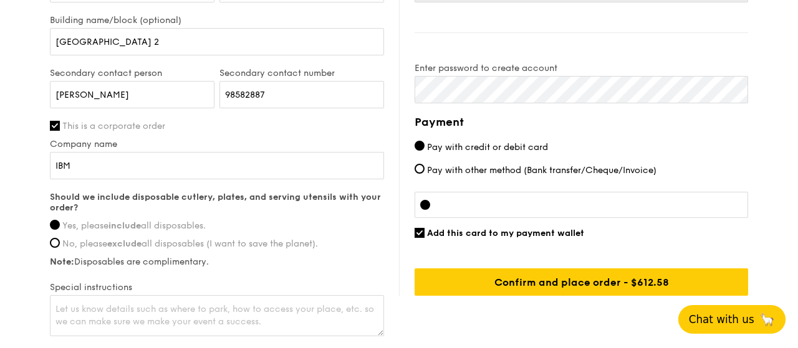
scroll to position [837, 0]
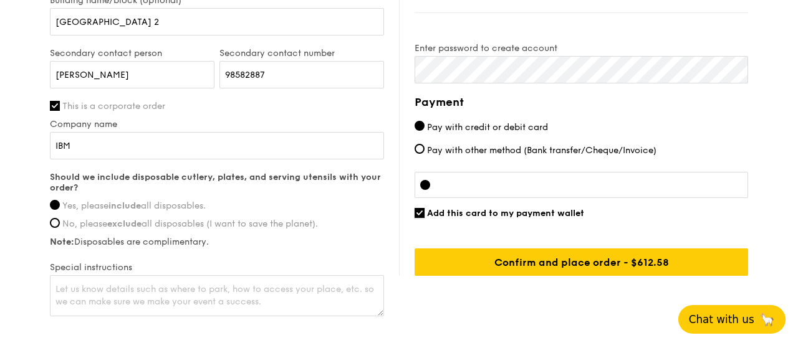
drag, startPoint x: 420, startPoint y: 210, endPoint x: 433, endPoint y: 214, distance: 14.4
click at [421, 210] on input "Add this card to my payment wallet" at bounding box center [420, 213] width 10 height 10
checkbox input "false"
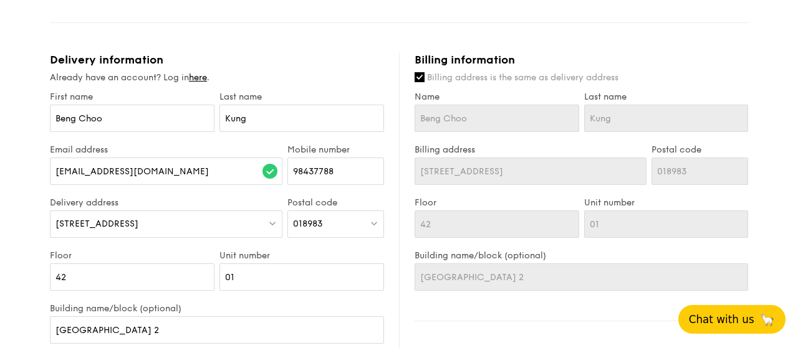
scroll to position [512, 0]
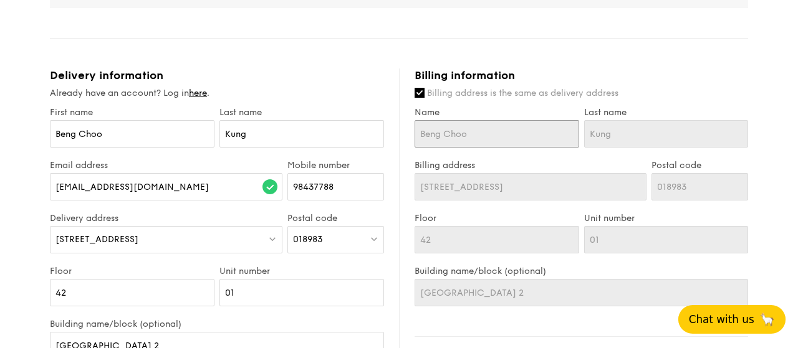
click at [493, 135] on input "Beng Choo" at bounding box center [497, 133] width 165 height 27
click at [420, 95] on input "Billing address is the same as delivery address" at bounding box center [420, 93] width 10 height 10
checkbox input "false"
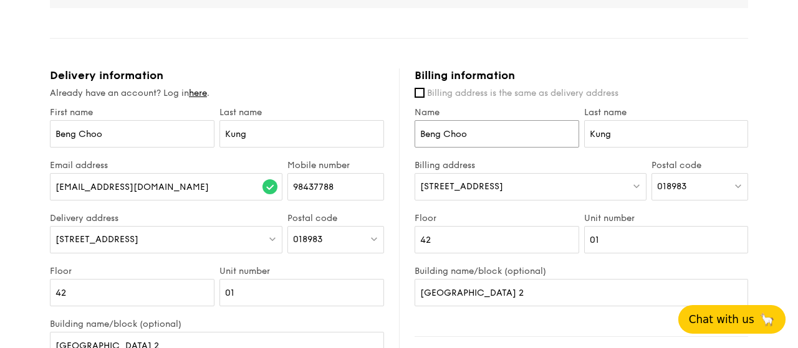
drag, startPoint x: 487, startPoint y: 132, endPoint x: 404, endPoint y: 132, distance: 82.9
click at [415, 132] on input "Beng Choo" at bounding box center [497, 133] width 165 height 27
type input "[PERSON_NAME]"
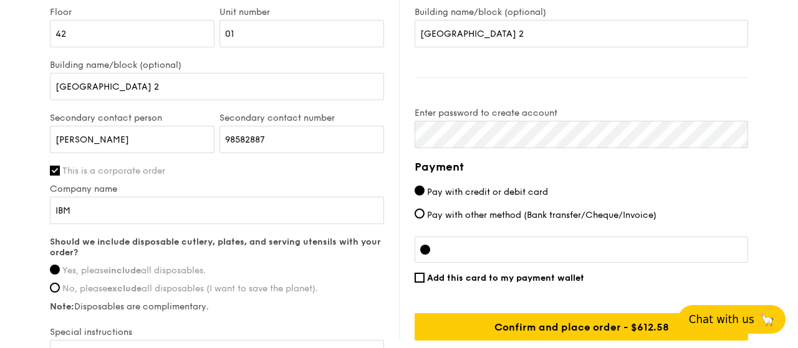
scroll to position [837, 0]
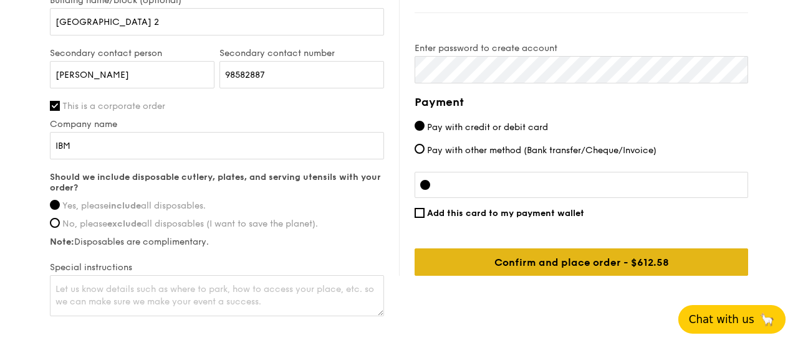
type input "[PERSON_NAME]"
click at [580, 262] on input "Confirm and place order - $612.58" at bounding box center [581, 262] width 333 height 27
click at [530, 259] on input "Confirm and place order - $612.58" at bounding box center [581, 262] width 333 height 27
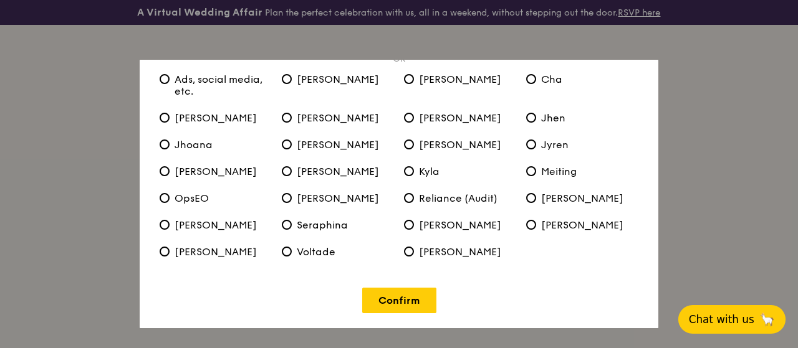
scroll to position [95, 0]
click at [401, 297] on link "Confirm" at bounding box center [399, 301] width 74 height 26
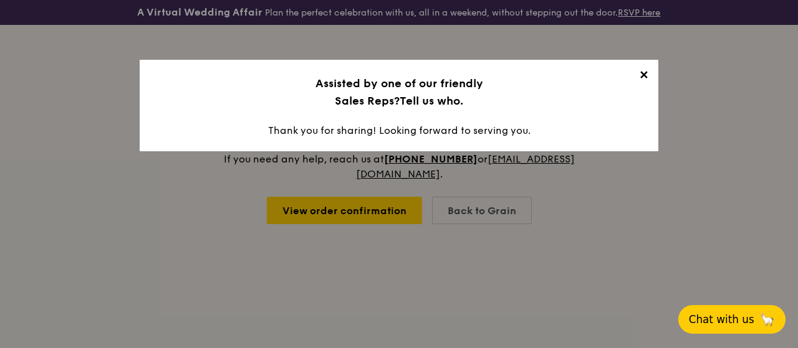
scroll to position [0, 0]
click at [644, 76] on span "✕" at bounding box center [643, 77] width 17 height 17
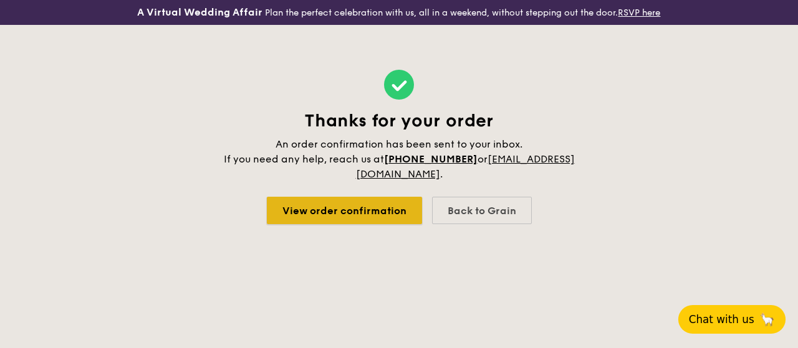
click at [355, 211] on link "View order confirmation" at bounding box center [344, 210] width 155 height 27
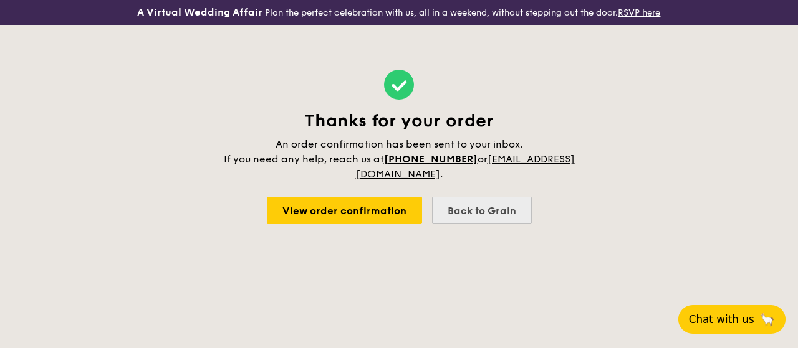
click at [493, 216] on div "Back to Grain" at bounding box center [482, 210] width 100 height 27
select select
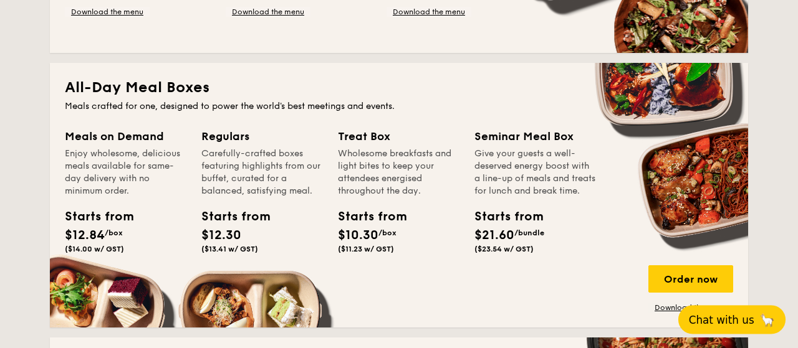
scroll to position [583, 0]
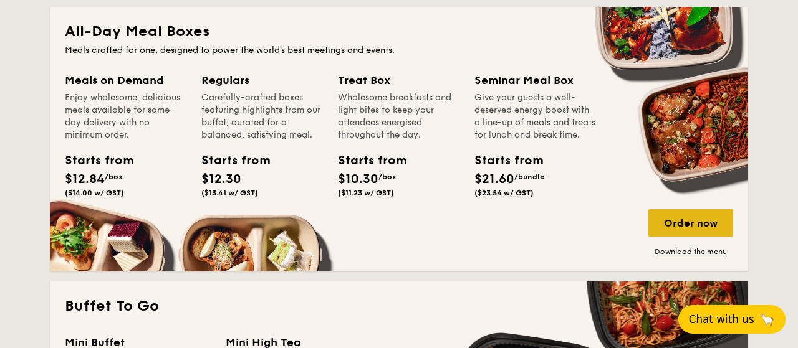
click at [683, 220] on div "Order now" at bounding box center [690, 222] width 85 height 27
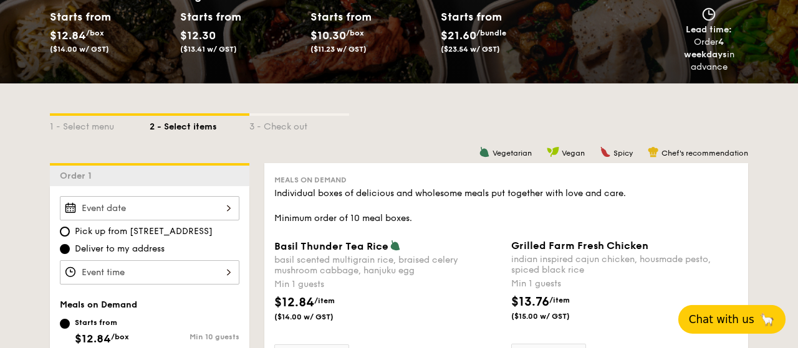
scroll to position [259, 0]
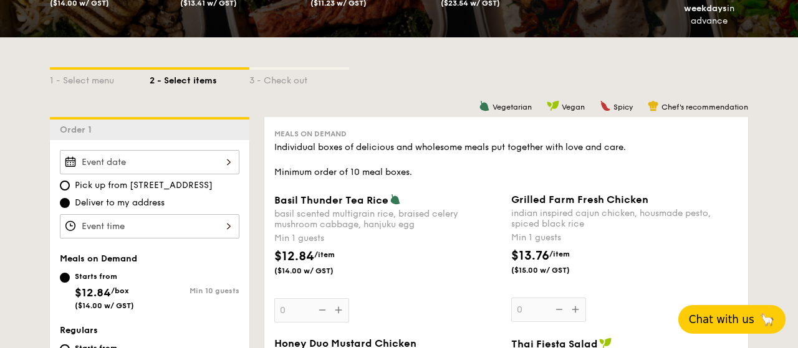
click at [229, 161] on div at bounding box center [150, 162] width 180 height 24
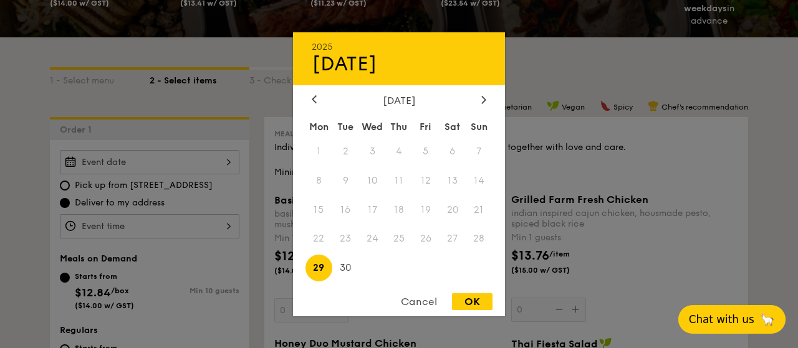
click at [187, 172] on div at bounding box center [399, 174] width 798 height 348
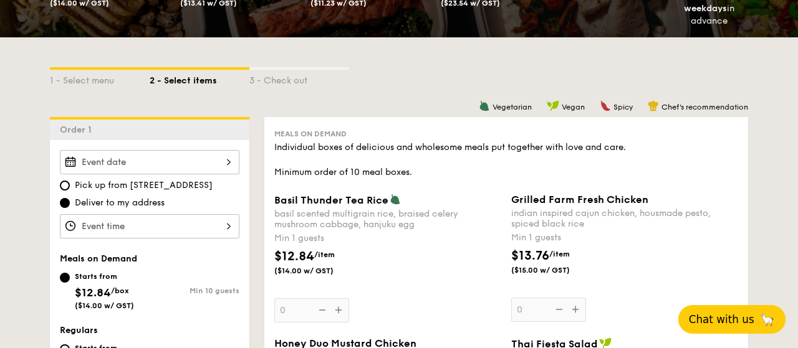
click at [150, 163] on input "Basil Thunder Tea [PERSON_NAME] scented multigrain rice, braised celery mushroo…" at bounding box center [150, 162] width 180 height 24
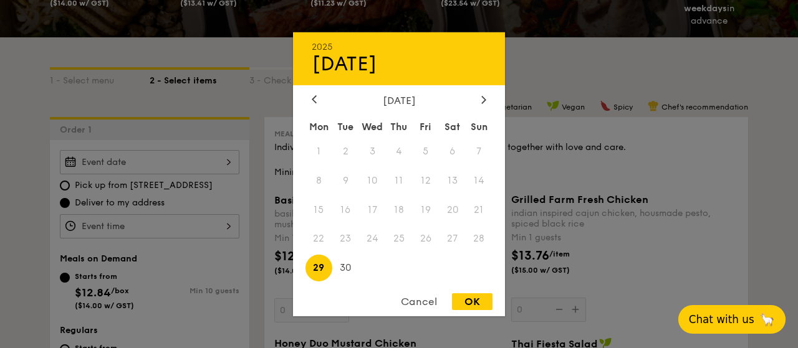
drag, startPoint x: 486, startPoint y: 99, endPoint x: 446, endPoint y: 100, distance: 39.3
click at [485, 99] on icon at bounding box center [484, 99] width 4 height 7
drag, startPoint x: 375, startPoint y: 179, endPoint x: 340, endPoint y: 181, distance: 34.3
click at [373, 180] on span "8" at bounding box center [372, 180] width 27 height 27
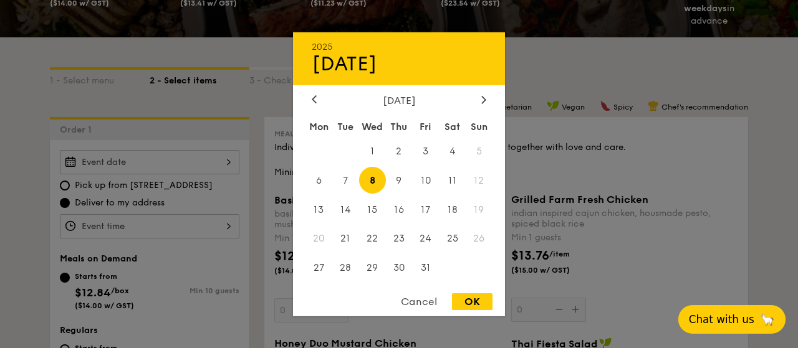
click at [469, 307] on div "OK" at bounding box center [472, 302] width 41 height 17
type input "[DATE]"
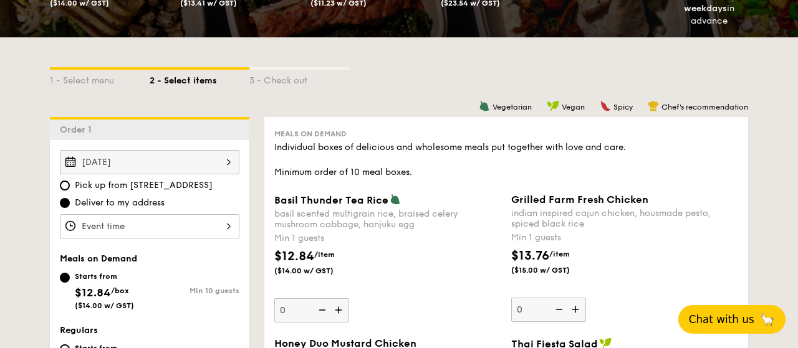
click at [119, 228] on input "Basil Thunder Tea [PERSON_NAME] scented multigrain rice, braised celery mushroo…" at bounding box center [150, 226] width 180 height 24
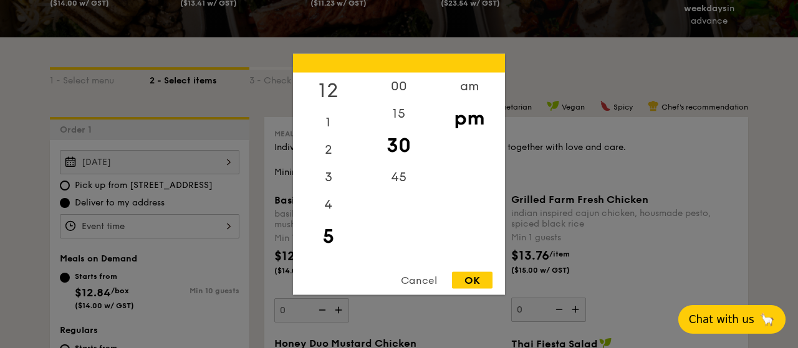
click at [338, 92] on div "12" at bounding box center [328, 90] width 70 height 36
click at [410, 150] on div "30" at bounding box center [398, 145] width 70 height 36
drag, startPoint x: 477, startPoint y: 277, endPoint x: 359, endPoint y: 211, distance: 135.1
click at [477, 277] on div "OK" at bounding box center [472, 280] width 41 height 17
type input "12:30PM"
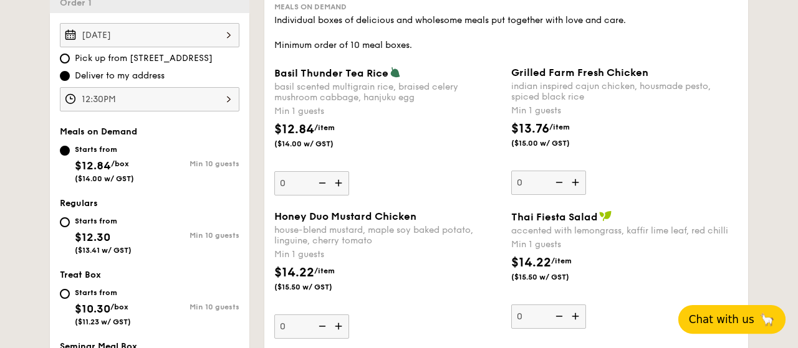
scroll to position [389, 0]
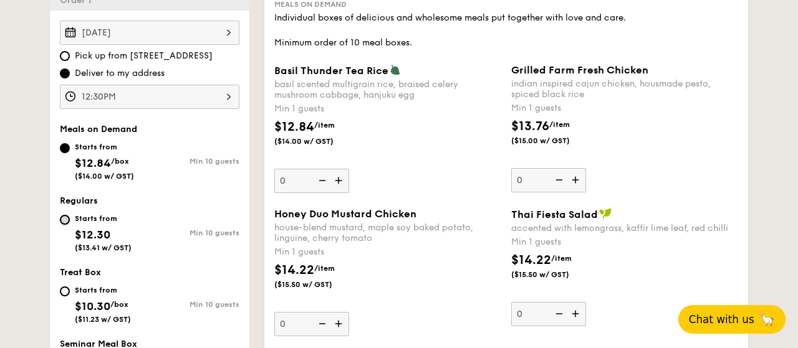
click at [66, 215] on input "Starts from $12.30 ($13.41 w/ GST) Min 10 guests" at bounding box center [65, 220] width 10 height 10
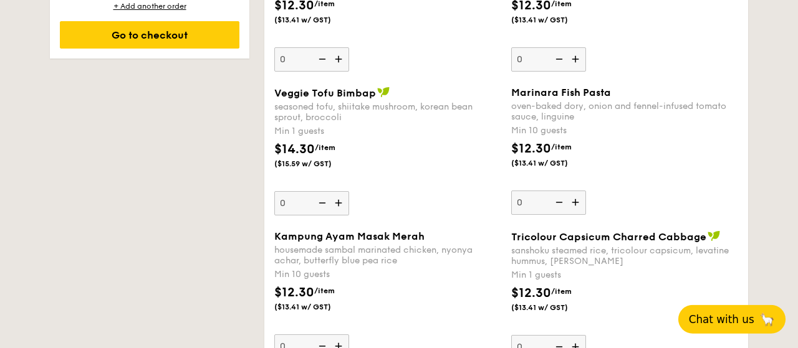
scroll to position [972, 0]
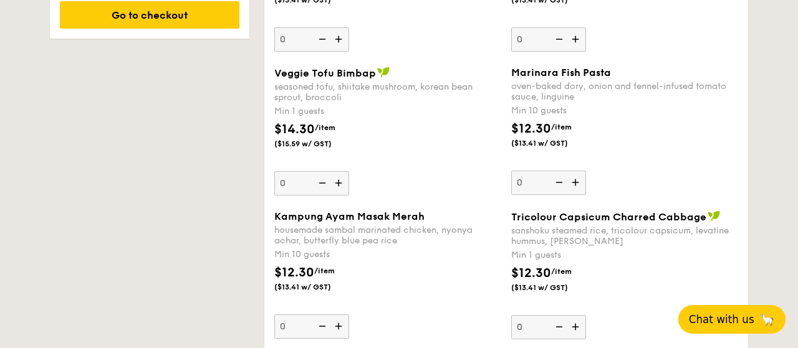
click at [345, 320] on img at bounding box center [339, 327] width 19 height 24
click at [345, 320] on input "0" at bounding box center [311, 327] width 75 height 24
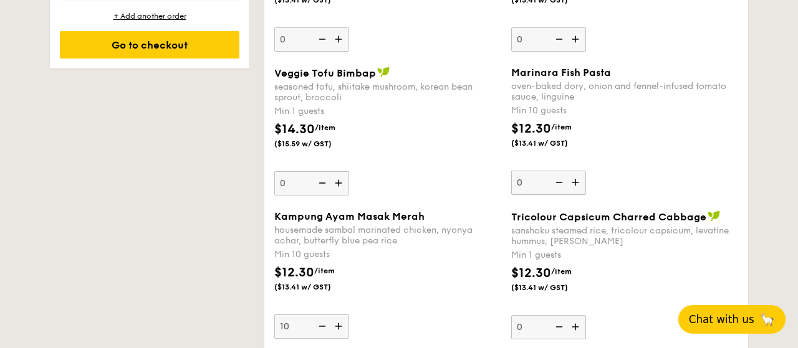
scroll to position [1002, 0]
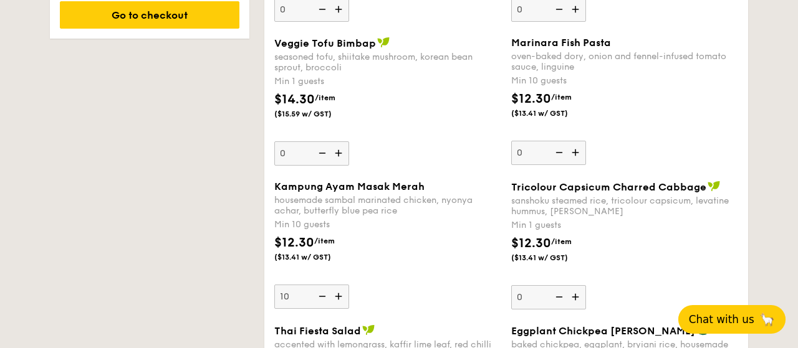
click at [398, 285] on div "Kampung Ayam Masak Merah housemade sambal marinated chicken, nyonya achar, butt…" at bounding box center [387, 245] width 227 height 128
click at [349, 285] on input "10" at bounding box center [311, 297] width 75 height 24
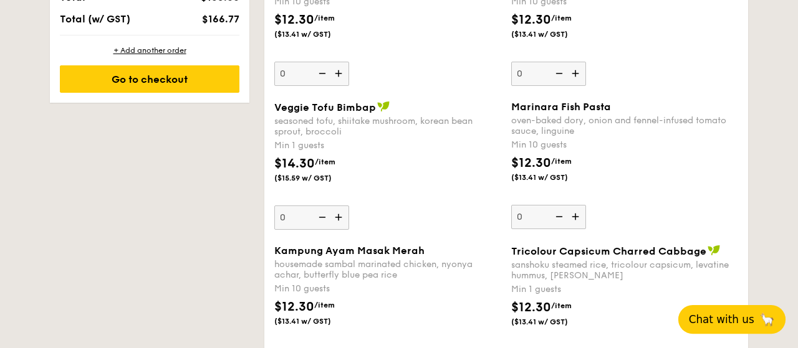
scroll to position [938, 0]
click at [574, 215] on img at bounding box center [576, 218] width 19 height 24
click at [574, 215] on input "0" at bounding box center [548, 218] width 75 height 24
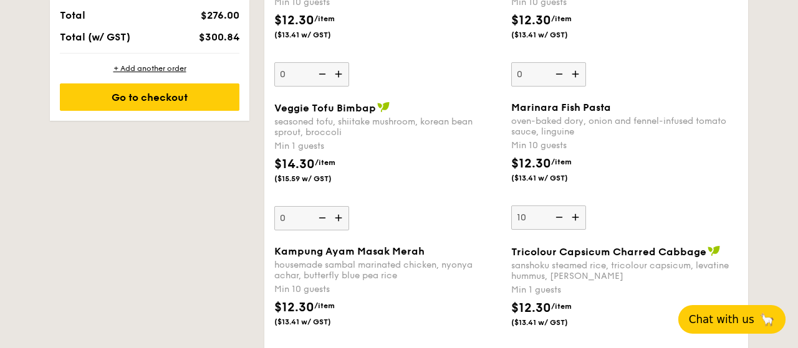
scroll to position [955, 0]
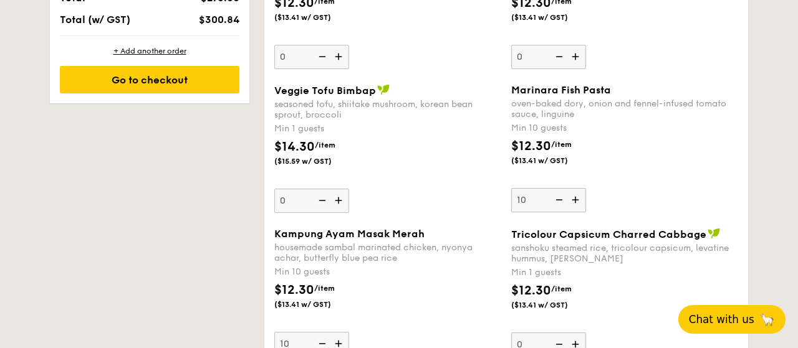
click at [703, 179] on div "Marinara Fish Pasta oven-baked dory, onion and fennel-infused tomato sauce, lin…" at bounding box center [624, 148] width 227 height 128
click at [586, 188] on input "10" at bounding box center [548, 200] width 75 height 24
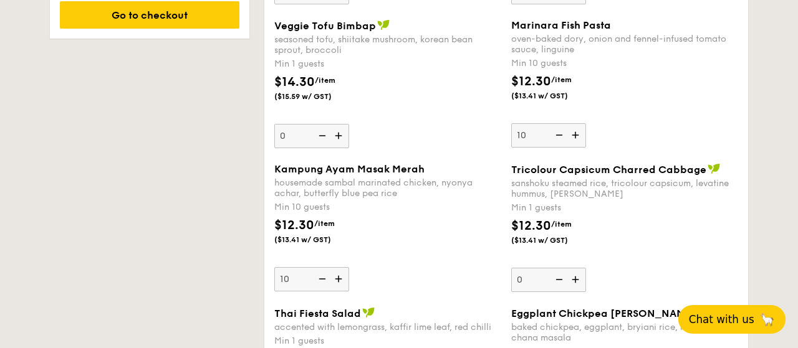
click at [575, 277] on img at bounding box center [576, 280] width 19 height 24
click at [575, 277] on input "0" at bounding box center [548, 280] width 75 height 24
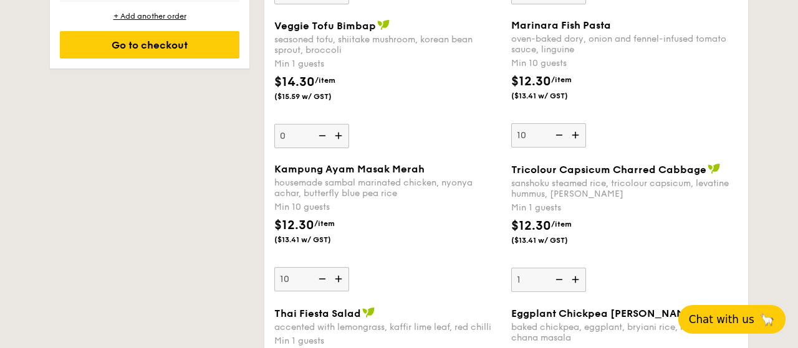
scroll to position [1050, 0]
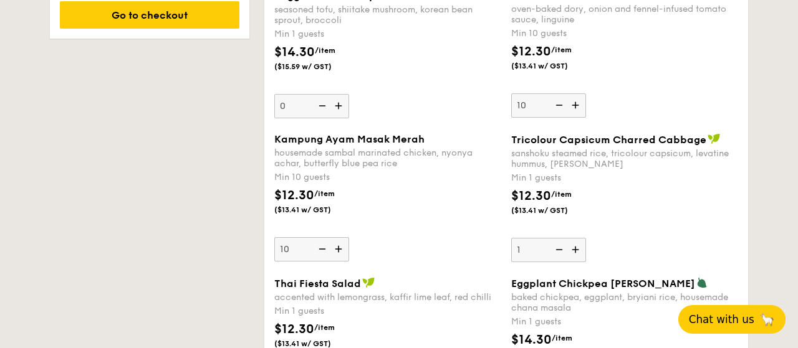
click at [577, 246] on img at bounding box center [576, 250] width 19 height 24
click at [577, 246] on input "1" at bounding box center [548, 250] width 75 height 24
click at [577, 246] on img at bounding box center [576, 250] width 19 height 24
click at [577, 246] on input "2" at bounding box center [548, 250] width 75 height 24
click at [577, 246] on img at bounding box center [576, 250] width 19 height 24
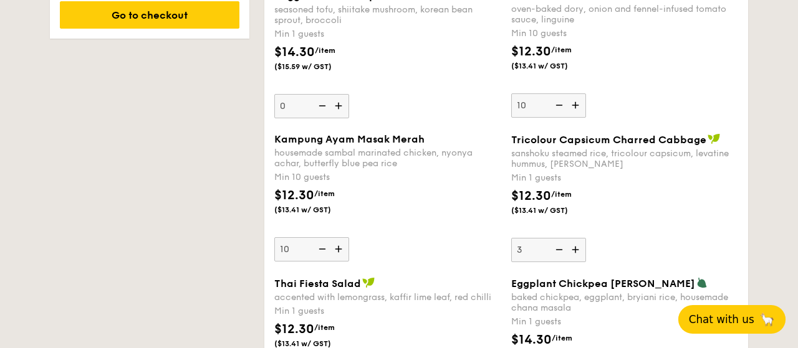
click at [577, 246] on input "3" at bounding box center [548, 250] width 75 height 24
click at [577, 246] on img at bounding box center [576, 250] width 19 height 24
click at [577, 246] on input "4" at bounding box center [548, 250] width 75 height 24
click at [577, 246] on img at bounding box center [576, 250] width 19 height 24
click at [577, 246] on input "5" at bounding box center [548, 250] width 75 height 24
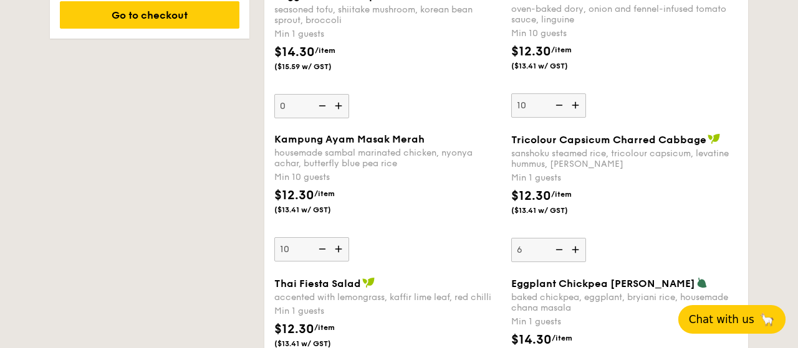
click at [577, 246] on img at bounding box center [576, 250] width 19 height 24
click at [577, 246] on input "6" at bounding box center [548, 250] width 75 height 24
click at [577, 246] on img at bounding box center [576, 250] width 19 height 24
click at [577, 246] on input "7" at bounding box center [548, 250] width 75 height 24
click at [577, 246] on img at bounding box center [576, 250] width 19 height 24
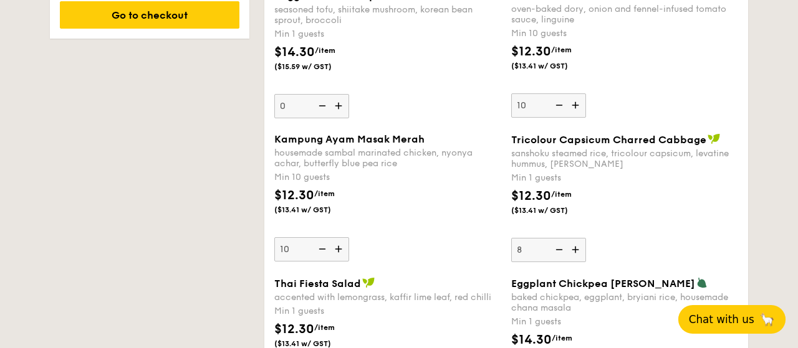
click at [577, 246] on input "8" at bounding box center [548, 250] width 75 height 24
click at [577, 246] on img at bounding box center [576, 250] width 19 height 24
click at [577, 246] on input "9" at bounding box center [548, 250] width 75 height 24
click at [668, 196] on div "$12.30 /item ($13.41 w/ GST)" at bounding box center [624, 209] width 237 height 44
click at [586, 238] on input "10" at bounding box center [548, 250] width 75 height 24
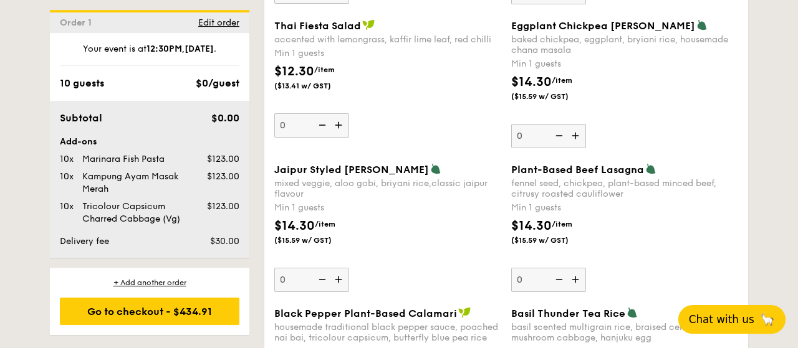
scroll to position [1309, 0]
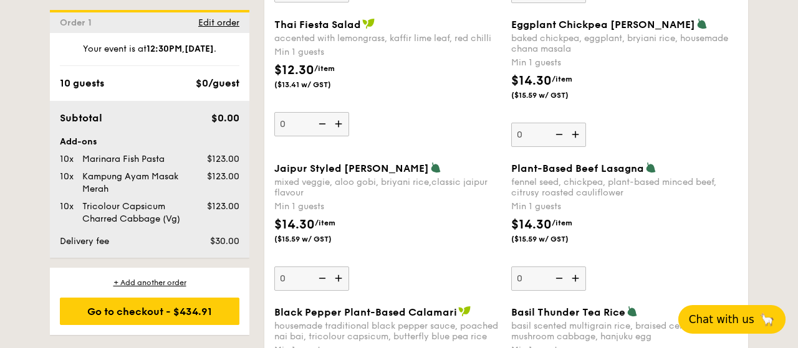
click at [338, 270] on img at bounding box center [339, 279] width 19 height 24
click at [338, 270] on input "0" at bounding box center [311, 279] width 75 height 24
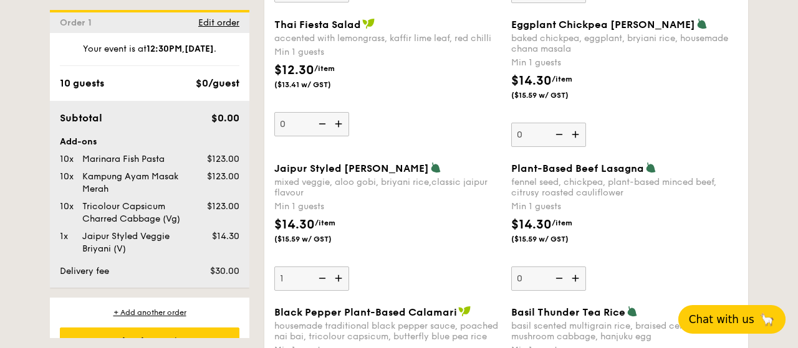
click at [338, 270] on img at bounding box center [339, 279] width 19 height 24
click at [338, 270] on input "1" at bounding box center [311, 279] width 75 height 24
click at [338, 269] on img at bounding box center [339, 279] width 19 height 24
click at [338, 269] on input "2" at bounding box center [311, 279] width 75 height 24
click at [339, 269] on img at bounding box center [339, 279] width 19 height 24
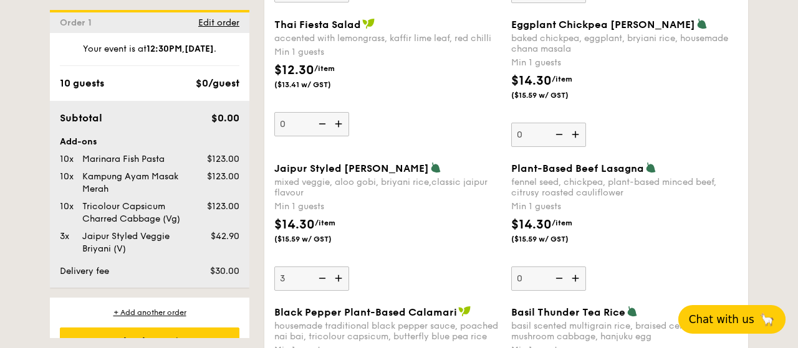
click at [339, 269] on input "3" at bounding box center [311, 279] width 75 height 24
click at [339, 269] on img at bounding box center [339, 279] width 19 height 24
click at [339, 269] on input "4" at bounding box center [311, 279] width 75 height 24
click at [339, 269] on img at bounding box center [339, 279] width 19 height 24
click at [339, 269] on input "5" at bounding box center [311, 279] width 75 height 24
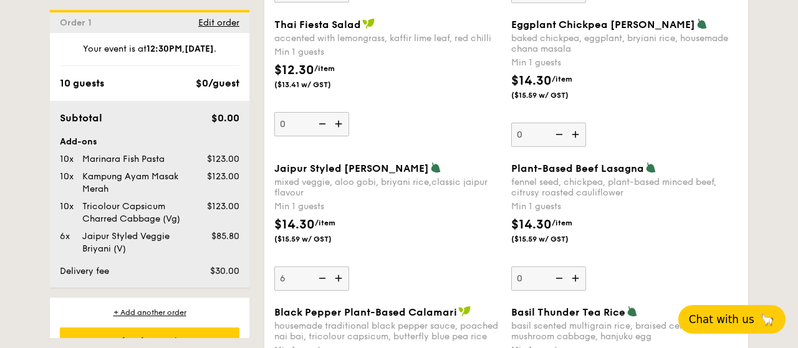
click at [339, 269] on img at bounding box center [339, 279] width 19 height 24
click at [339, 269] on input "6" at bounding box center [311, 279] width 75 height 24
click at [339, 269] on img at bounding box center [339, 279] width 19 height 24
click at [339, 269] on input "7" at bounding box center [311, 279] width 75 height 24
click at [339, 269] on img at bounding box center [339, 279] width 19 height 24
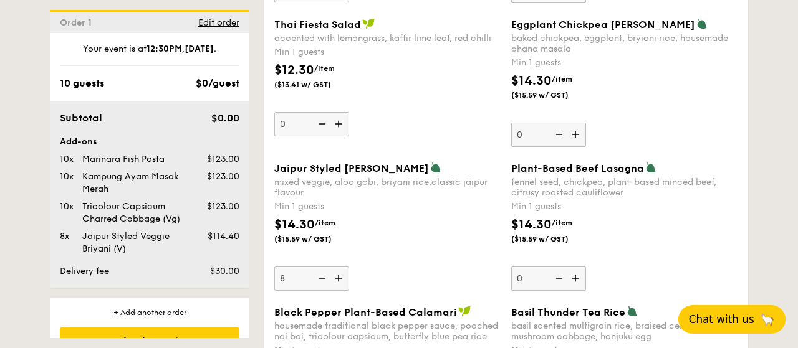
click at [339, 269] on input "8" at bounding box center [311, 279] width 75 height 24
click at [339, 269] on img at bounding box center [339, 279] width 19 height 24
click at [339, 269] on input "9" at bounding box center [311, 279] width 75 height 24
click at [416, 240] on div "$14.30 /item ($15.59 w/ GST)" at bounding box center [387, 238] width 237 height 44
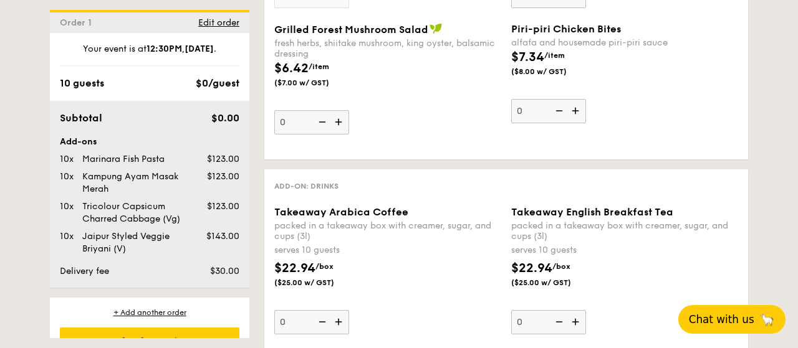
scroll to position [27, 0]
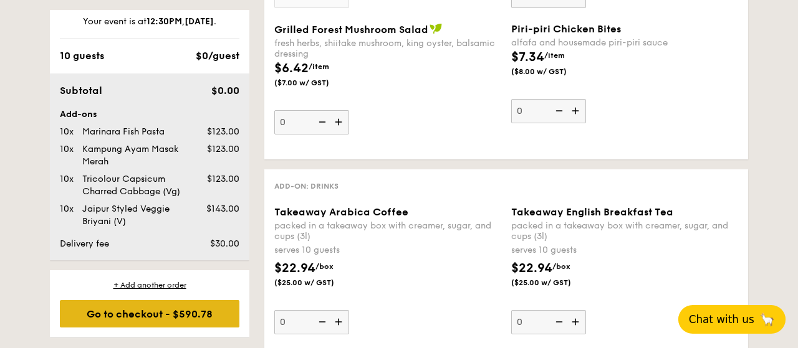
click at [127, 312] on div "Go to checkout - $590.78" at bounding box center [150, 313] width 180 height 27
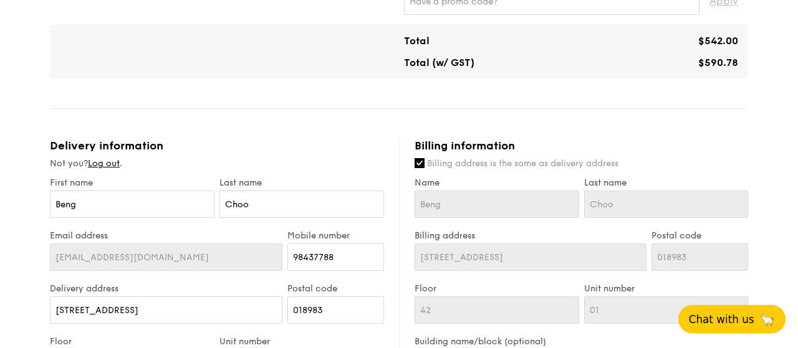
scroll to position [519, 0]
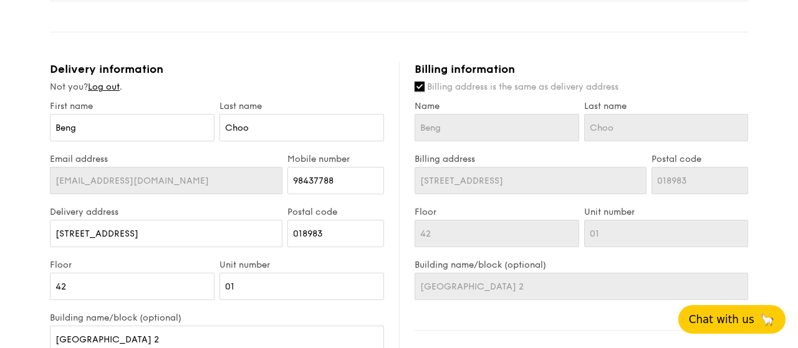
drag, startPoint x: 417, startPoint y: 86, endPoint x: 443, endPoint y: 117, distance: 40.2
click at [418, 86] on input "Billing address is the same as delivery address" at bounding box center [420, 87] width 10 height 10
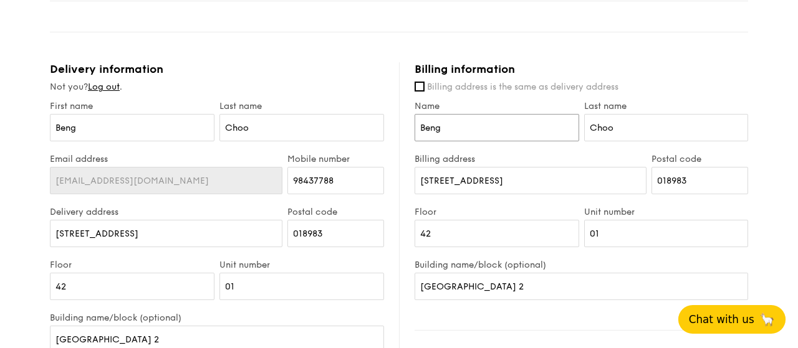
click at [457, 118] on input "Beng" at bounding box center [497, 127] width 165 height 27
drag, startPoint x: 417, startPoint y: 120, endPoint x: 391, endPoint y: 117, distance: 25.7
click at [415, 117] on input "Beng" at bounding box center [497, 127] width 165 height 27
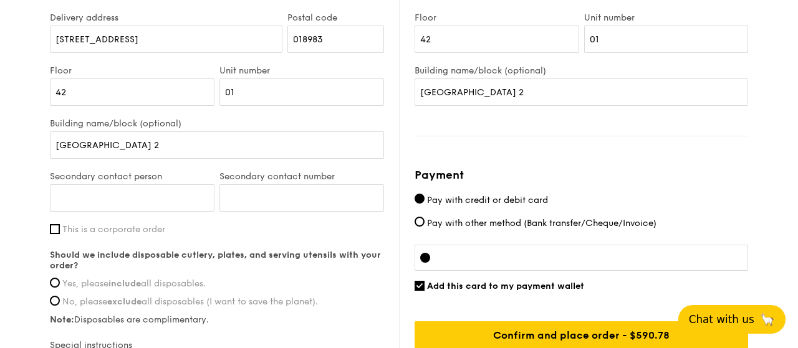
scroll to position [778, 0]
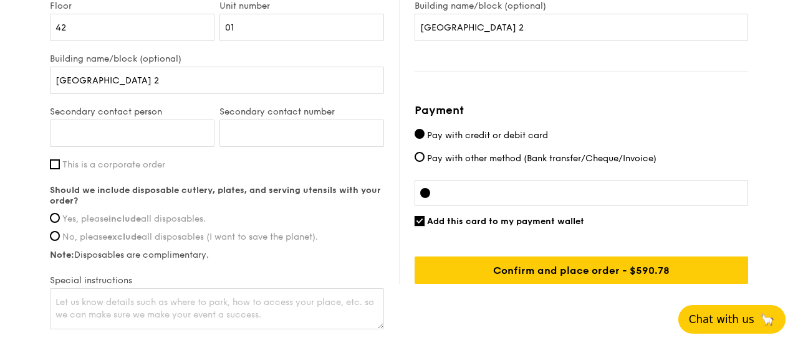
drag, startPoint x: 418, startPoint y: 216, endPoint x: 544, endPoint y: 239, distance: 127.9
click at [420, 218] on input "Add this card to my payment wallet" at bounding box center [420, 221] width 10 height 10
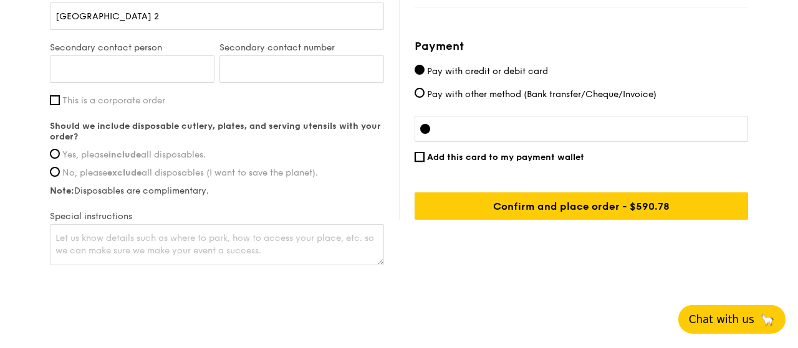
scroll to position [843, 0]
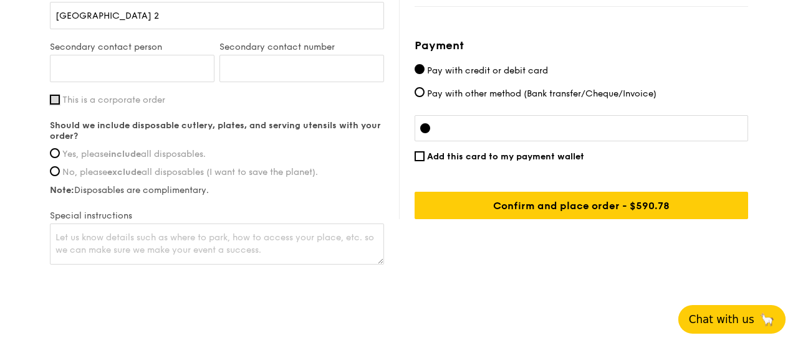
click at [55, 97] on input "This is a corporate order" at bounding box center [55, 100] width 10 height 10
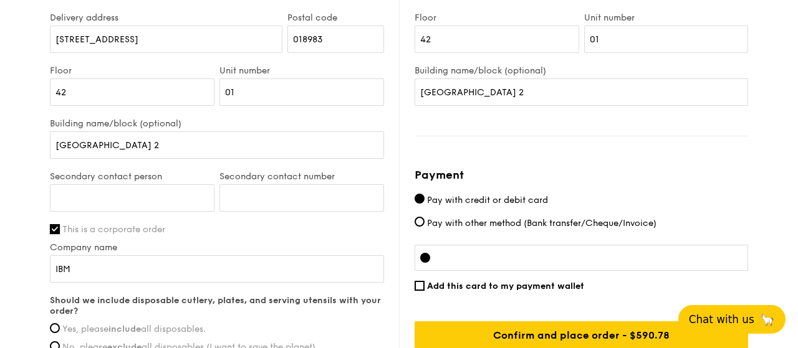
scroll to position [713, 0]
click at [94, 197] on input "Secondary contact person" at bounding box center [132, 198] width 165 height 27
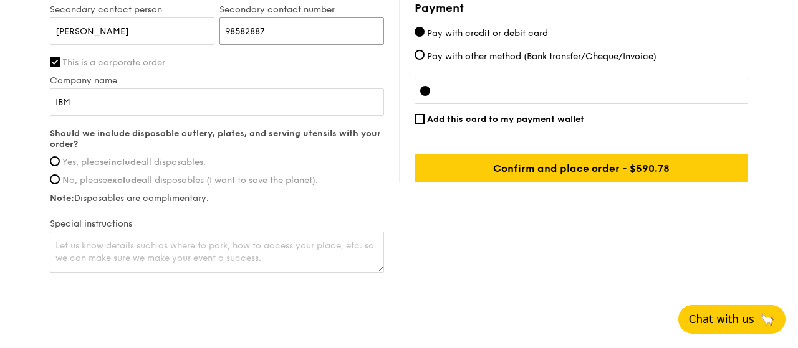
scroll to position [901, 0]
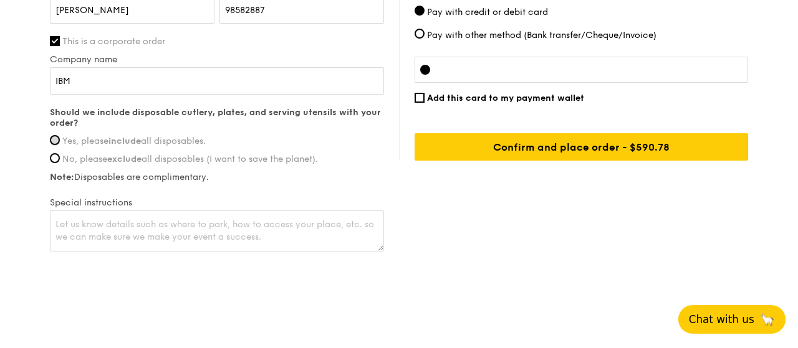
click at [59, 137] on input "Yes, please include all disposables." at bounding box center [55, 140] width 10 height 10
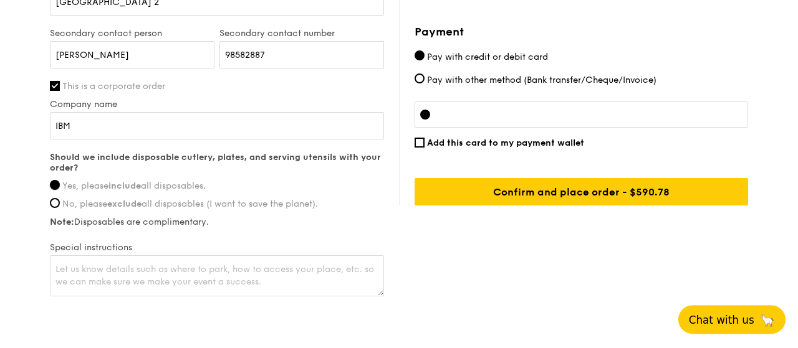
scroll to position [837, 0]
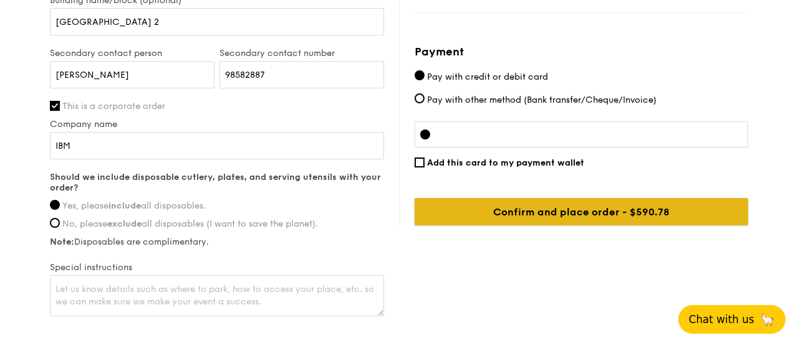
click at [570, 211] on input "Confirm and place order - $590.78" at bounding box center [581, 211] width 333 height 27
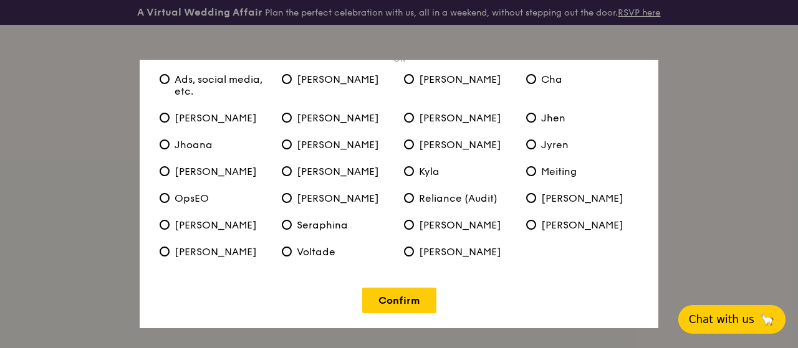
scroll to position [95, 0]
drag, startPoint x: 415, startPoint y: 295, endPoint x: 664, endPoint y: 241, distance: 255.0
click at [416, 295] on link "Confirm" at bounding box center [399, 301] width 74 height 26
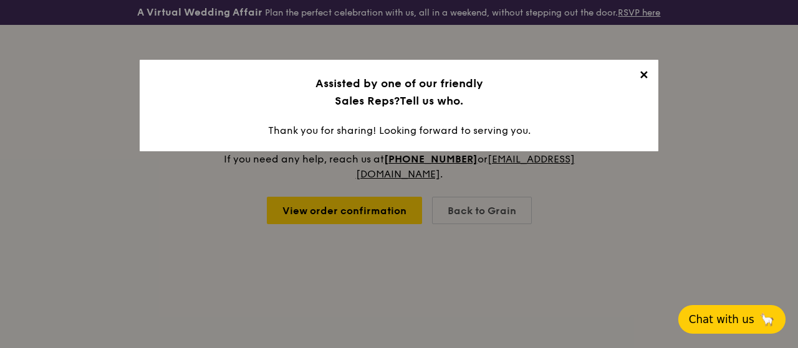
click at [642, 78] on span "✕" at bounding box center [643, 77] width 17 height 17
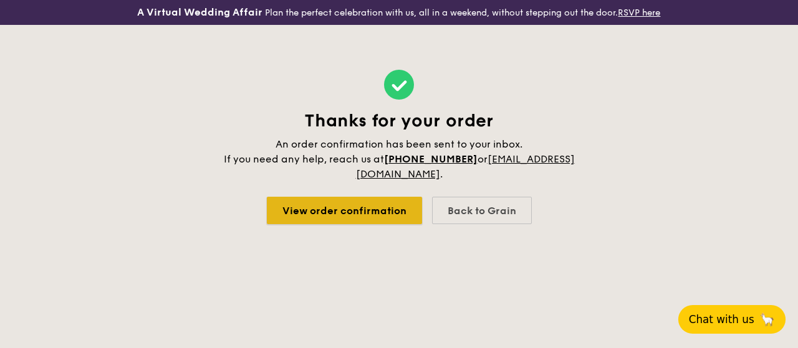
click at [300, 203] on link "View order confirmation" at bounding box center [344, 210] width 155 height 27
